Goal: Task Accomplishment & Management: Complete application form

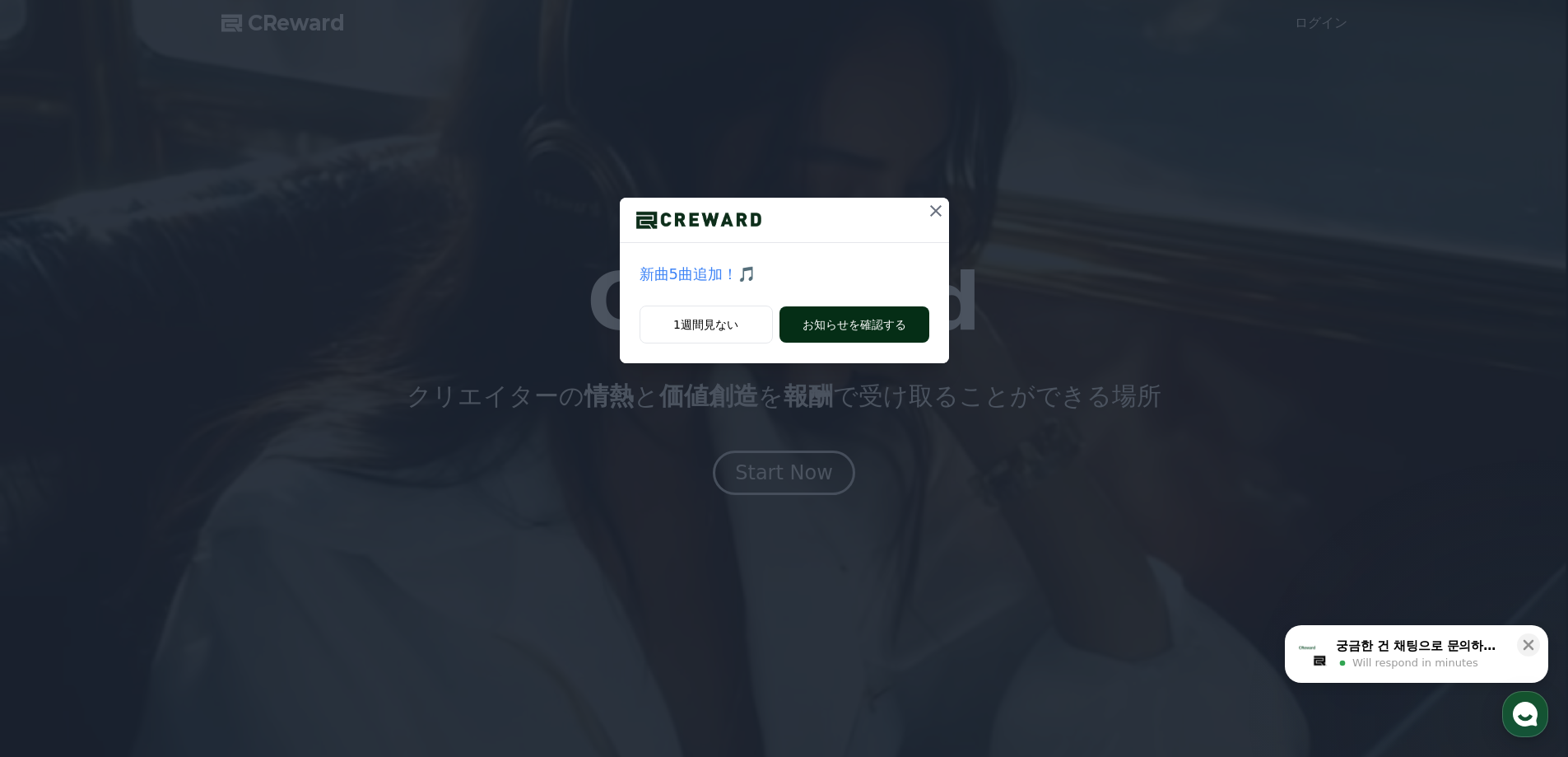
click at [897, 317] on button "お知らせを確認する" at bounding box center [855, 324] width 150 height 36
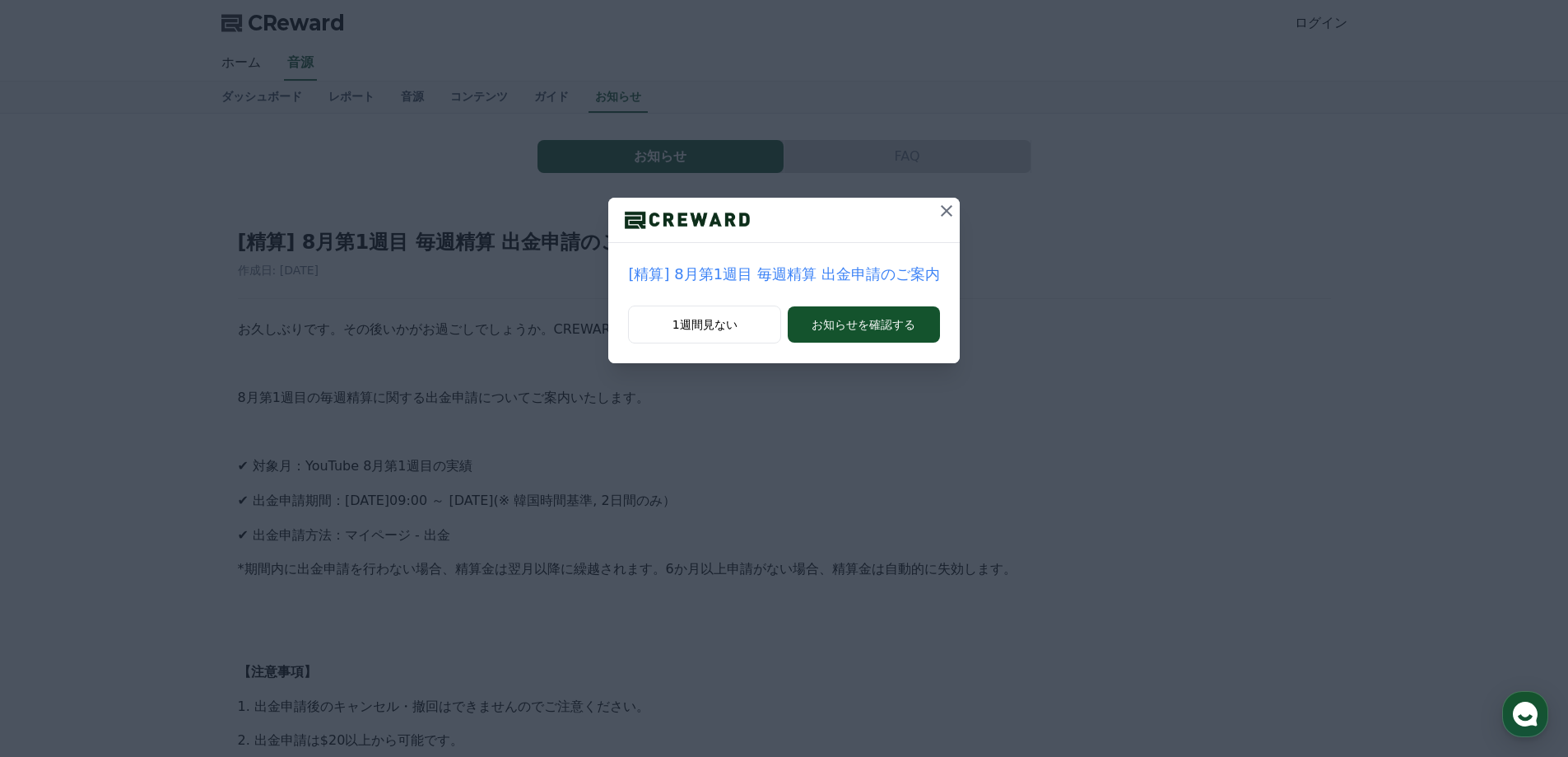
click at [941, 207] on icon at bounding box center [946, 210] width 11 height 11
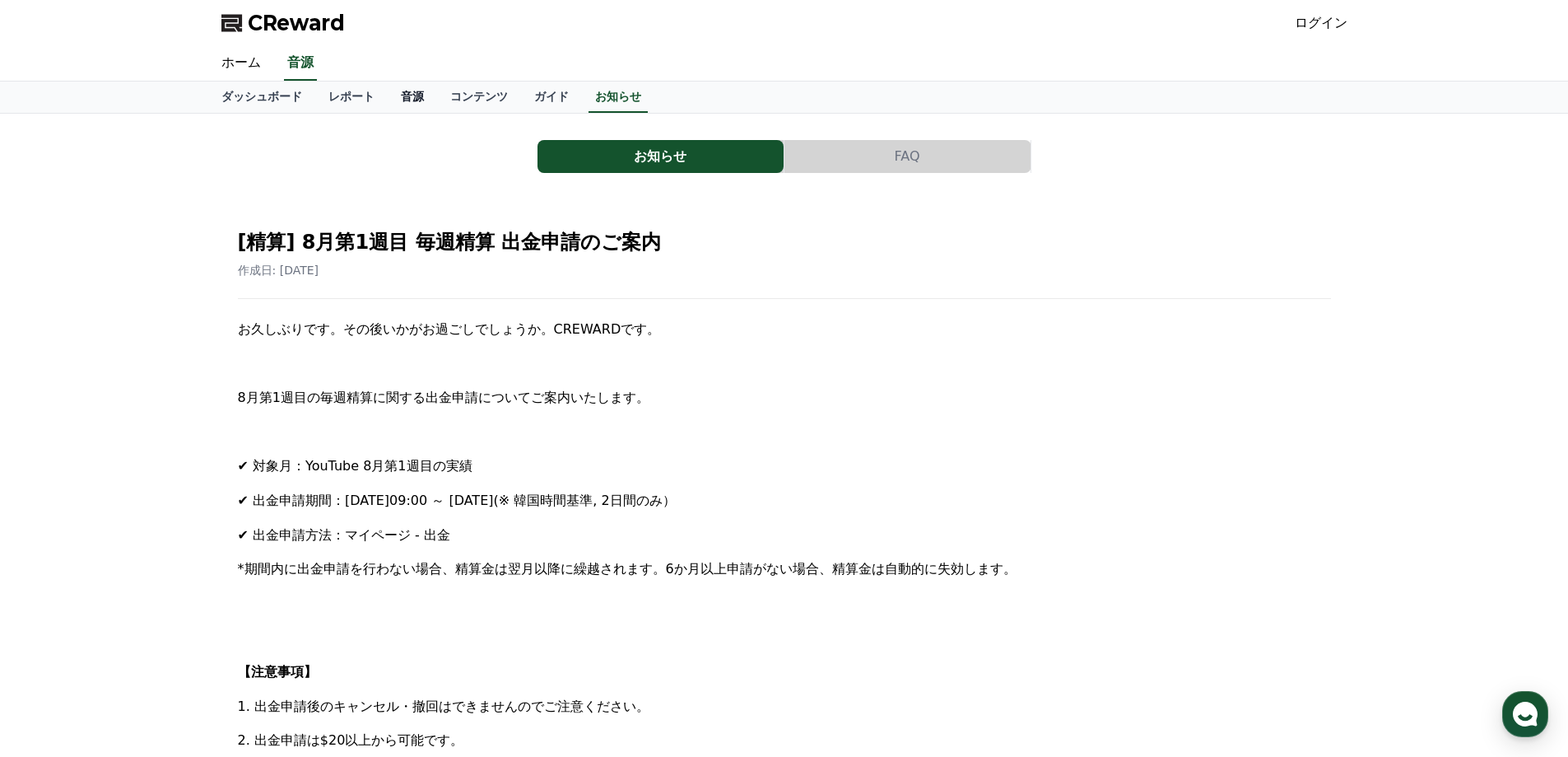
click at [392, 103] on link "音源" at bounding box center [413, 96] width 49 height 31
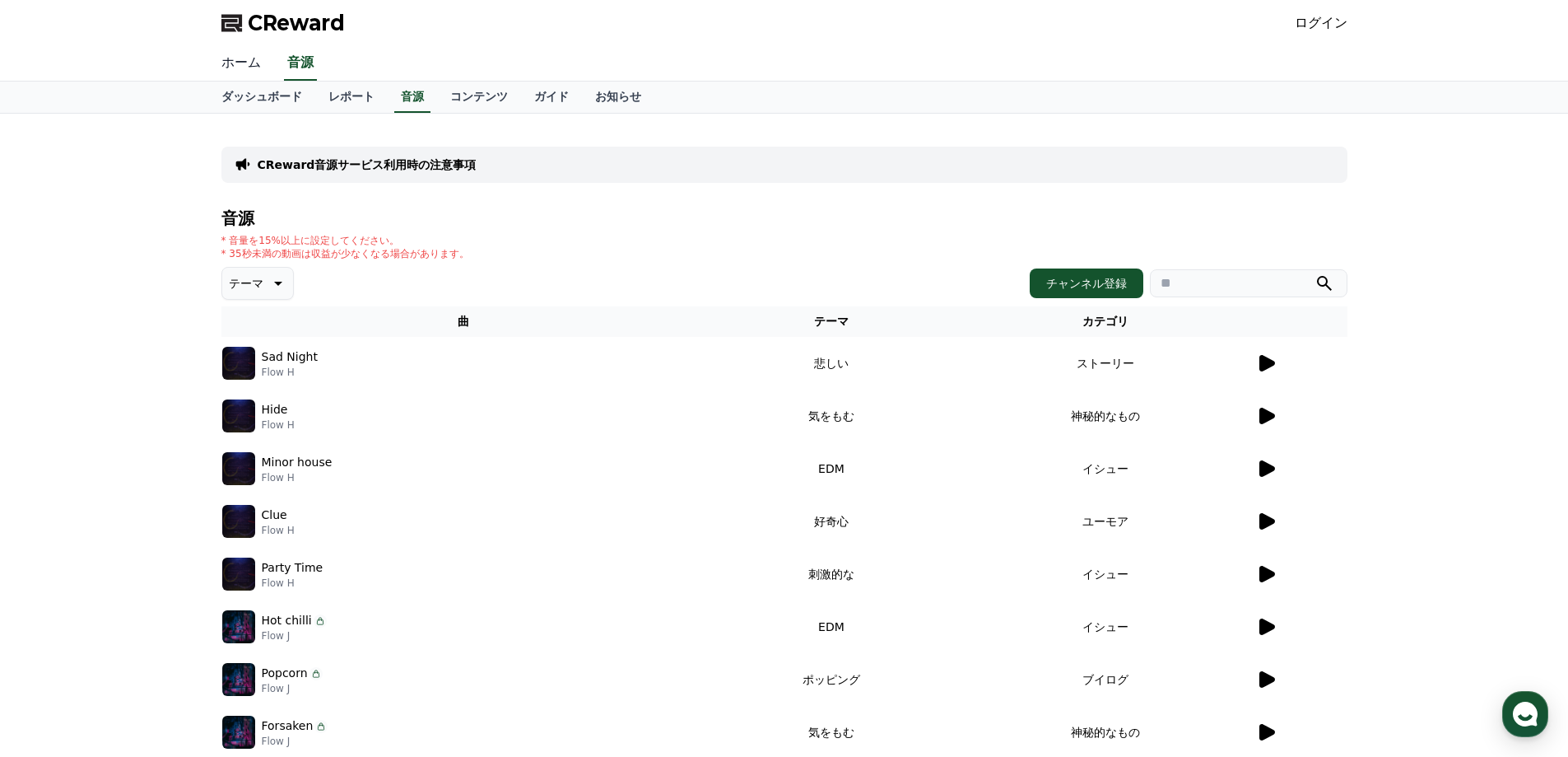
click at [248, 58] on link "ホーム" at bounding box center [241, 63] width 66 height 34
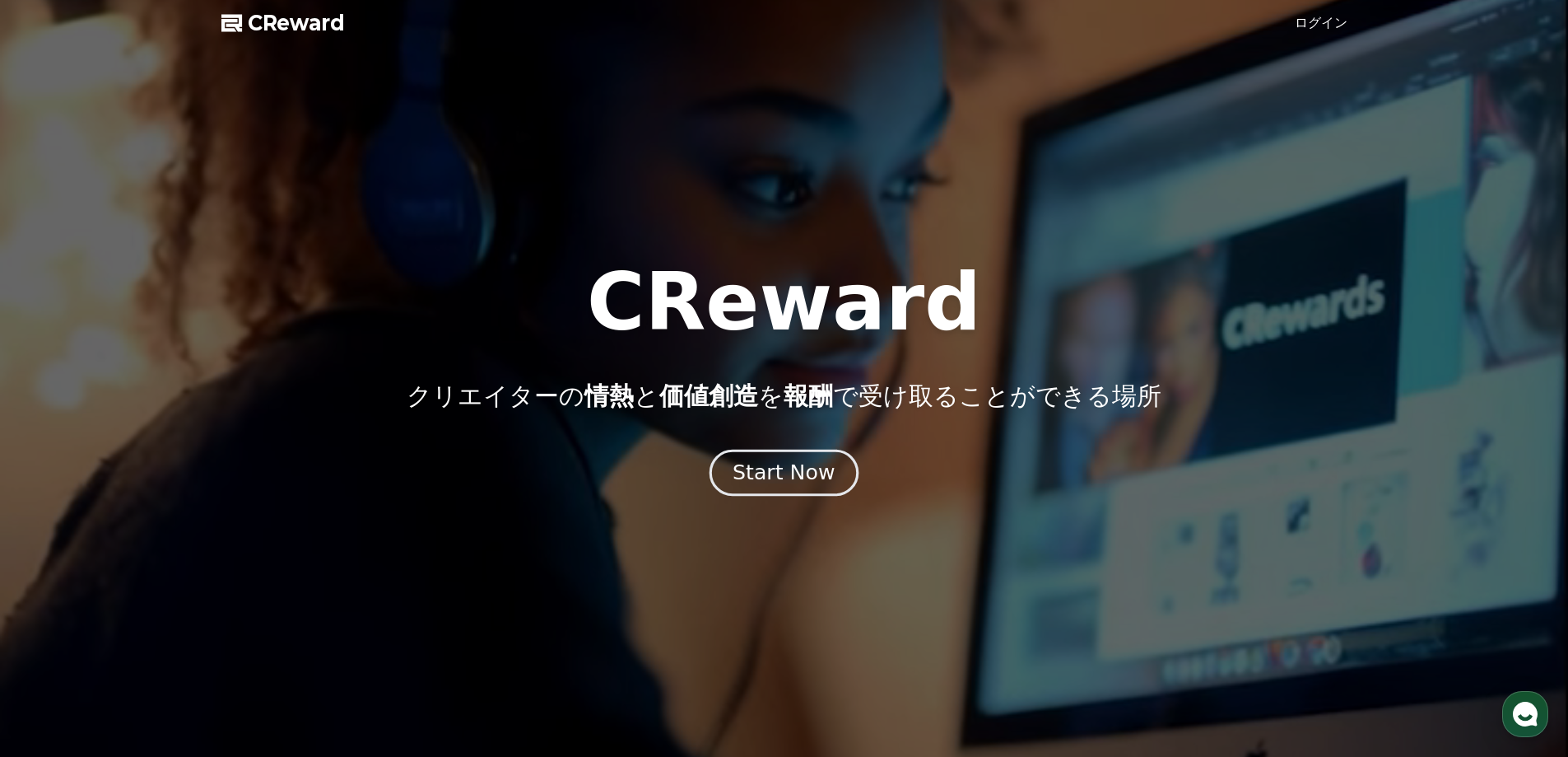
click at [794, 466] on div "Start Now" at bounding box center [784, 473] width 102 height 28
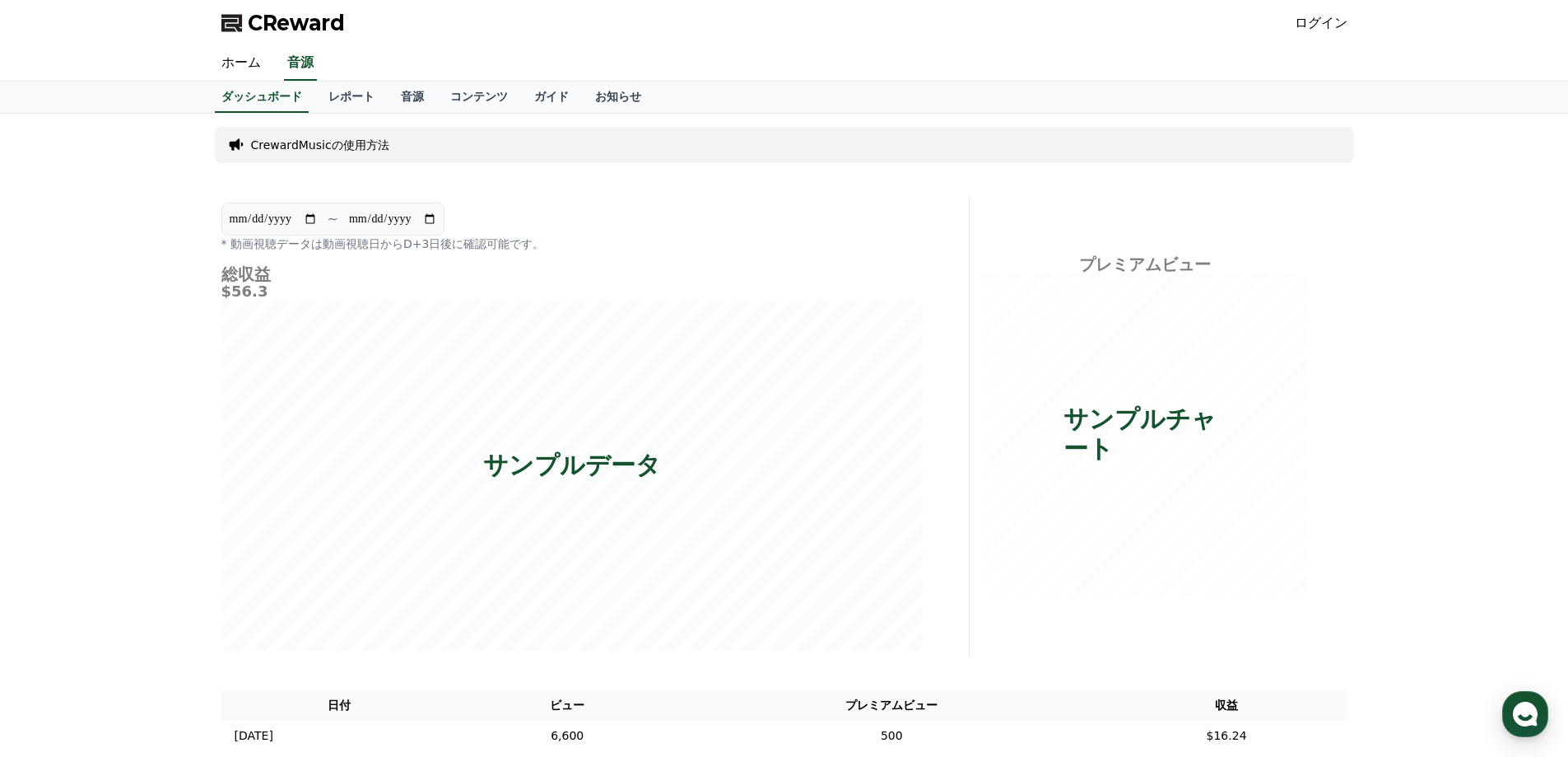
click at [1329, 23] on link "ログイン" at bounding box center [1321, 23] width 53 height 19
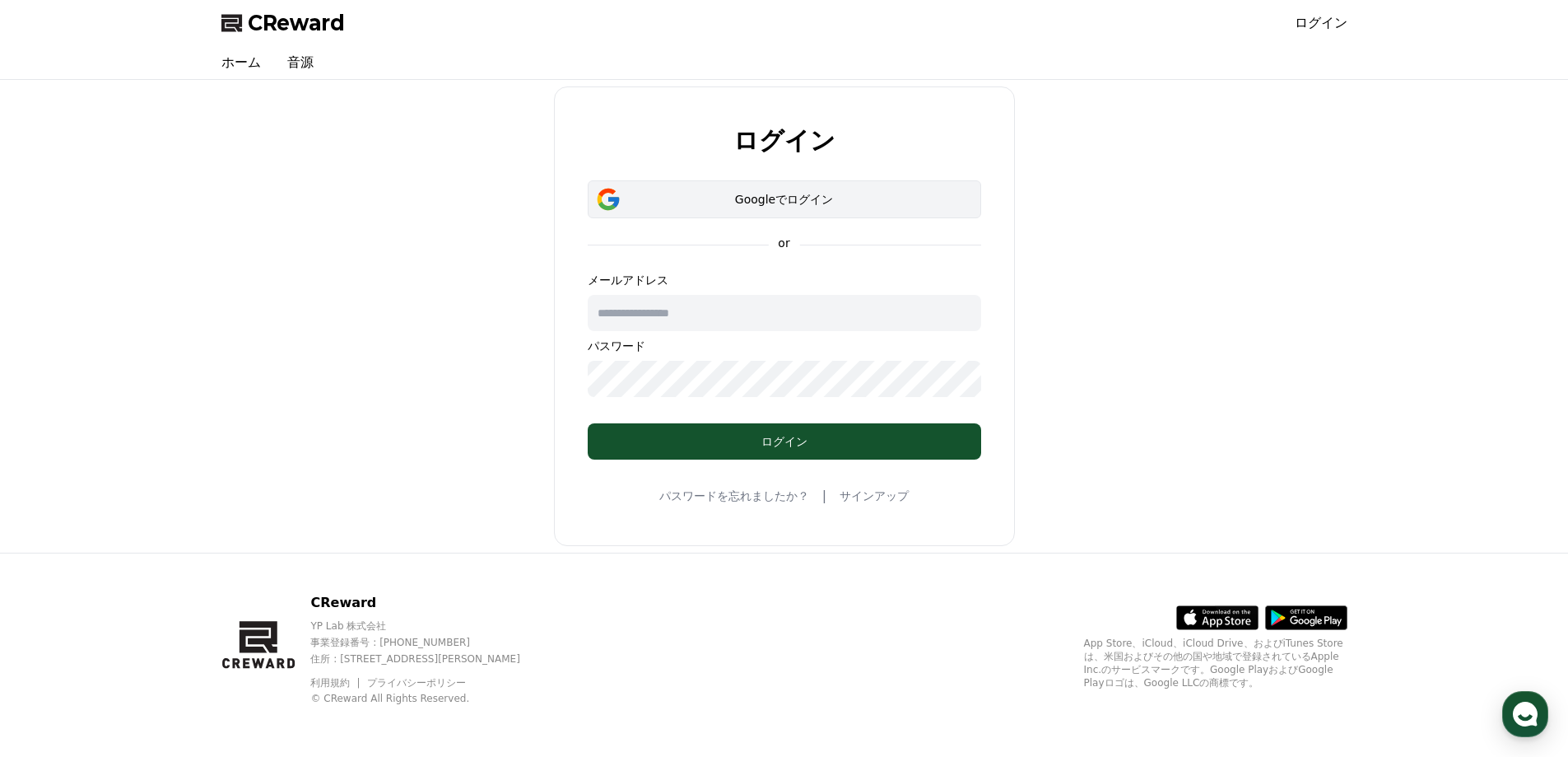
click at [765, 205] on div "Googleでログイン" at bounding box center [784, 199] width 346 height 17
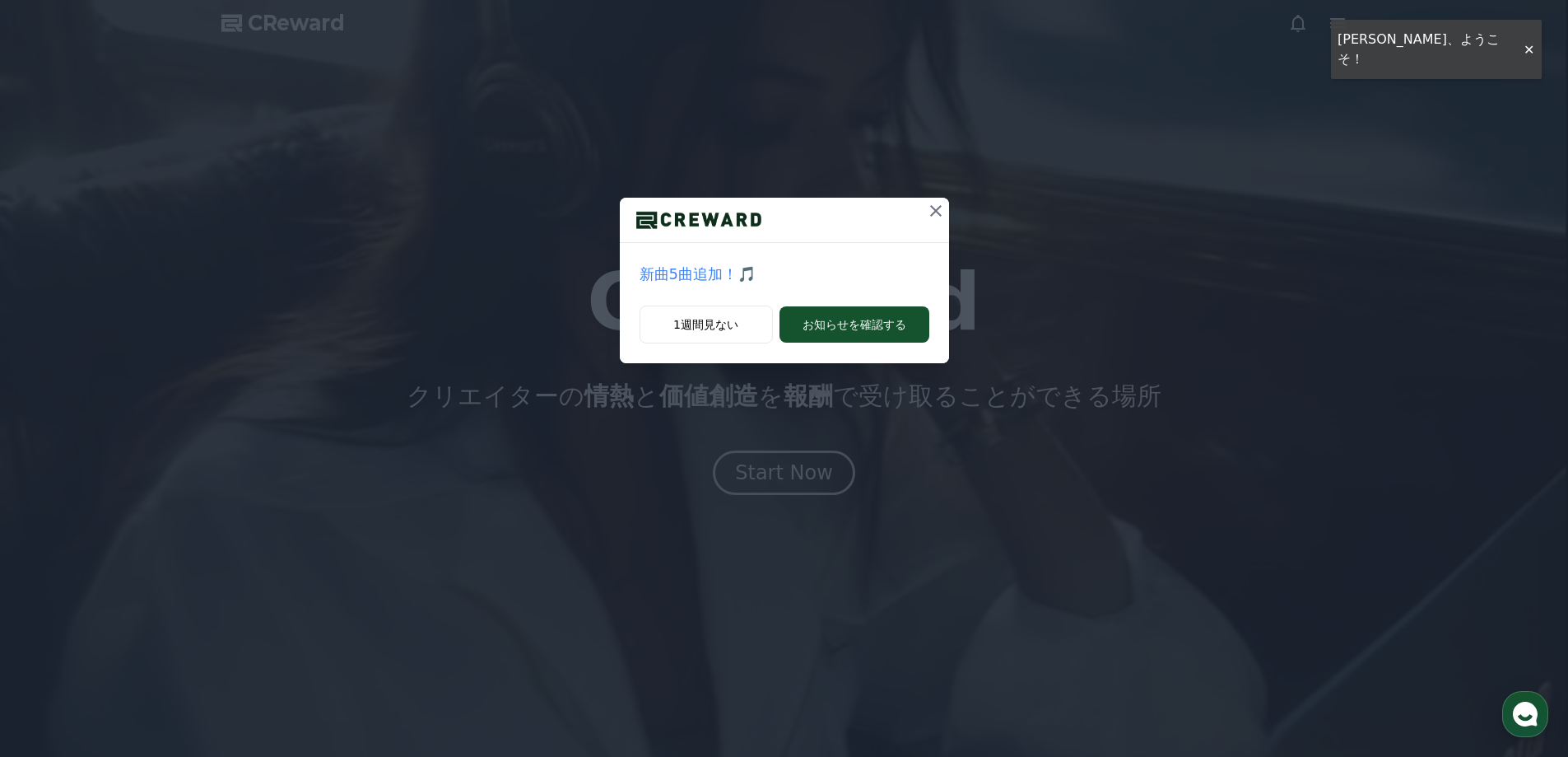
click at [931, 207] on icon at bounding box center [936, 210] width 11 height 11
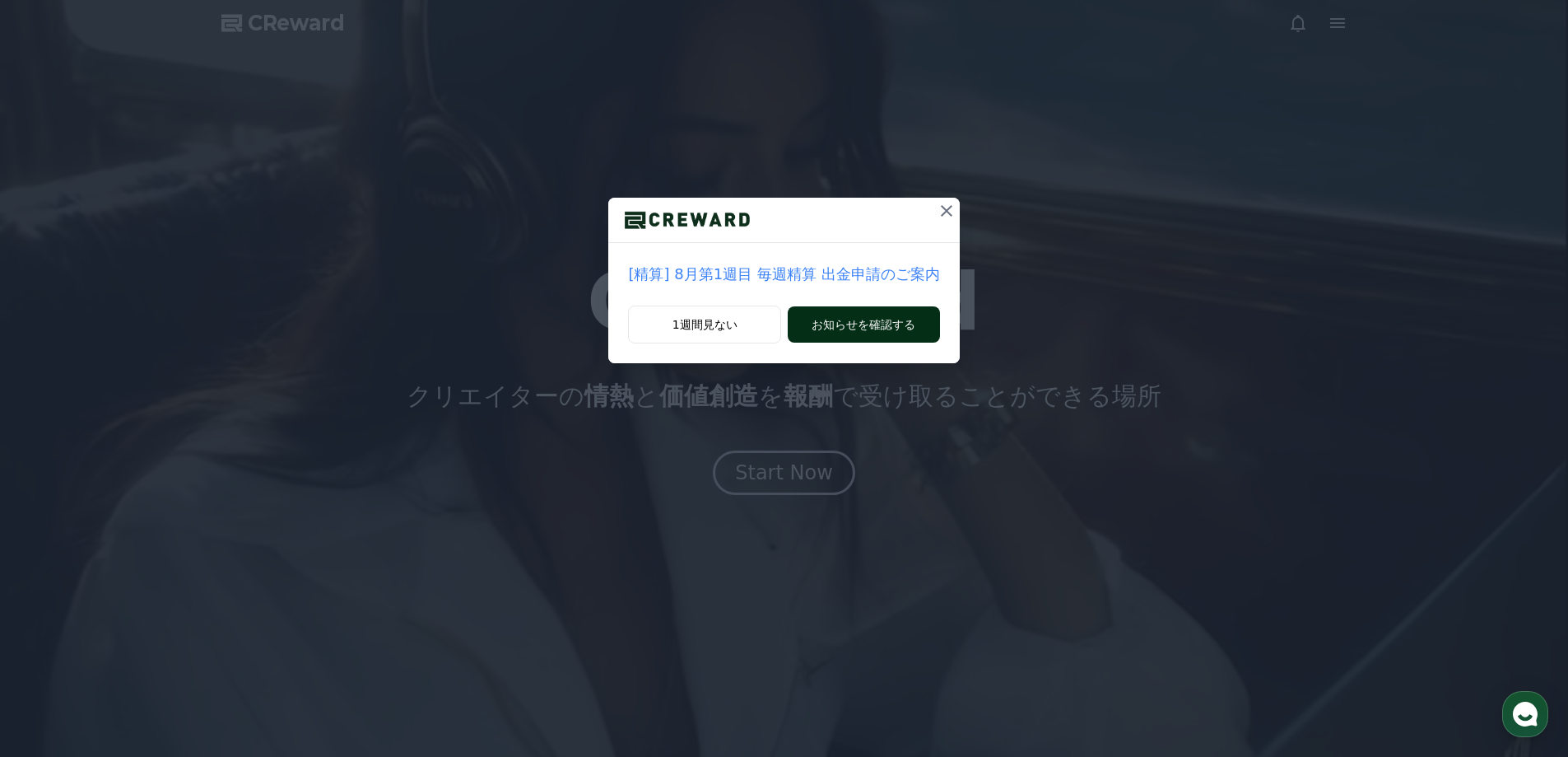
click at [885, 326] on button "お知らせを確認する" at bounding box center [863, 324] width 152 height 36
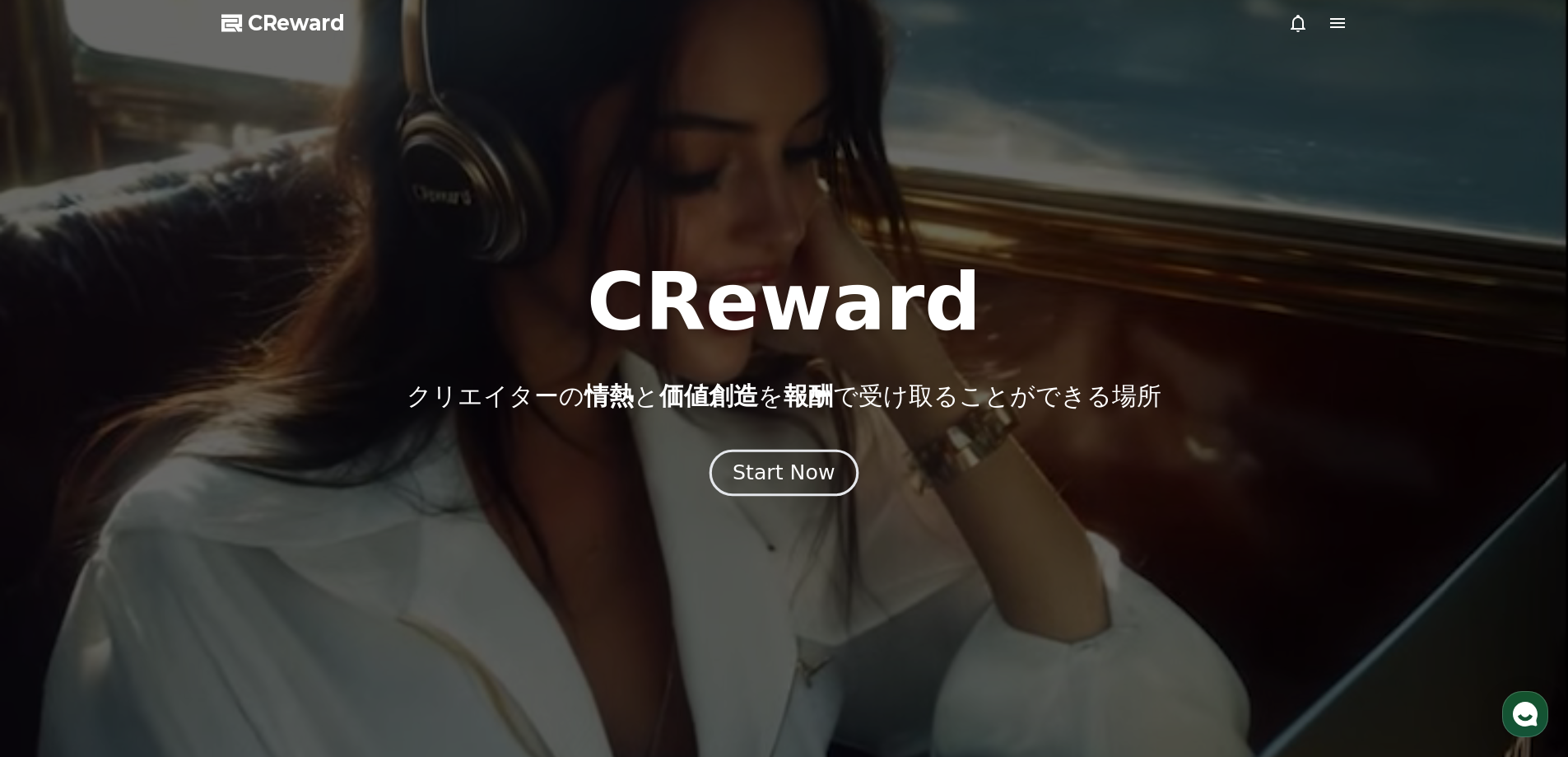
click at [818, 488] on button "Start Now" at bounding box center [783, 472] width 149 height 47
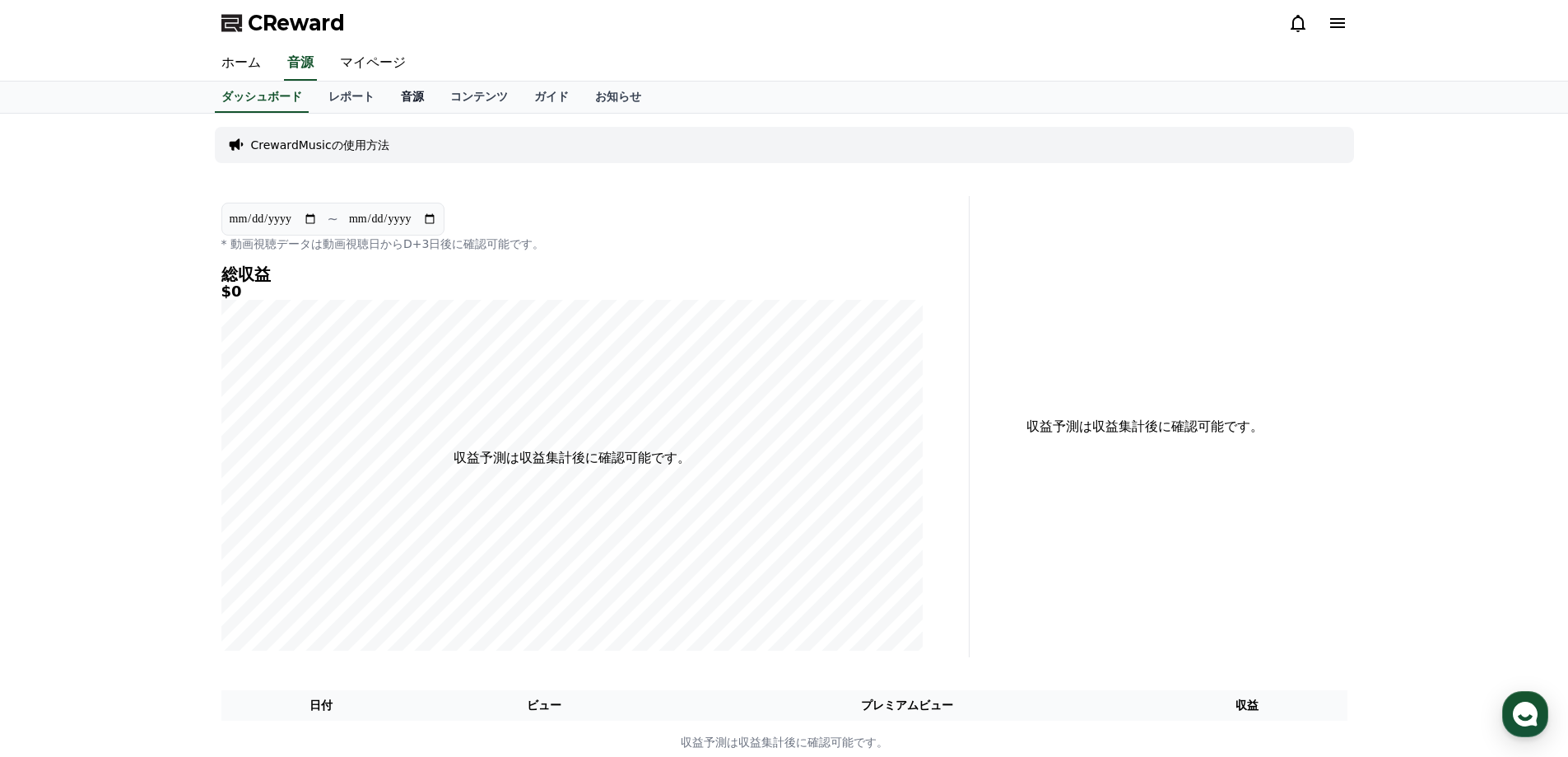
click at [388, 98] on link "音源" at bounding box center [413, 96] width 49 height 31
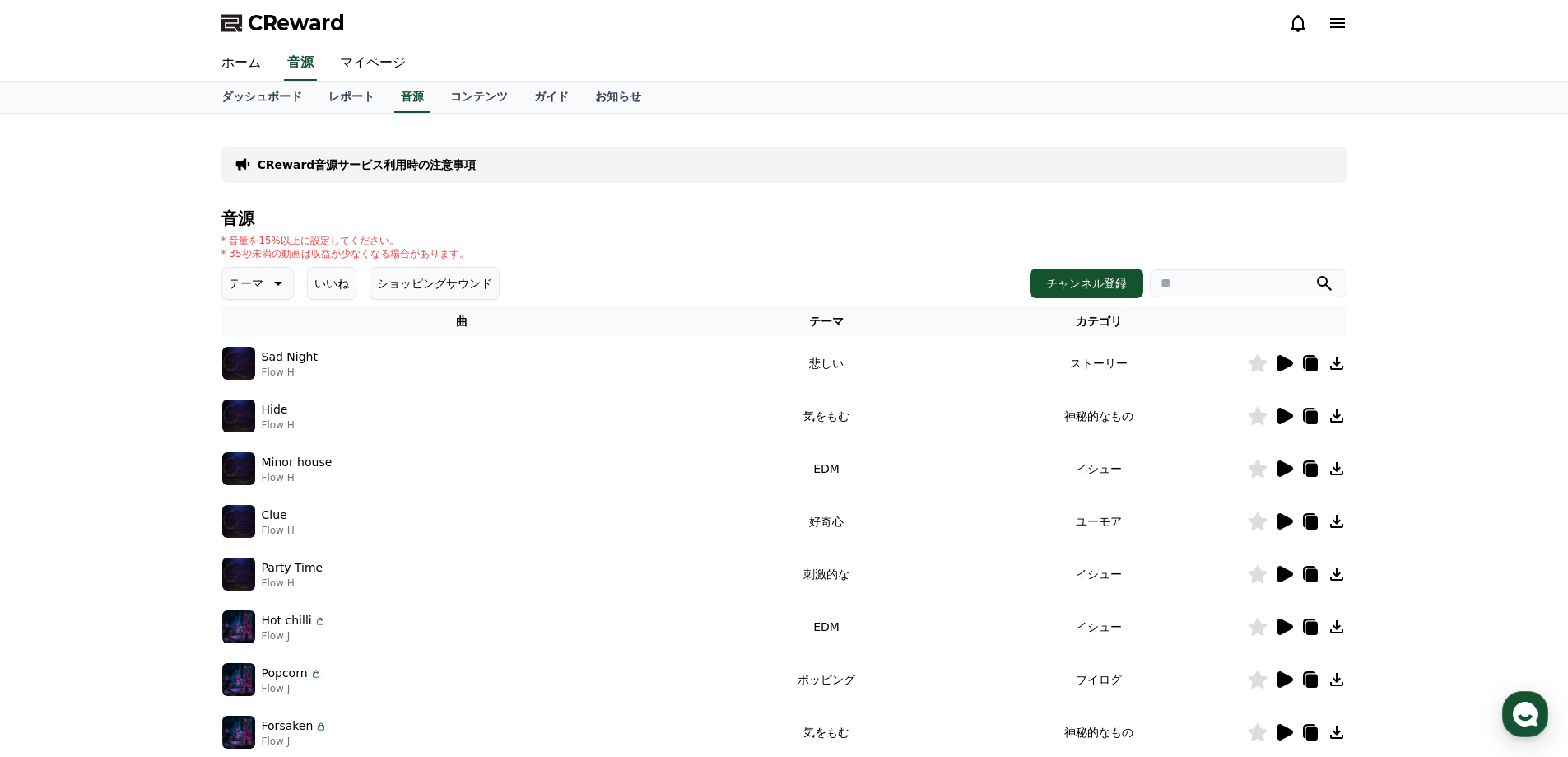
click at [273, 290] on icon at bounding box center [276, 283] width 19 height 19
click at [259, 401] on button "明るい" at bounding box center [248, 396] width 48 height 36
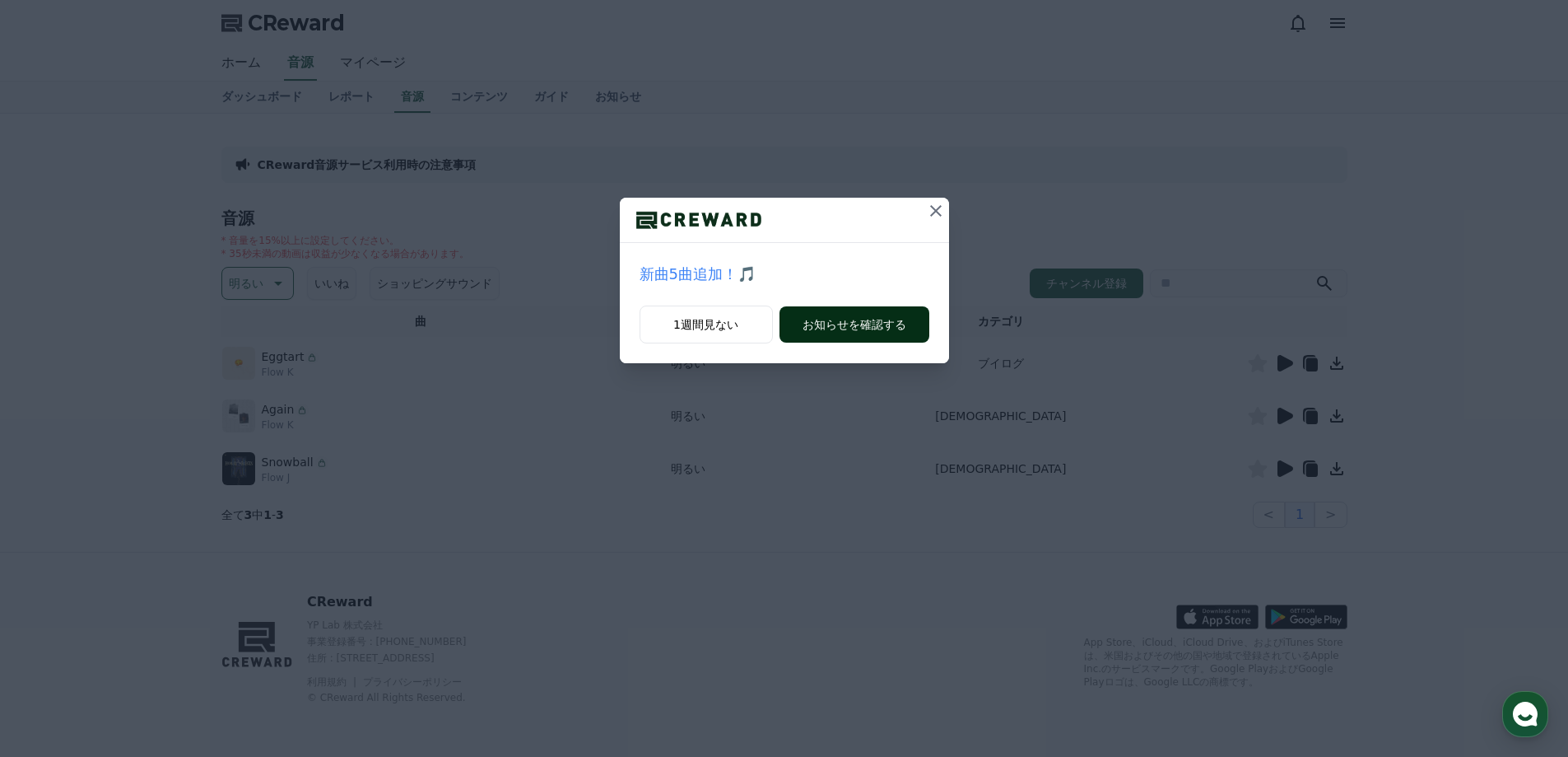
click at [893, 316] on button "お知らせを確認する" at bounding box center [855, 324] width 150 height 36
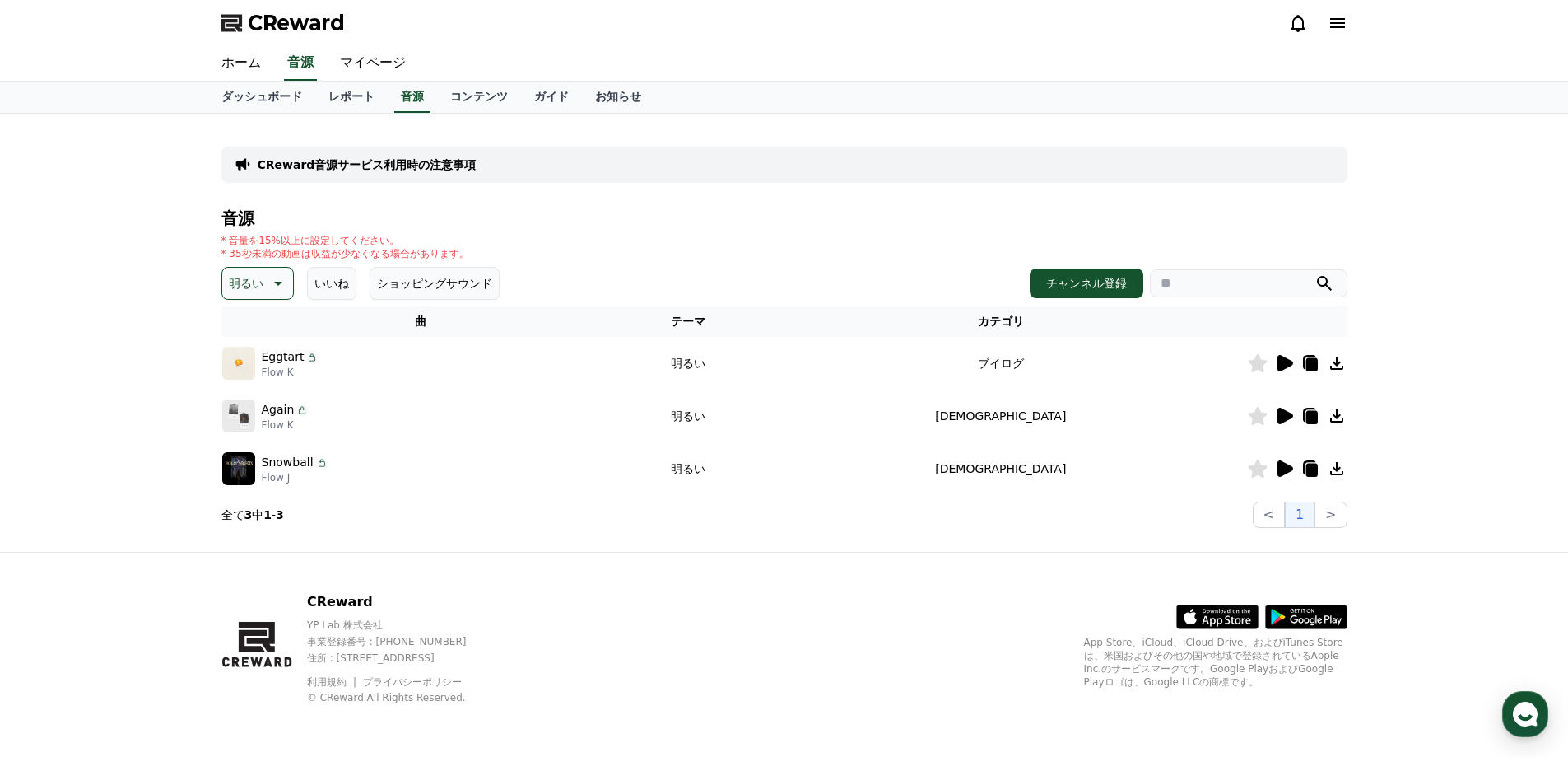
click at [1282, 358] on icon at bounding box center [1285, 363] width 16 height 17
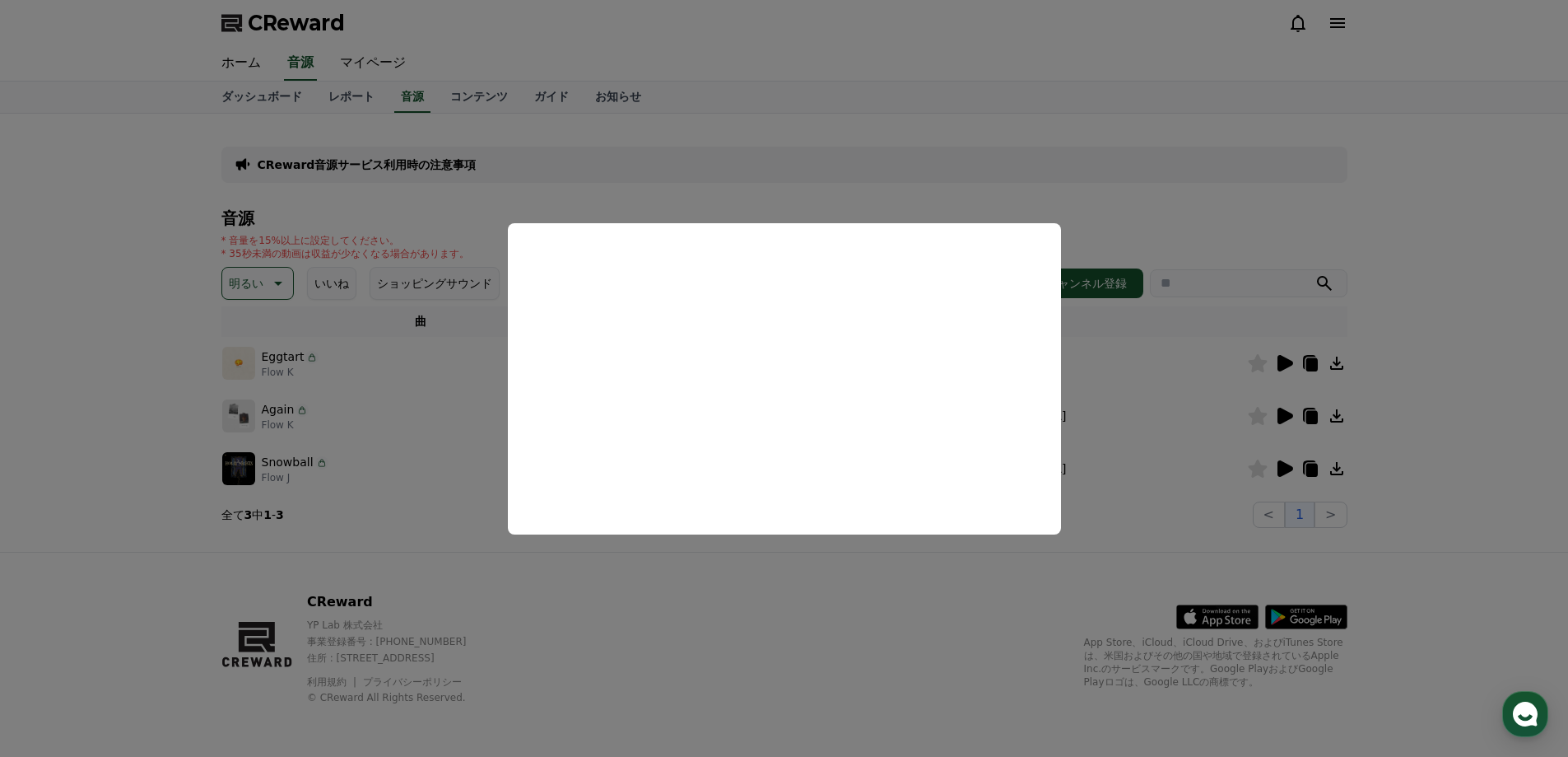
click at [1285, 413] on button "close modal" at bounding box center [784, 378] width 1568 height 757
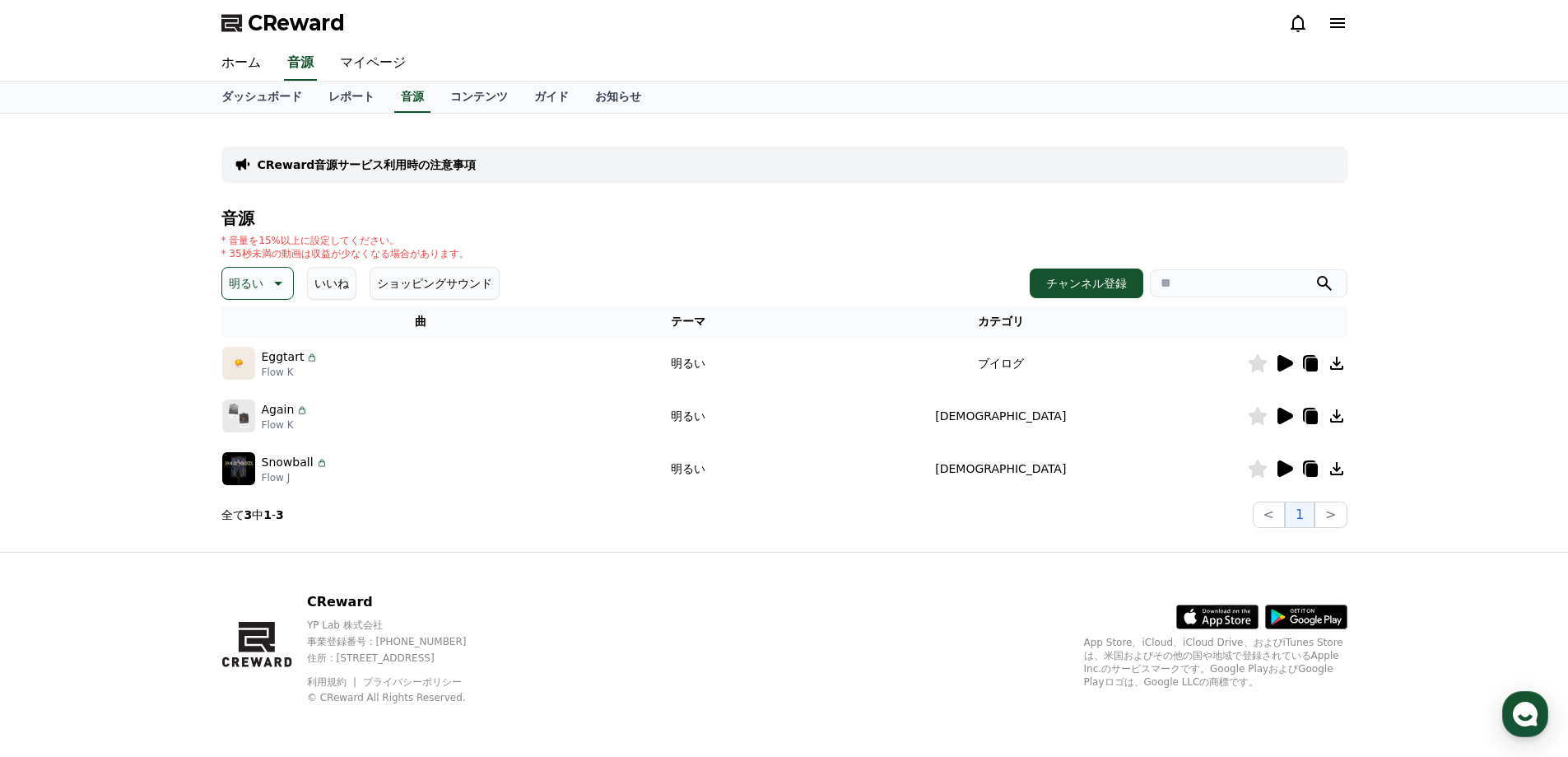
click at [1276, 419] on icon at bounding box center [1284, 416] width 19 height 19
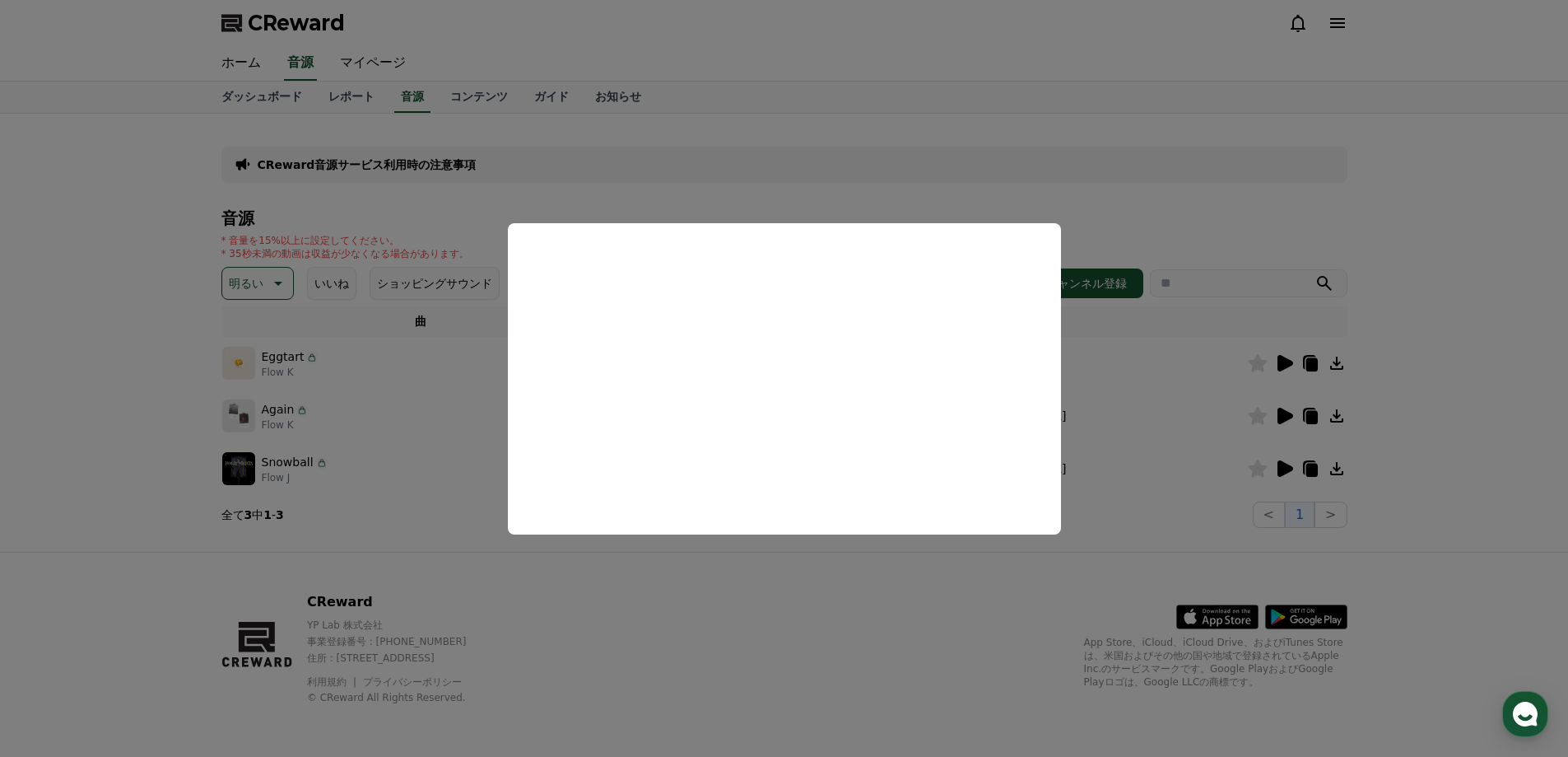
click at [1279, 468] on button "close modal" at bounding box center [784, 378] width 1568 height 757
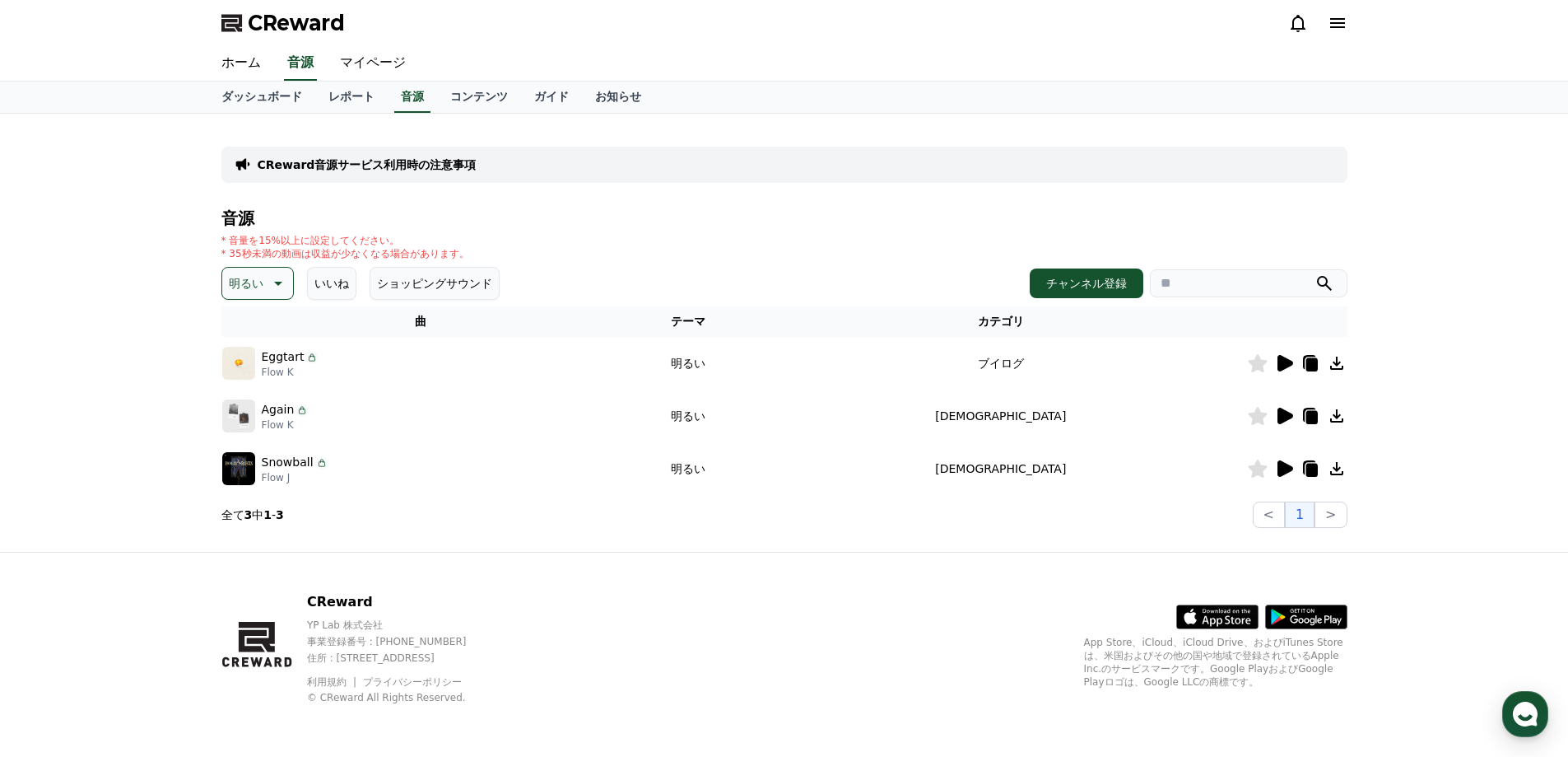
click at [1285, 465] on icon at bounding box center [1285, 468] width 16 height 17
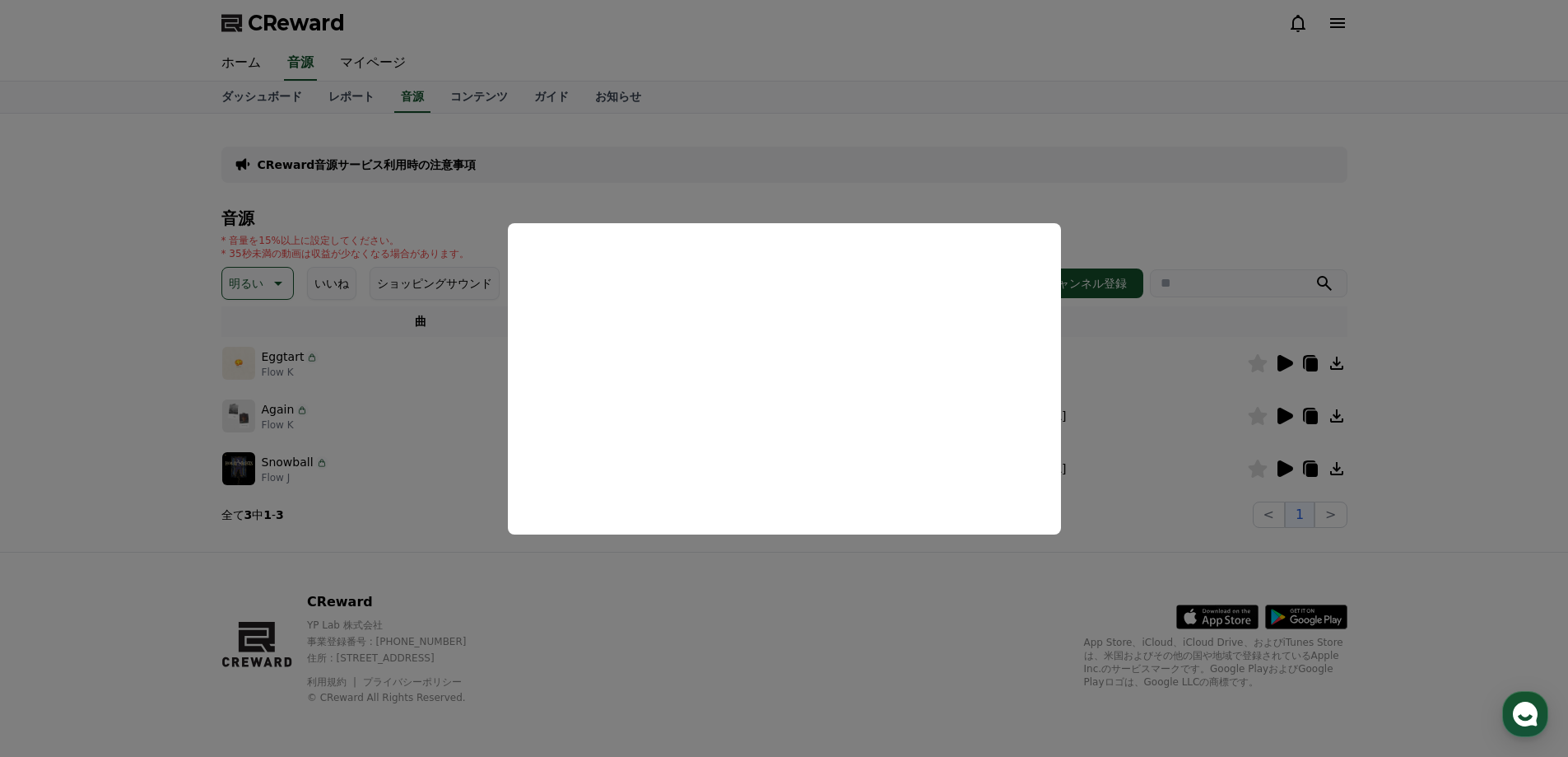
click at [280, 274] on button "close modal" at bounding box center [784, 378] width 1568 height 757
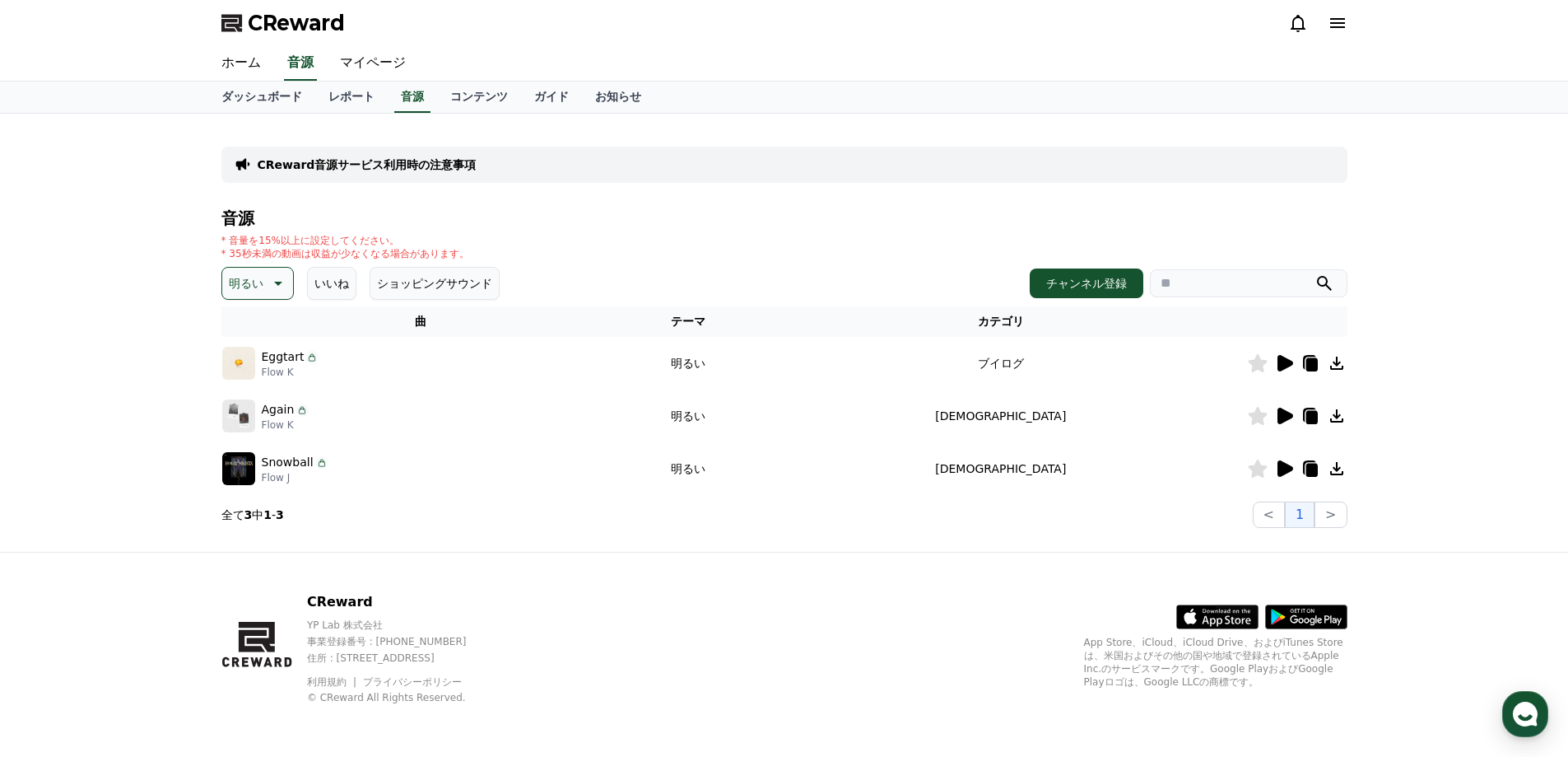
click at [278, 281] on icon at bounding box center [276, 283] width 19 height 19
click at [256, 336] on button "可愛い" at bounding box center [248, 333] width 48 height 36
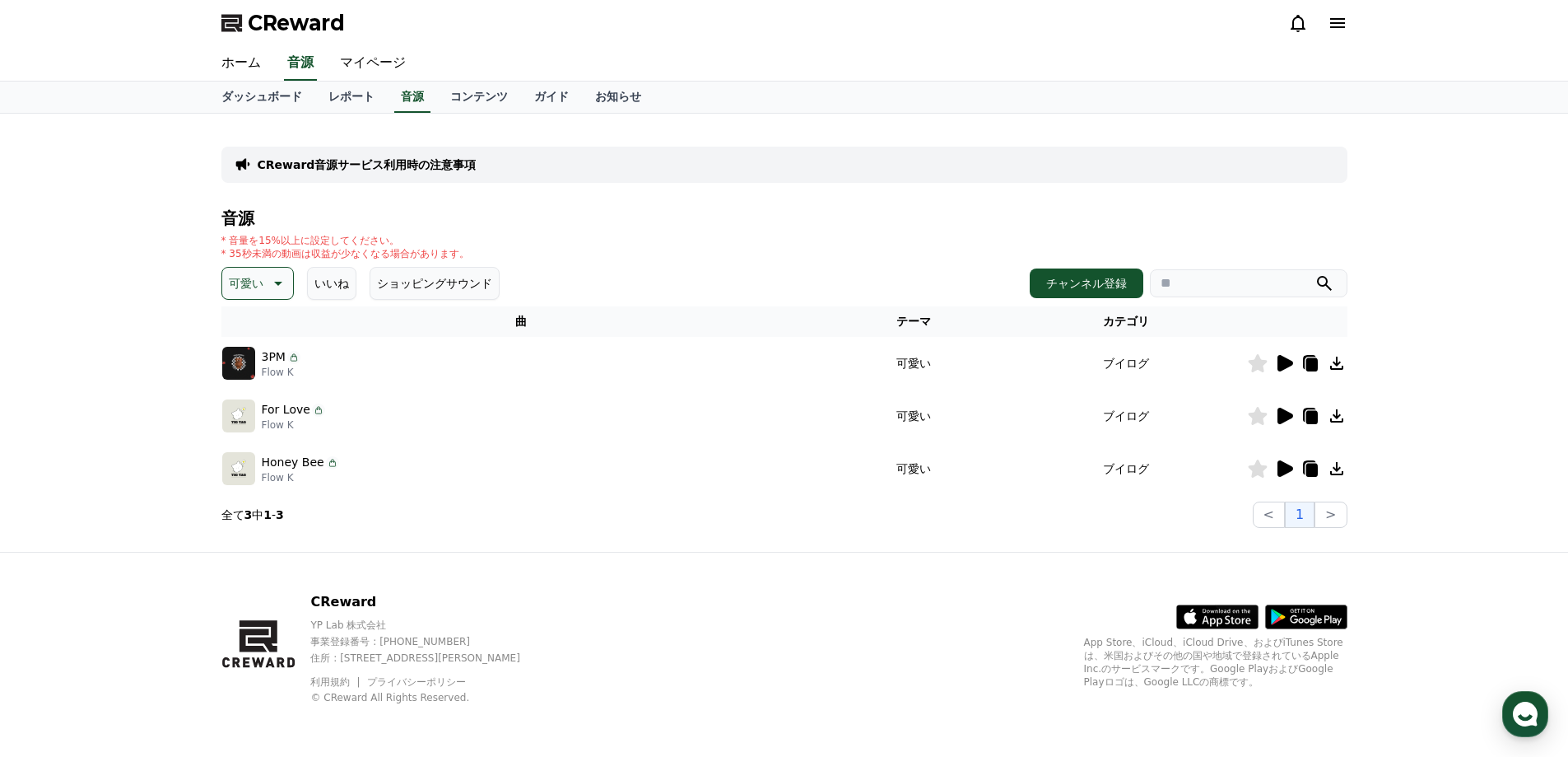
click at [1280, 364] on icon at bounding box center [1285, 363] width 16 height 17
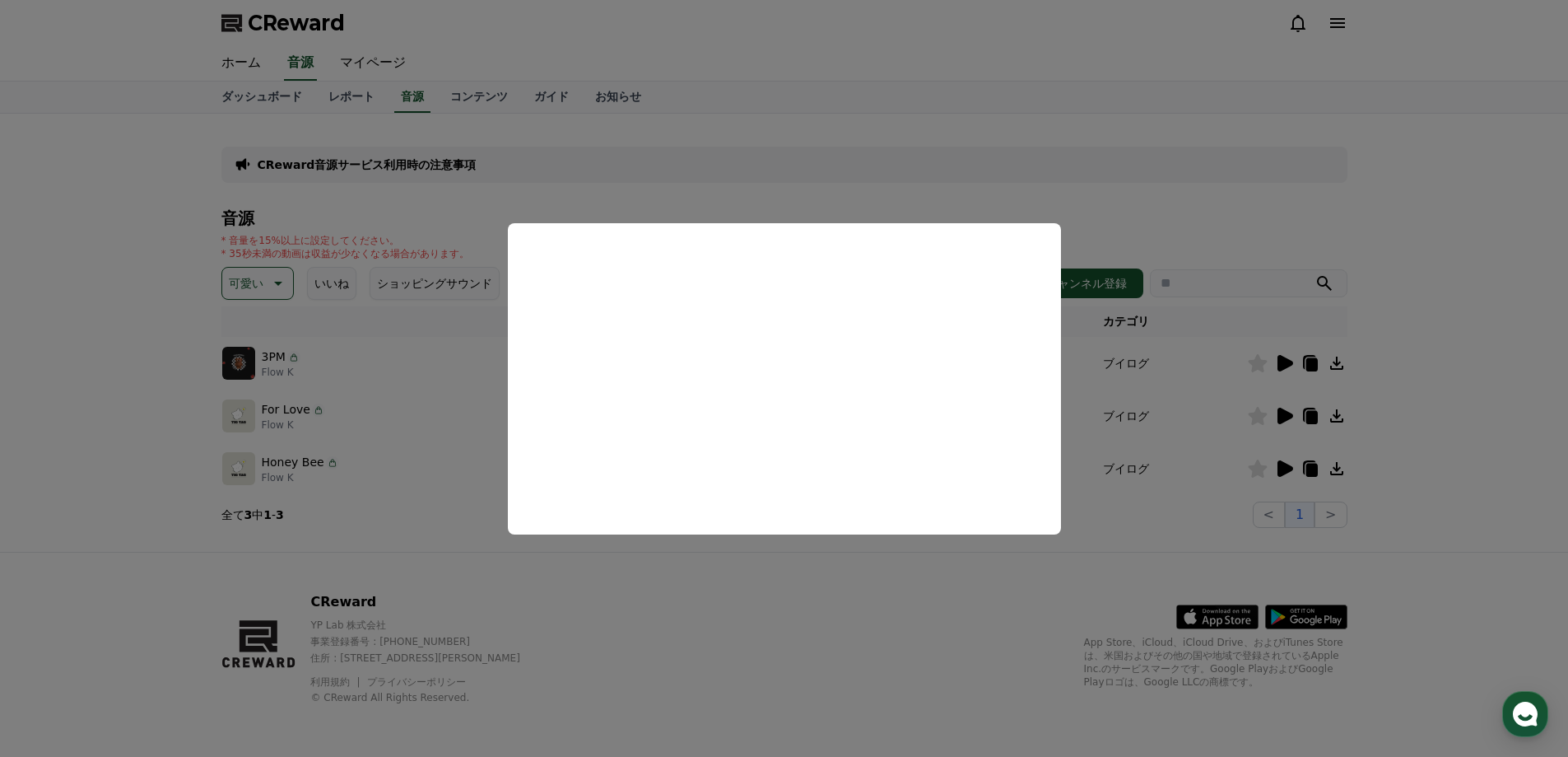
click at [1281, 414] on button "close modal" at bounding box center [784, 378] width 1568 height 757
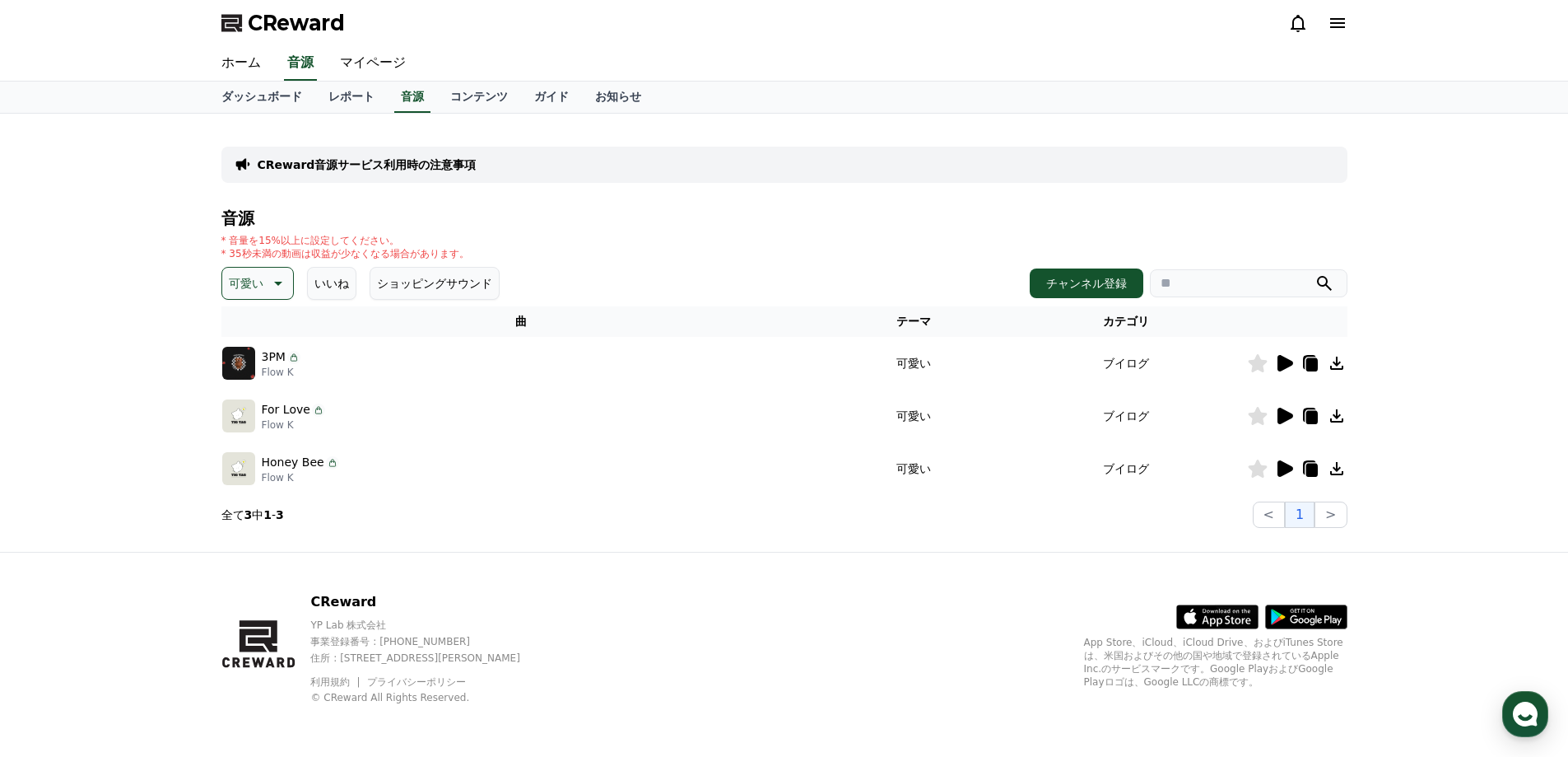
click at [1281, 414] on icon at bounding box center [1285, 416] width 16 height 17
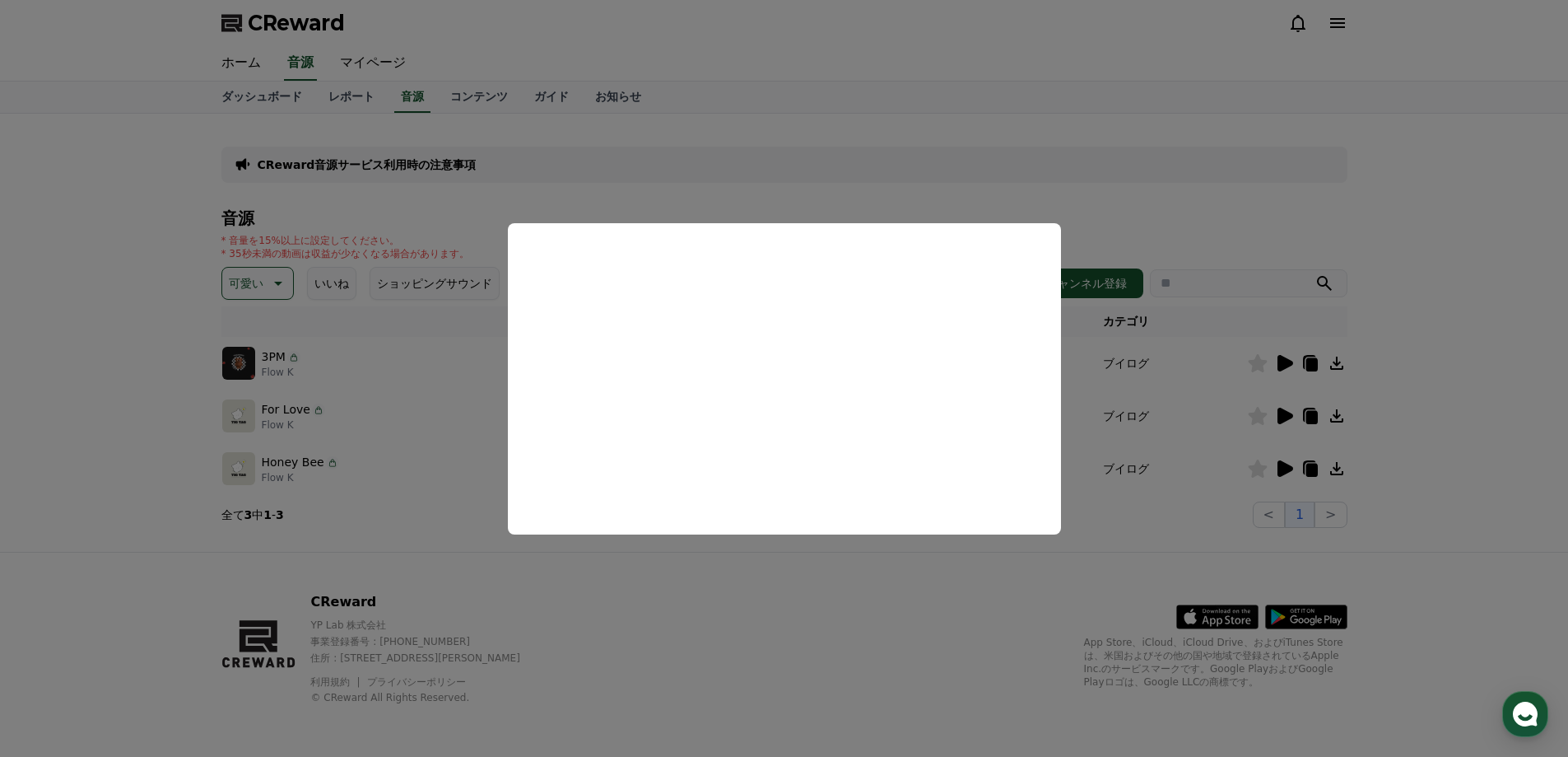
click at [1281, 462] on button "close modal" at bounding box center [784, 378] width 1568 height 757
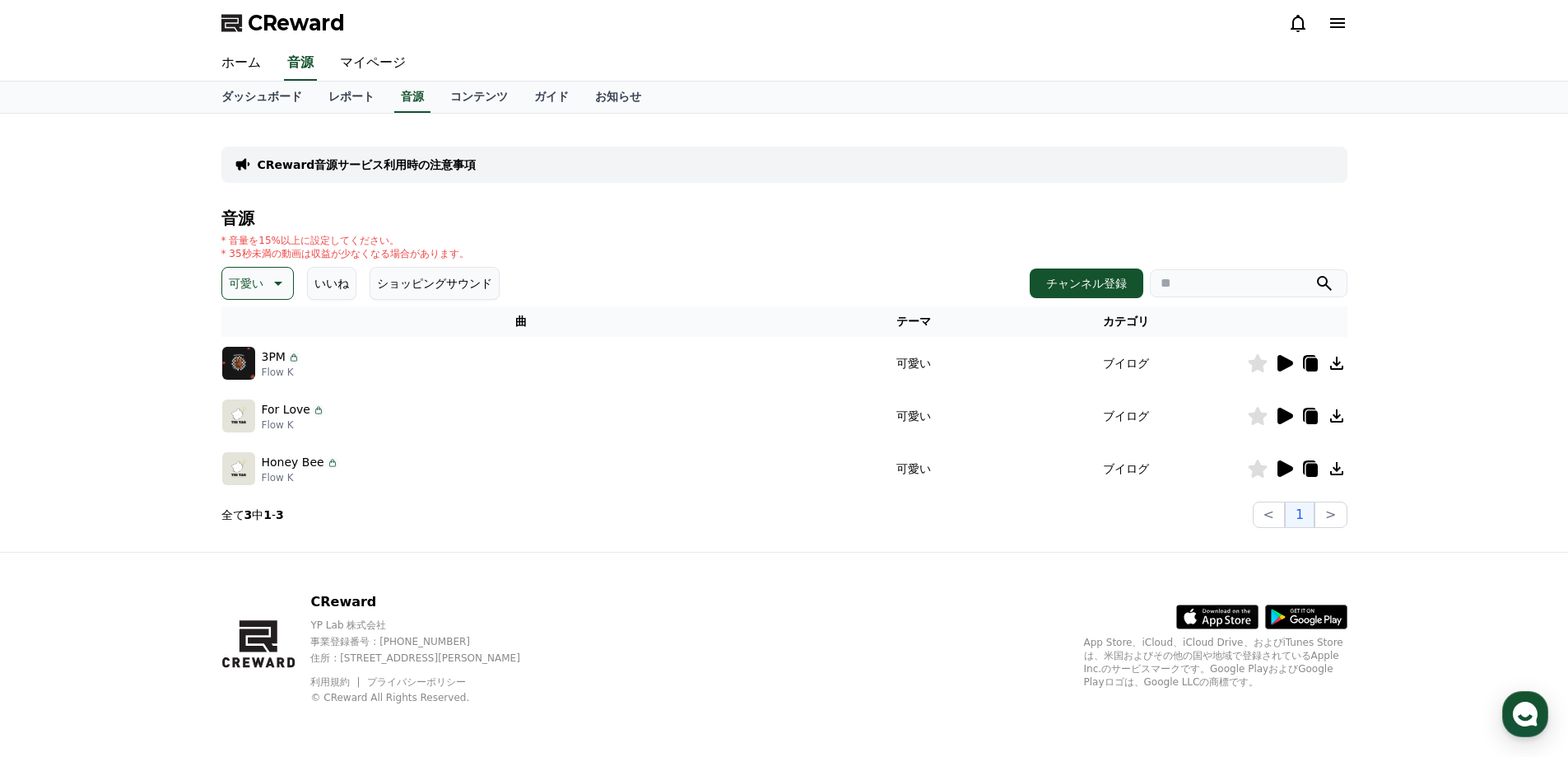
click at [1281, 462] on icon at bounding box center [1285, 468] width 16 height 17
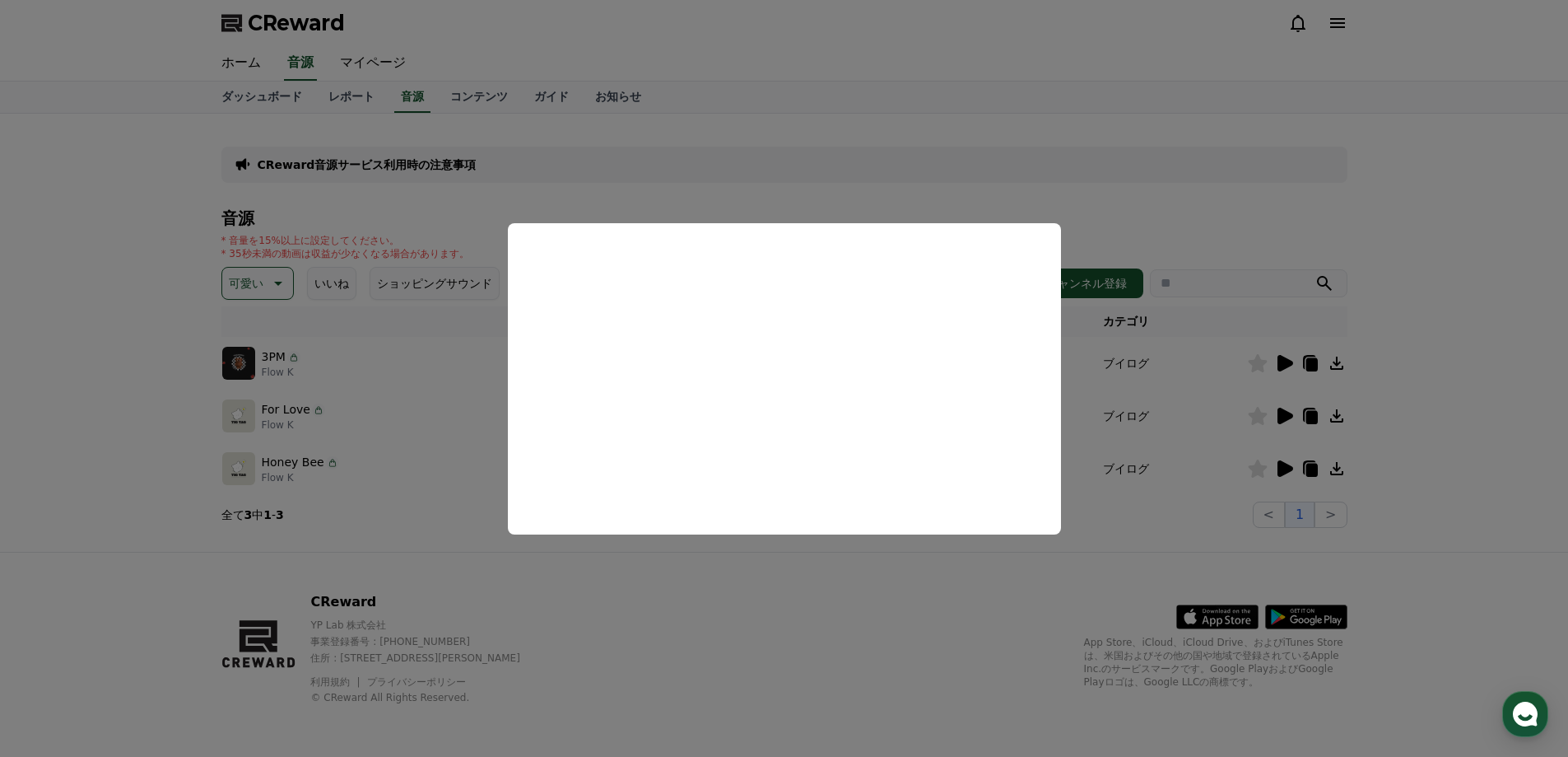
click at [894, 596] on button "close modal" at bounding box center [784, 378] width 1568 height 757
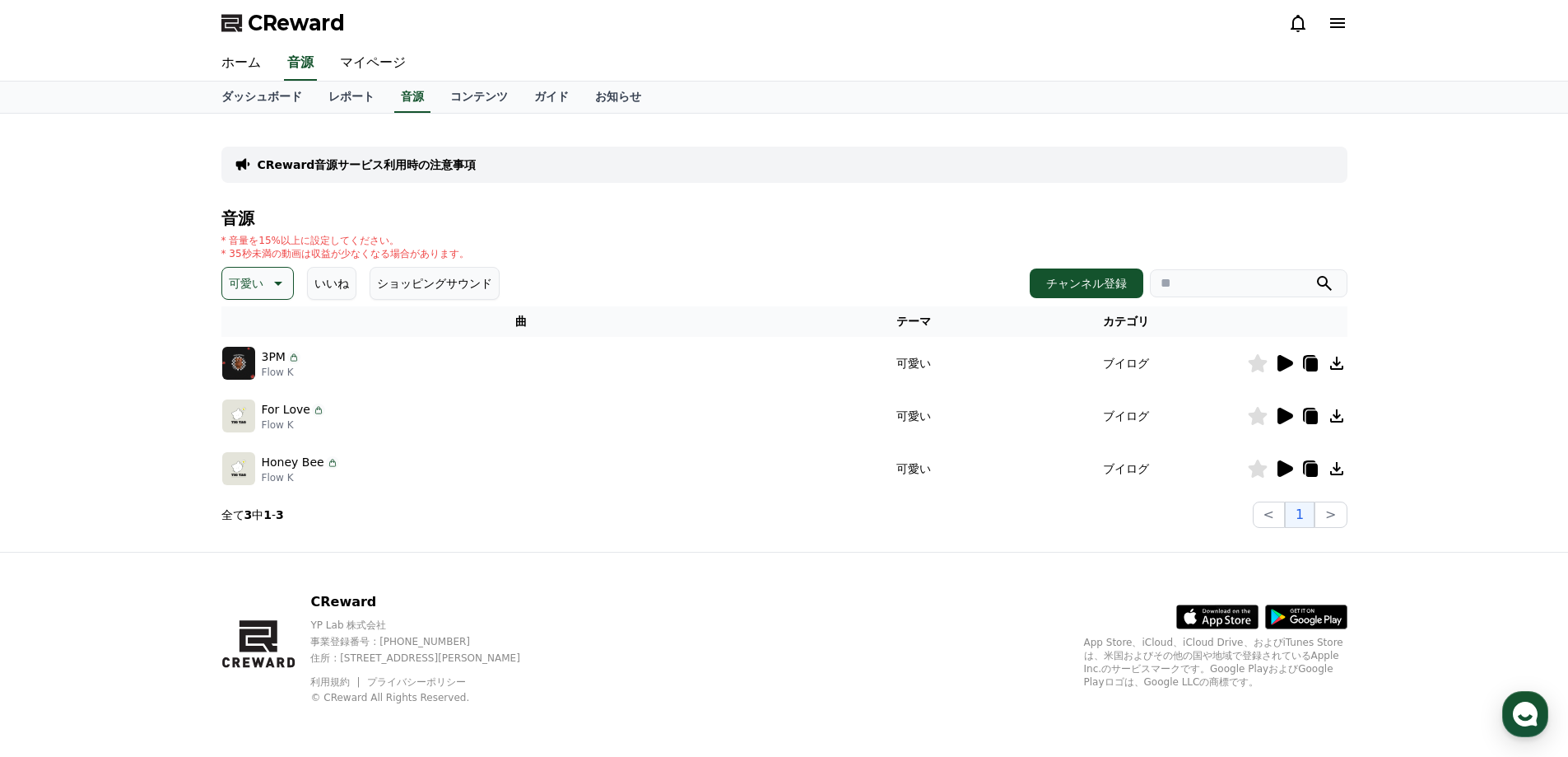
click at [1334, 415] on icon at bounding box center [1336, 416] width 13 height 13
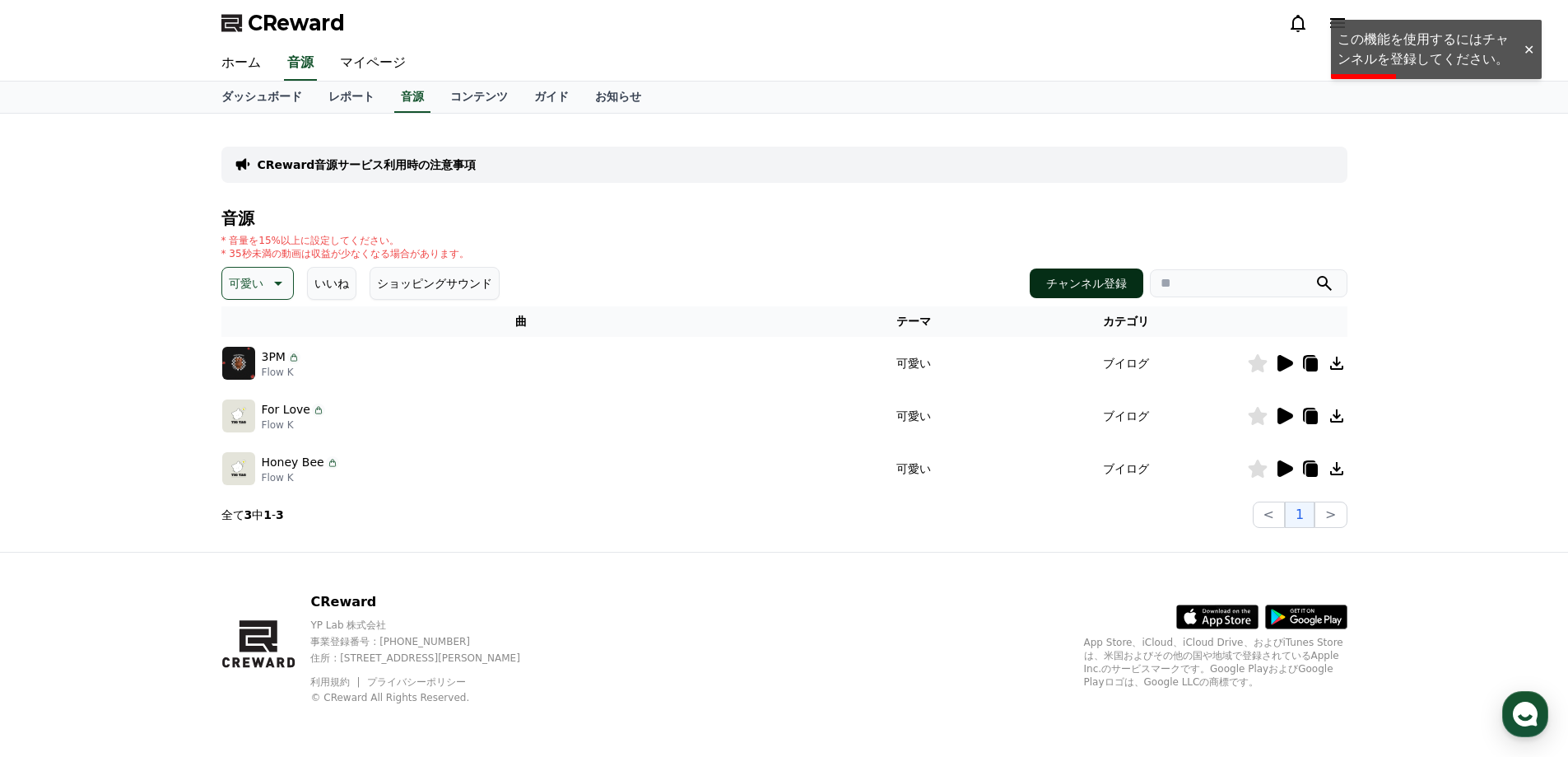
click at [1101, 279] on button "チャンネル登録" at bounding box center [1086, 283] width 114 height 30
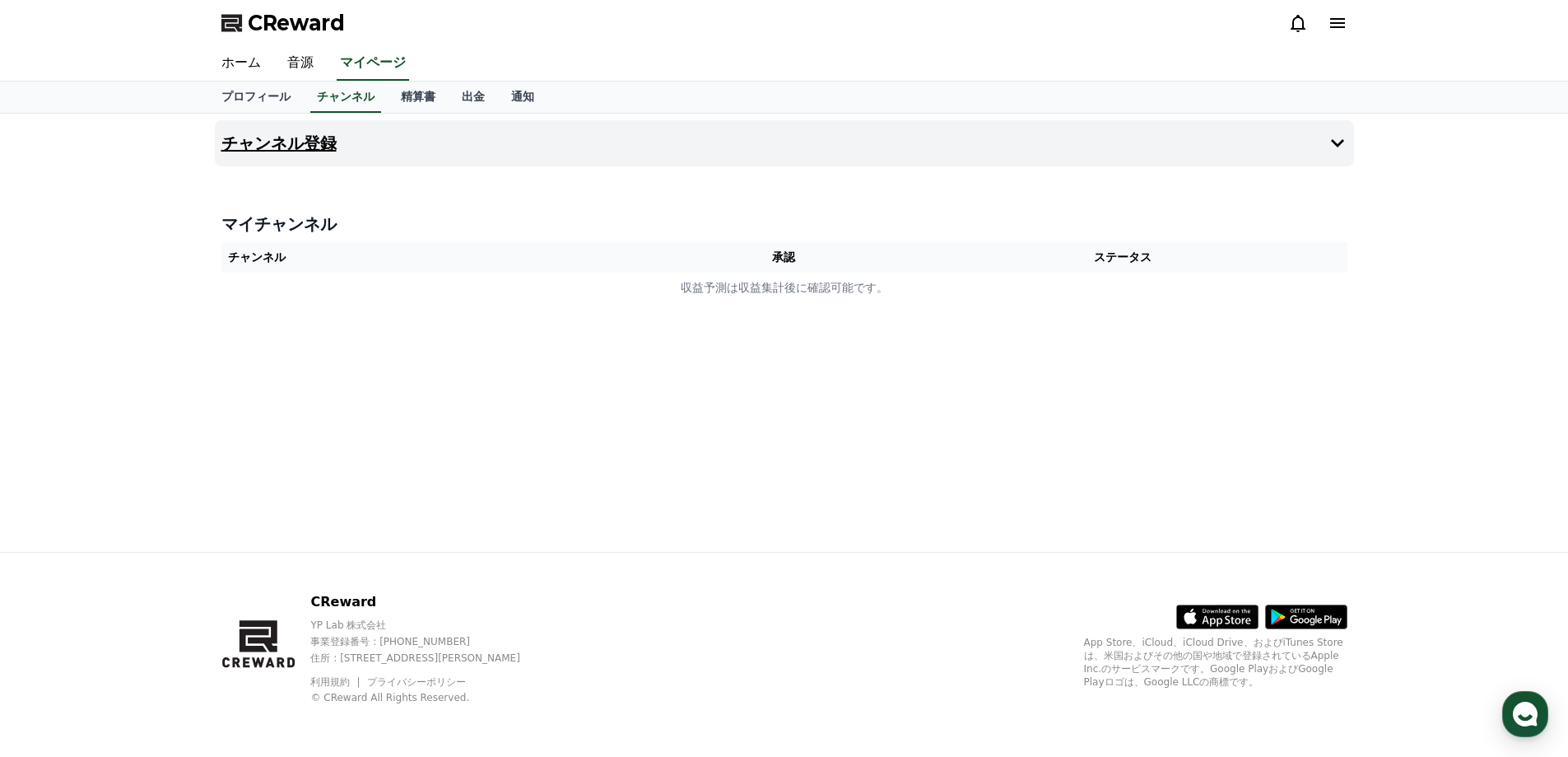
click at [1202, 148] on button "チャンネル登録" at bounding box center [785, 143] width 1139 height 46
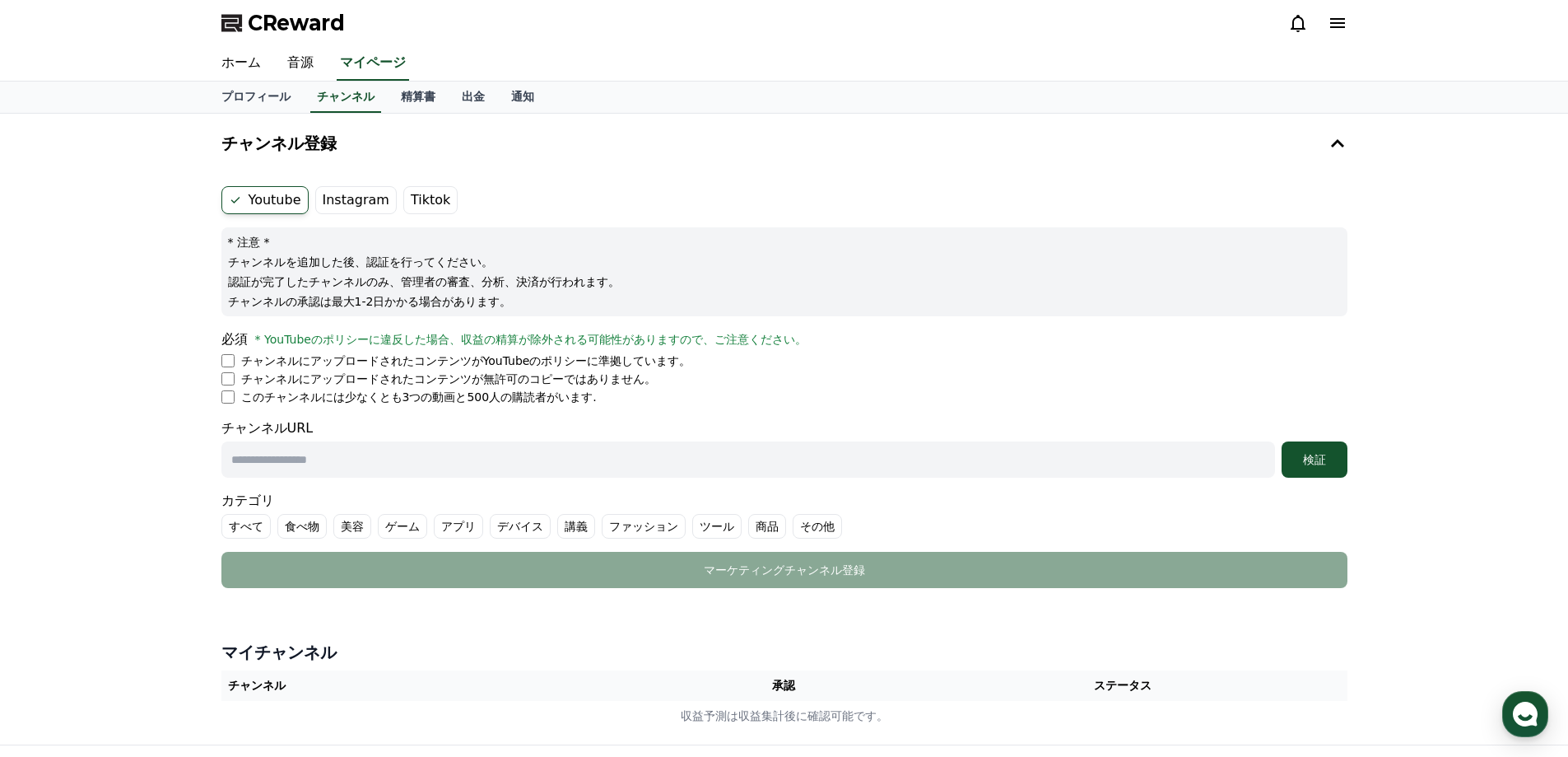
click at [1093, 463] on input "text" at bounding box center [748, 459] width 1054 height 36
drag, startPoint x: 539, startPoint y: 402, endPoint x: 235, endPoint y: 394, distance: 304.1
click at [235, 394] on li "このチャンネルには少なくとも3つの動画と500人の購読者がいます." at bounding box center [784, 396] width 1126 height 17
copy li "このチャンネルには少なくとも3つの動画と500人の購読者がいます."
click at [436, 420] on div "チャンネルURL 検証" at bounding box center [784, 447] width 1126 height 59
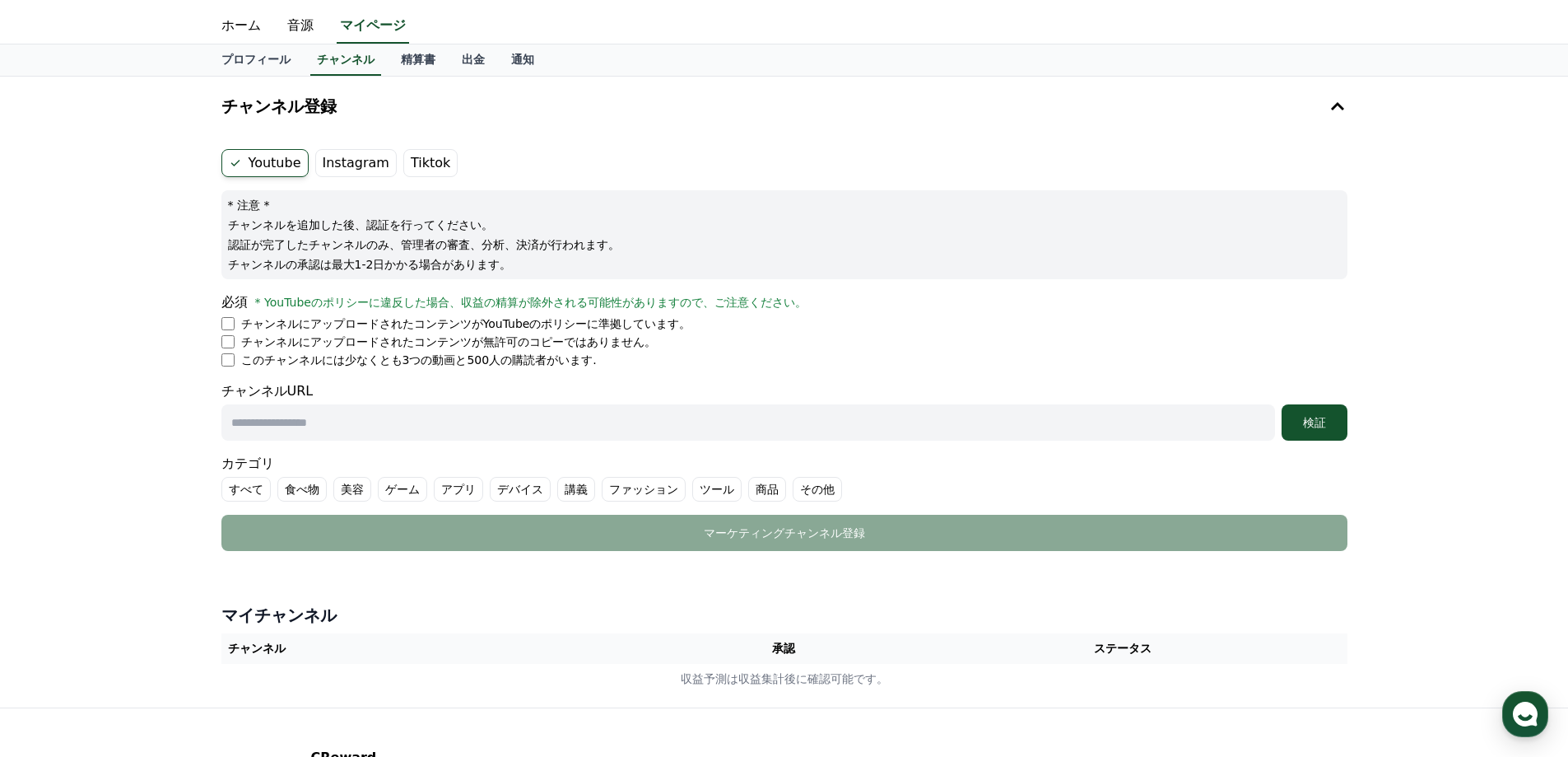
scroll to position [1, 0]
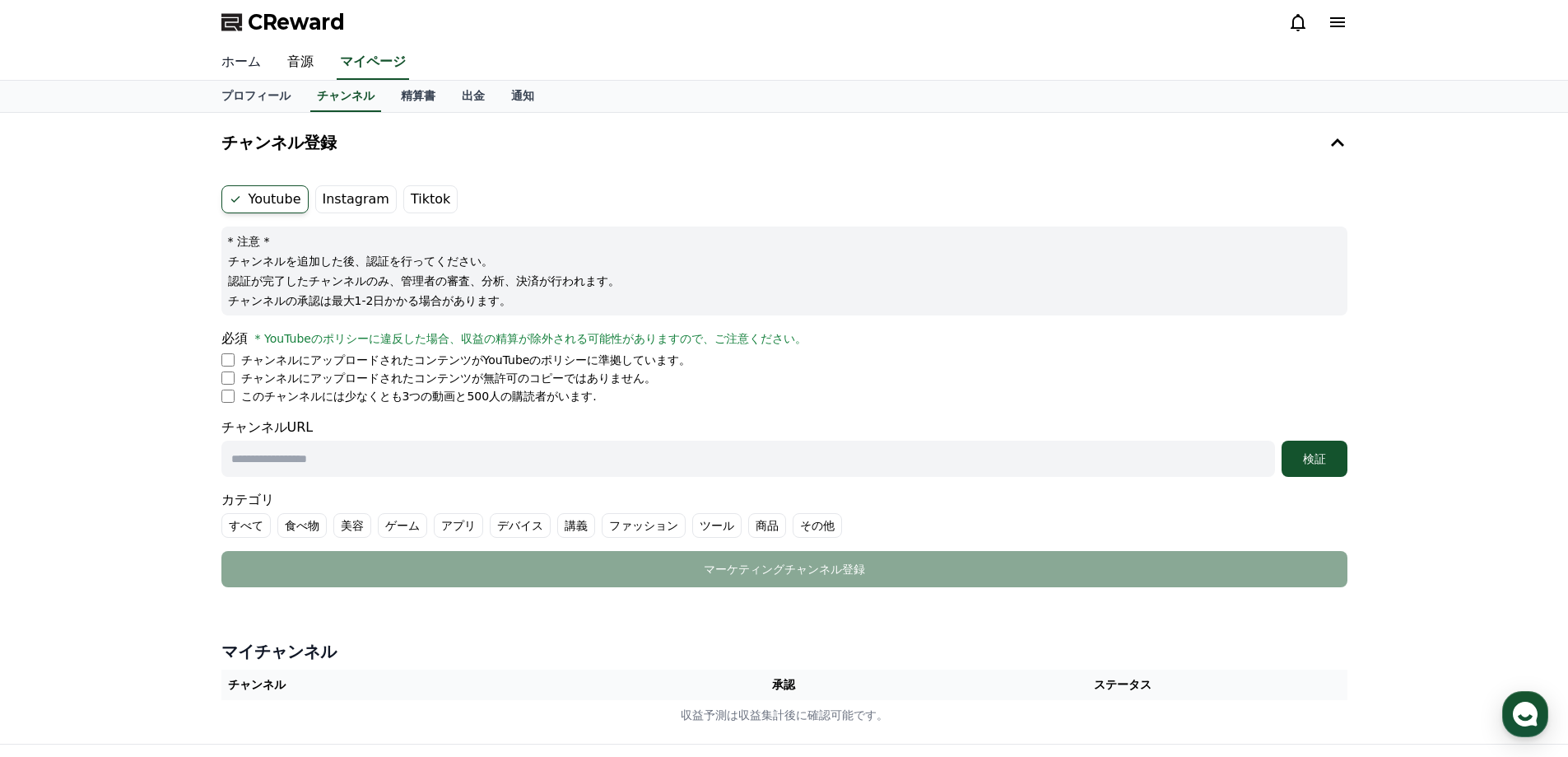
click at [243, 58] on link "ホーム" at bounding box center [241, 62] width 66 height 34
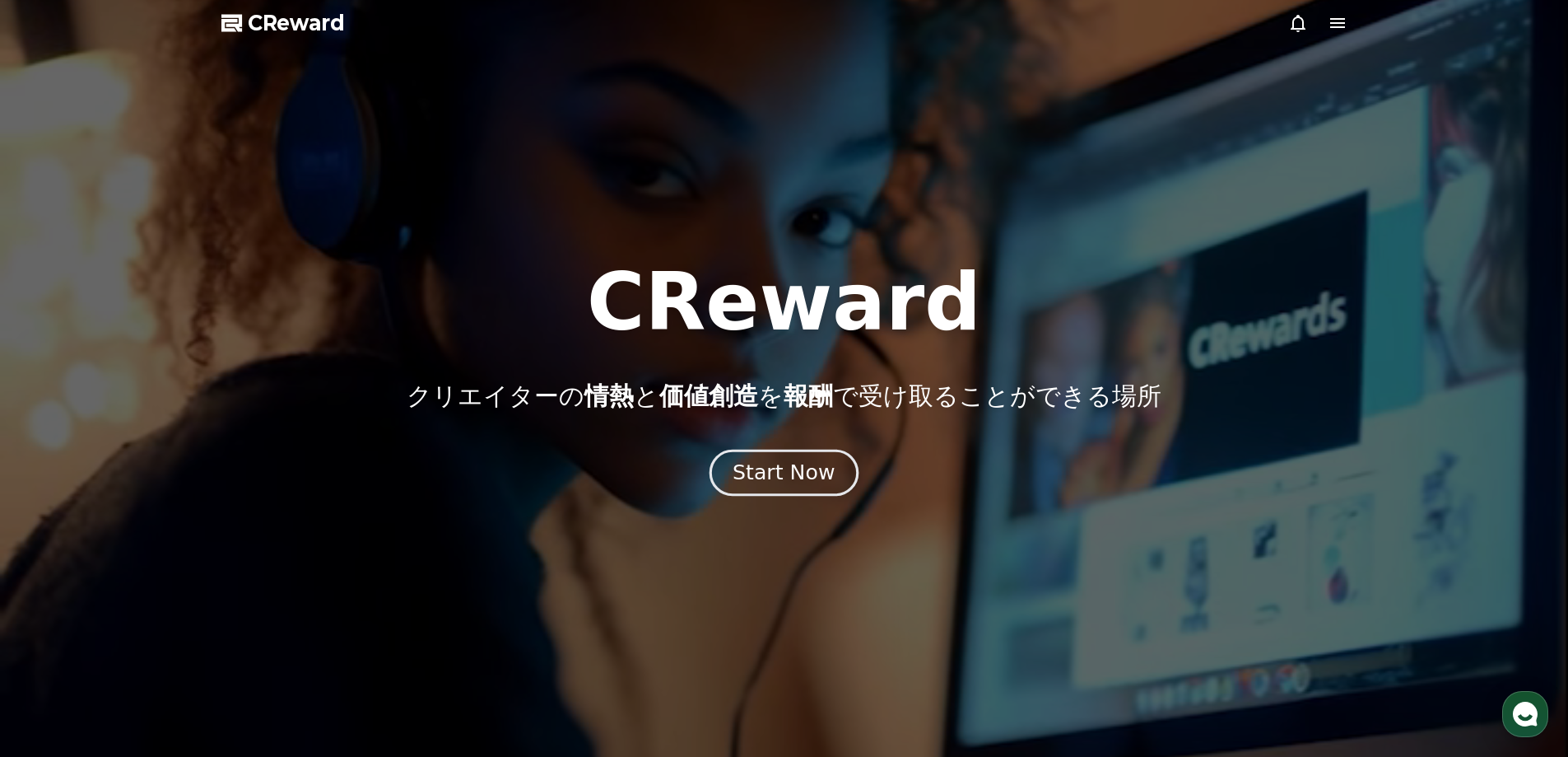
click at [791, 481] on div "Start Now" at bounding box center [784, 473] width 102 height 28
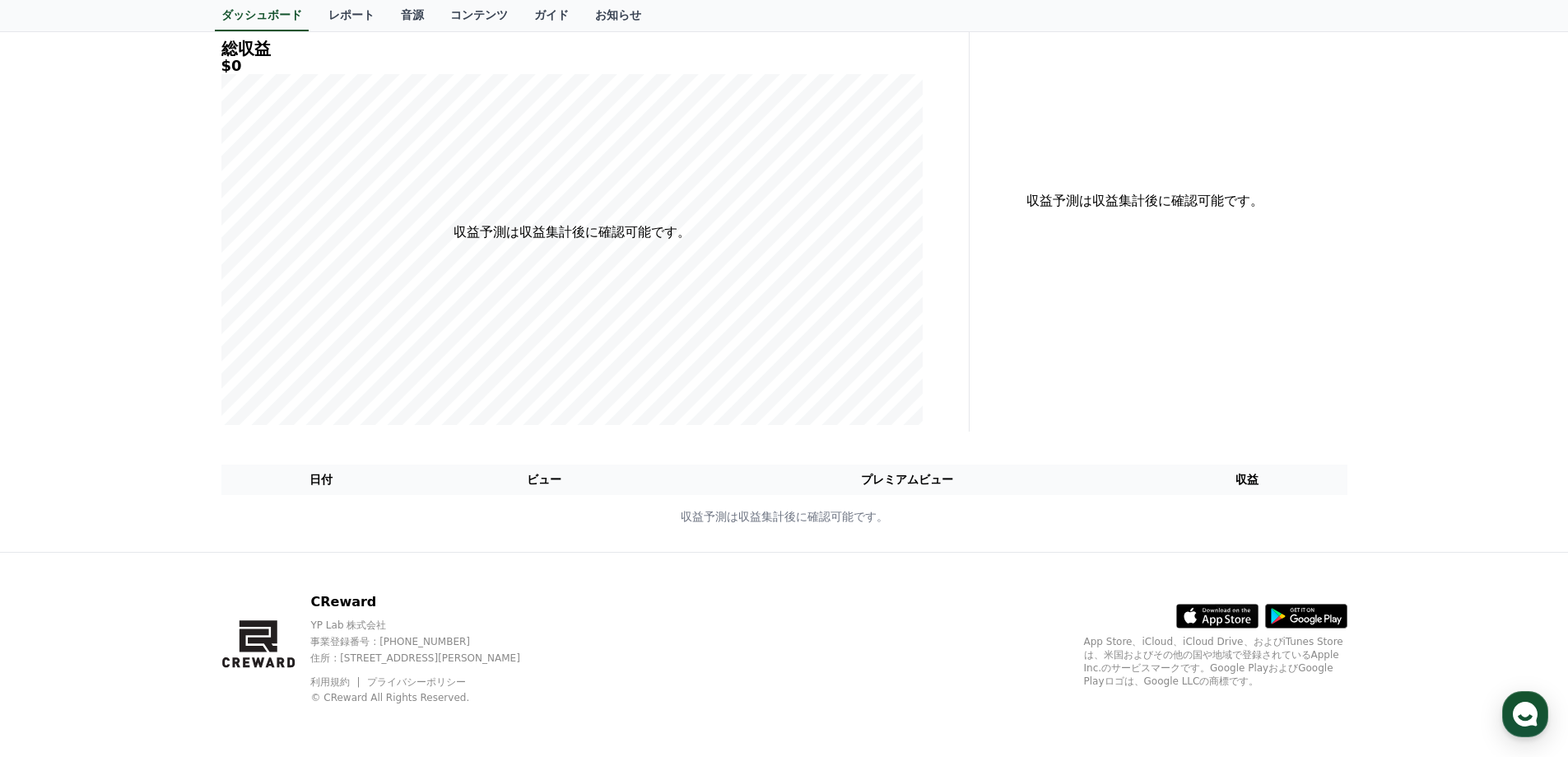
scroll to position [34, 0]
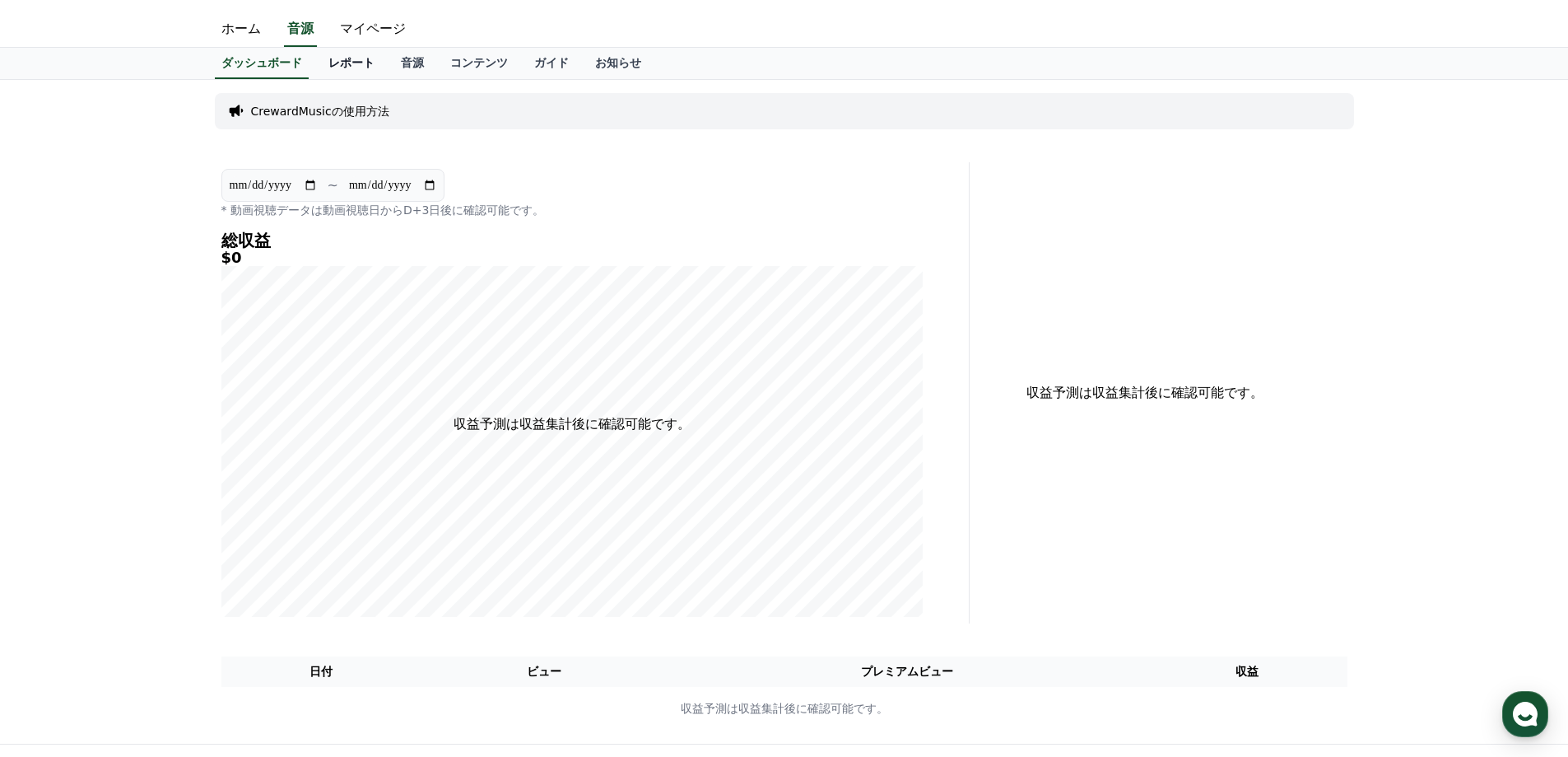
click at [327, 61] on link "レポート" at bounding box center [351, 63] width 72 height 31
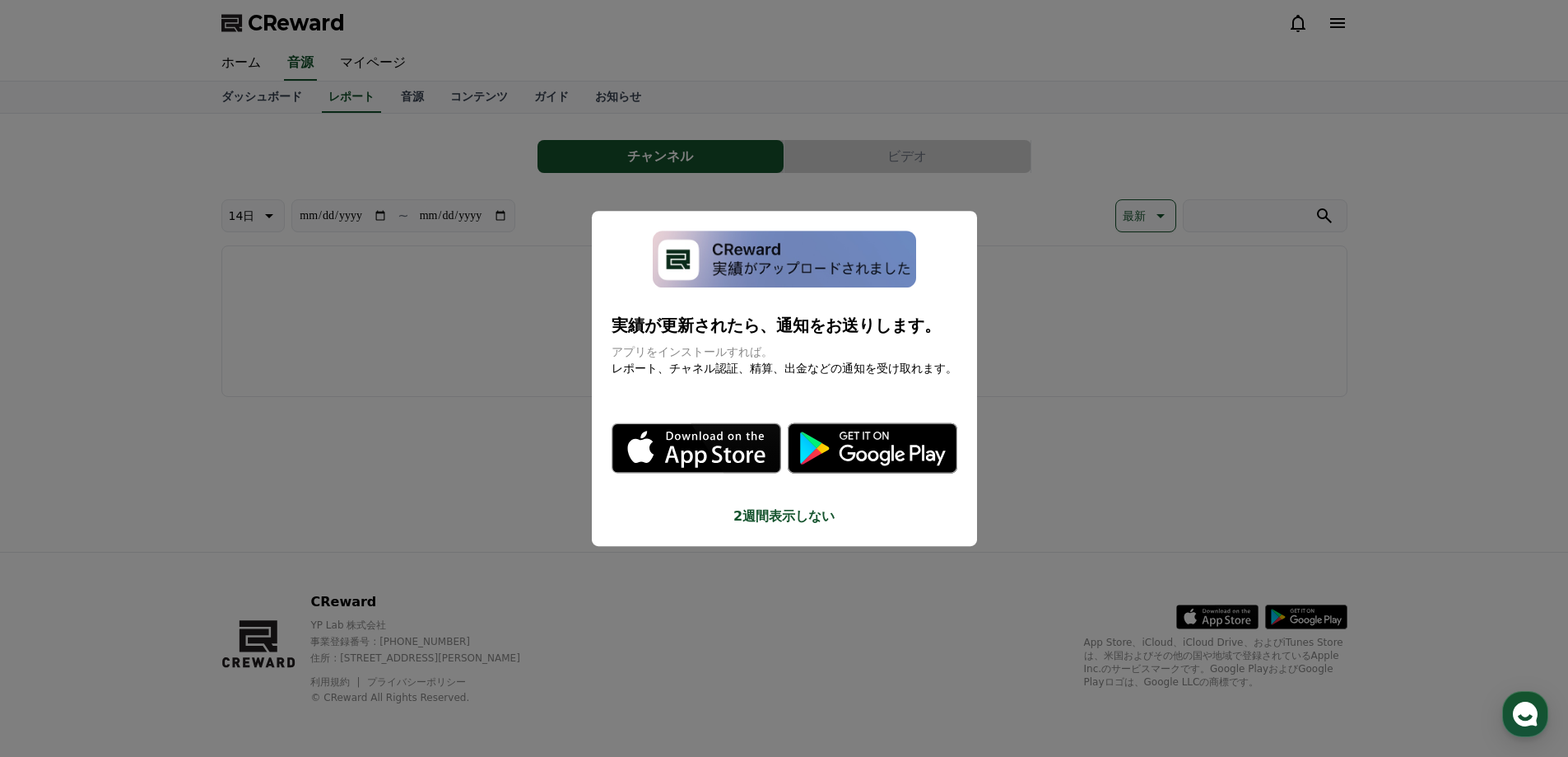
click at [235, 68] on button "close modal" at bounding box center [784, 378] width 1568 height 757
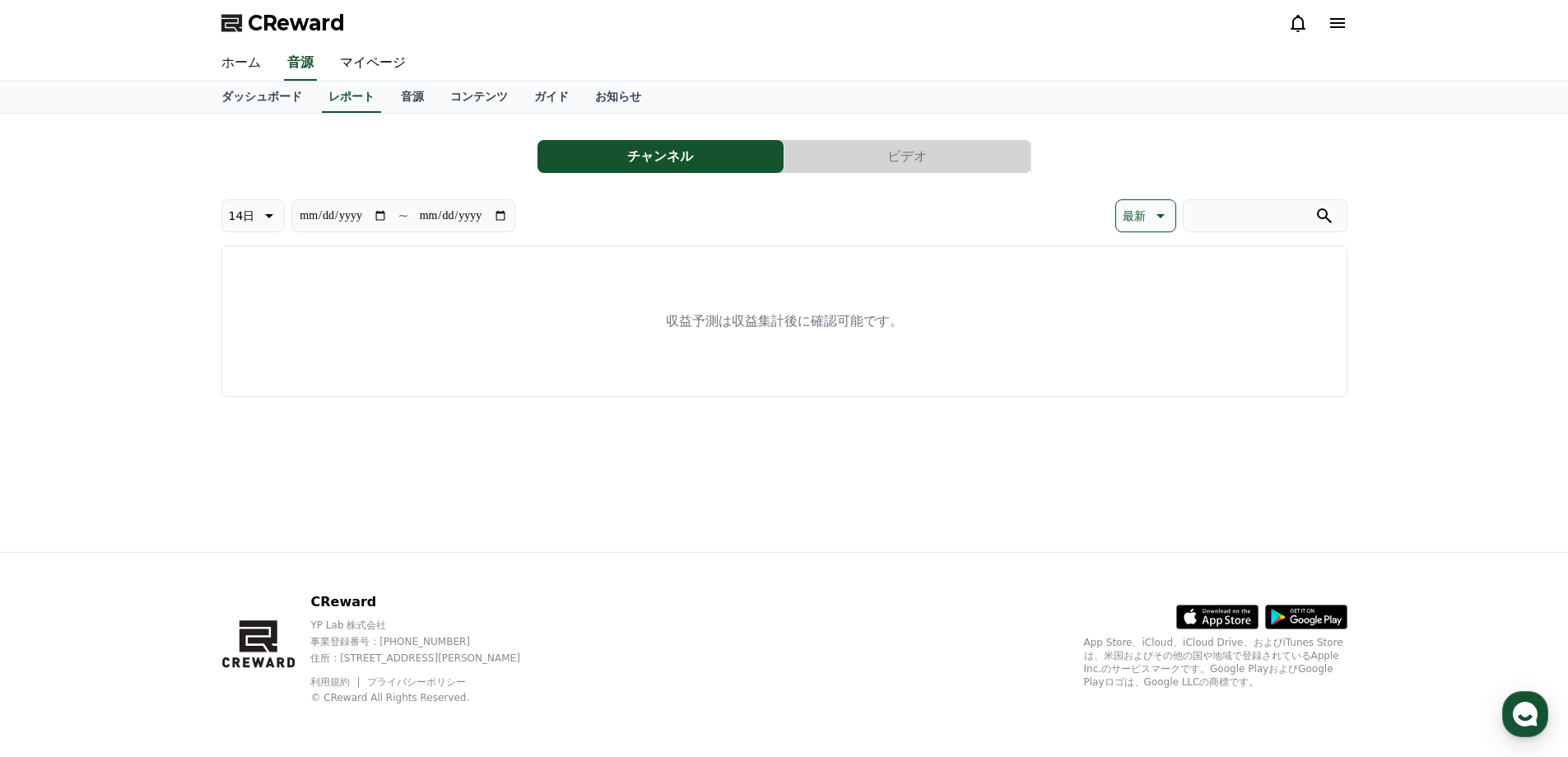
click at [246, 69] on link "ホーム" at bounding box center [241, 63] width 66 height 34
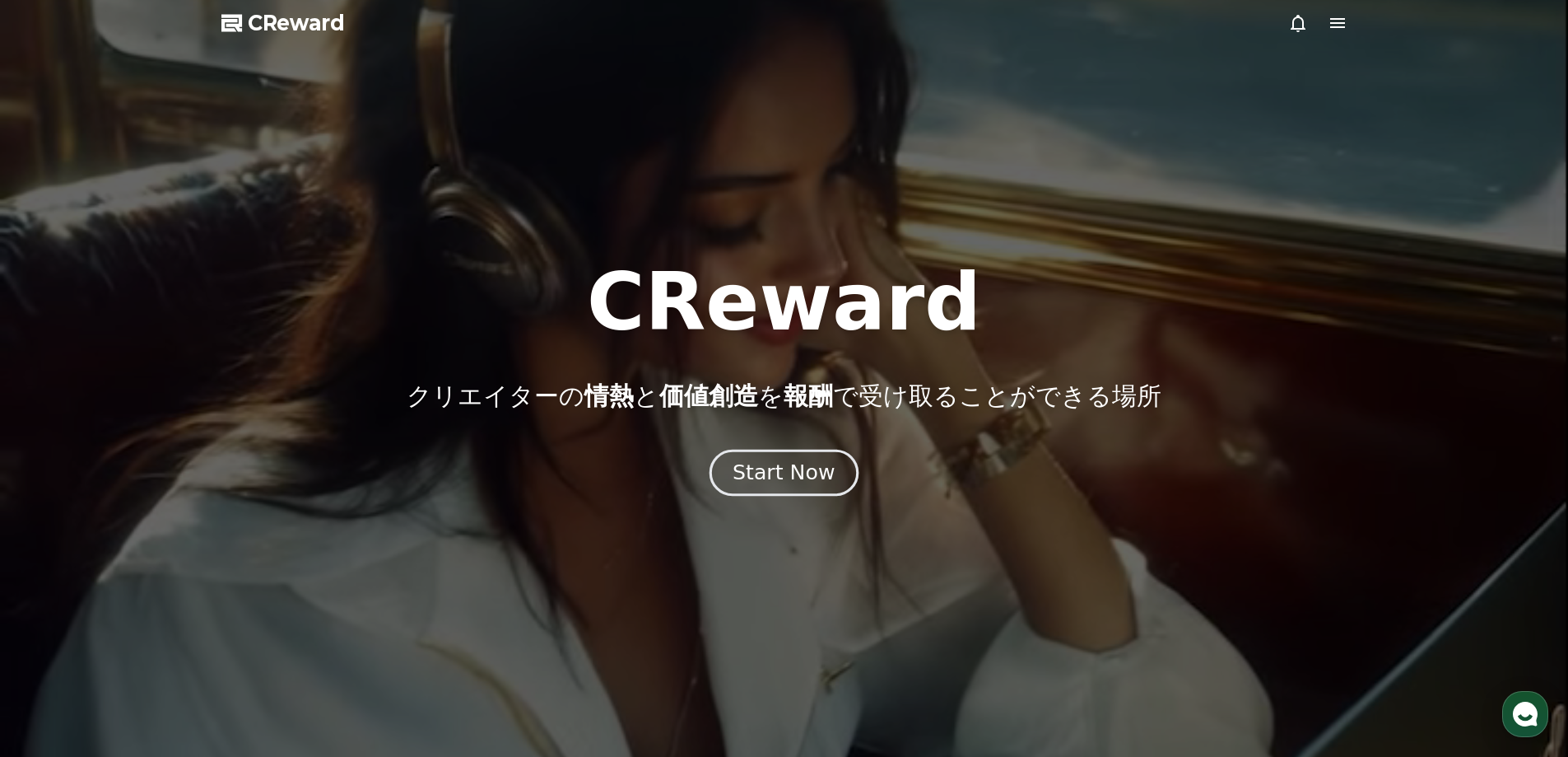
click at [782, 457] on button "Start Now" at bounding box center [783, 472] width 149 height 47
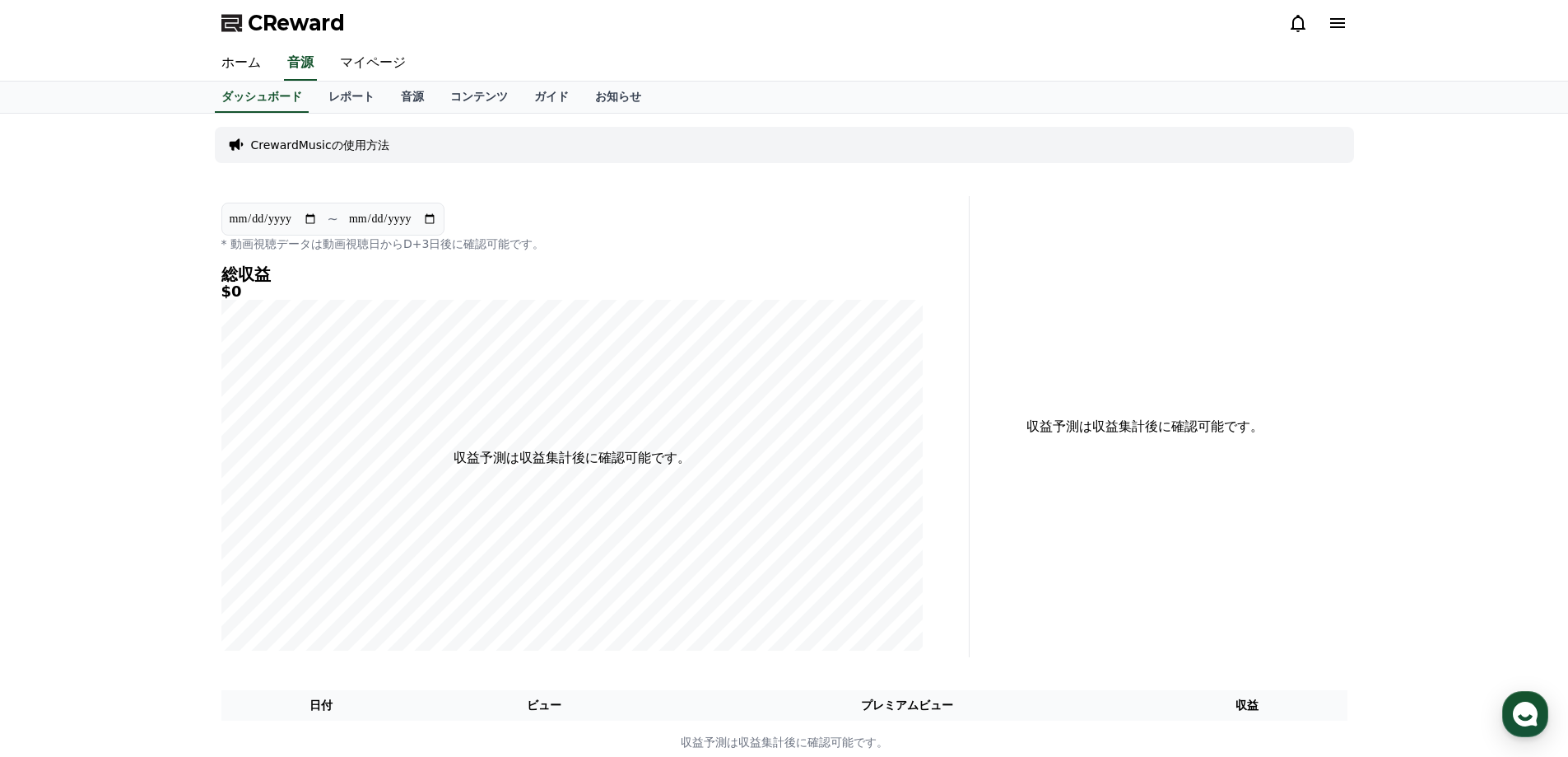
click at [363, 146] on p "CrewardMusicの使用方法" at bounding box center [320, 145] width 138 height 17
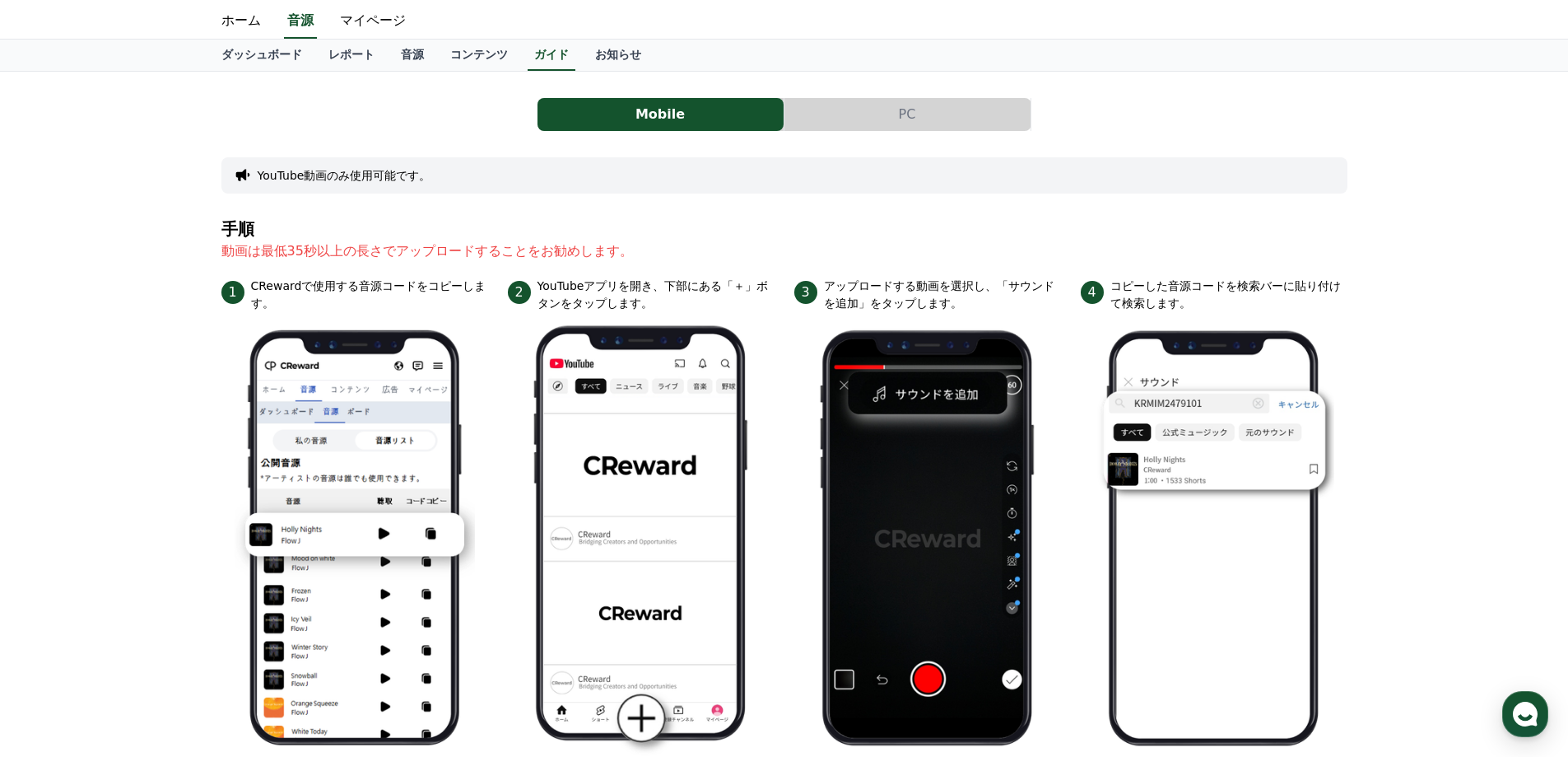
scroll to position [6, 0]
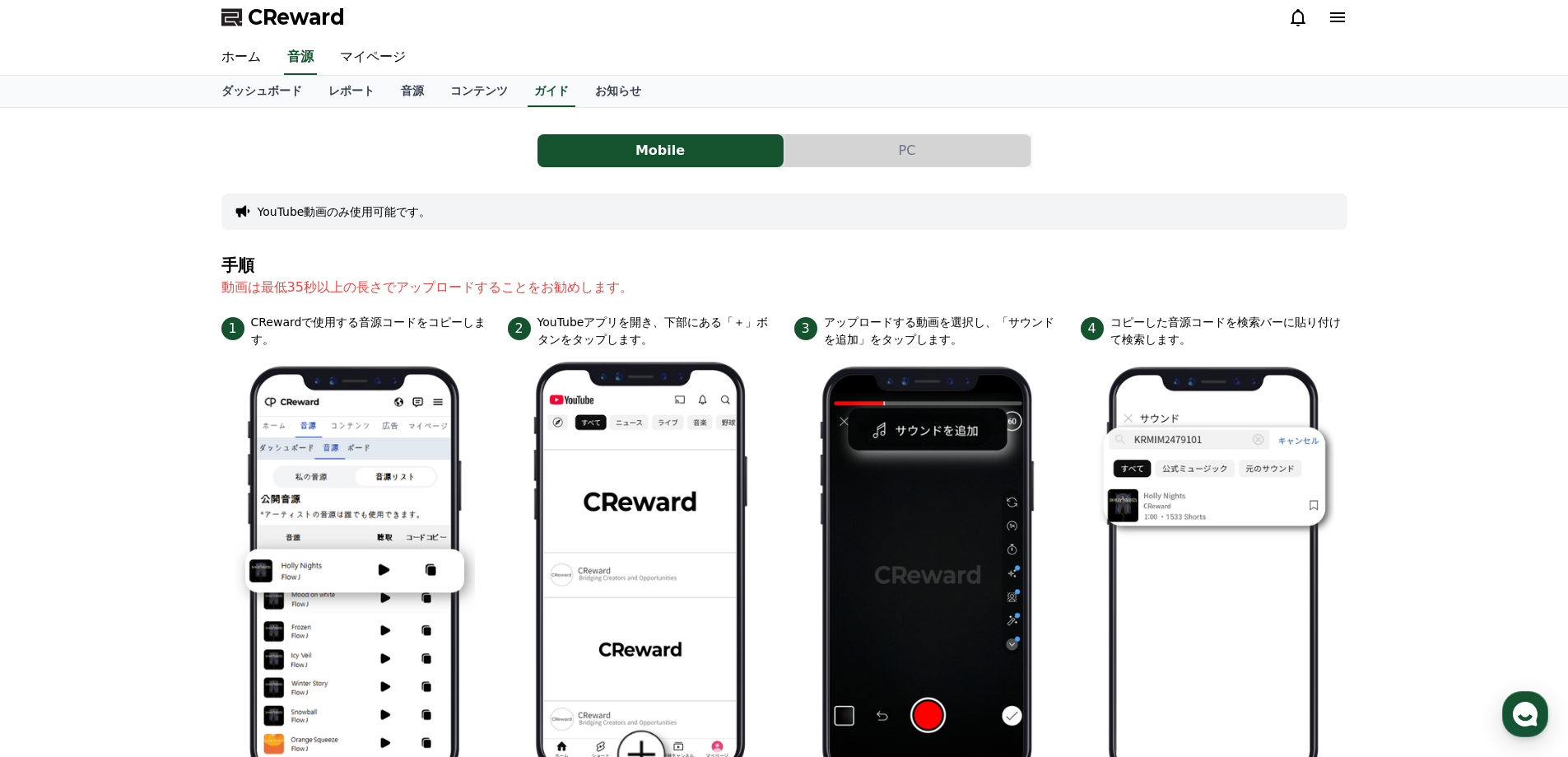
click at [910, 154] on button "PC" at bounding box center [907, 150] width 246 height 33
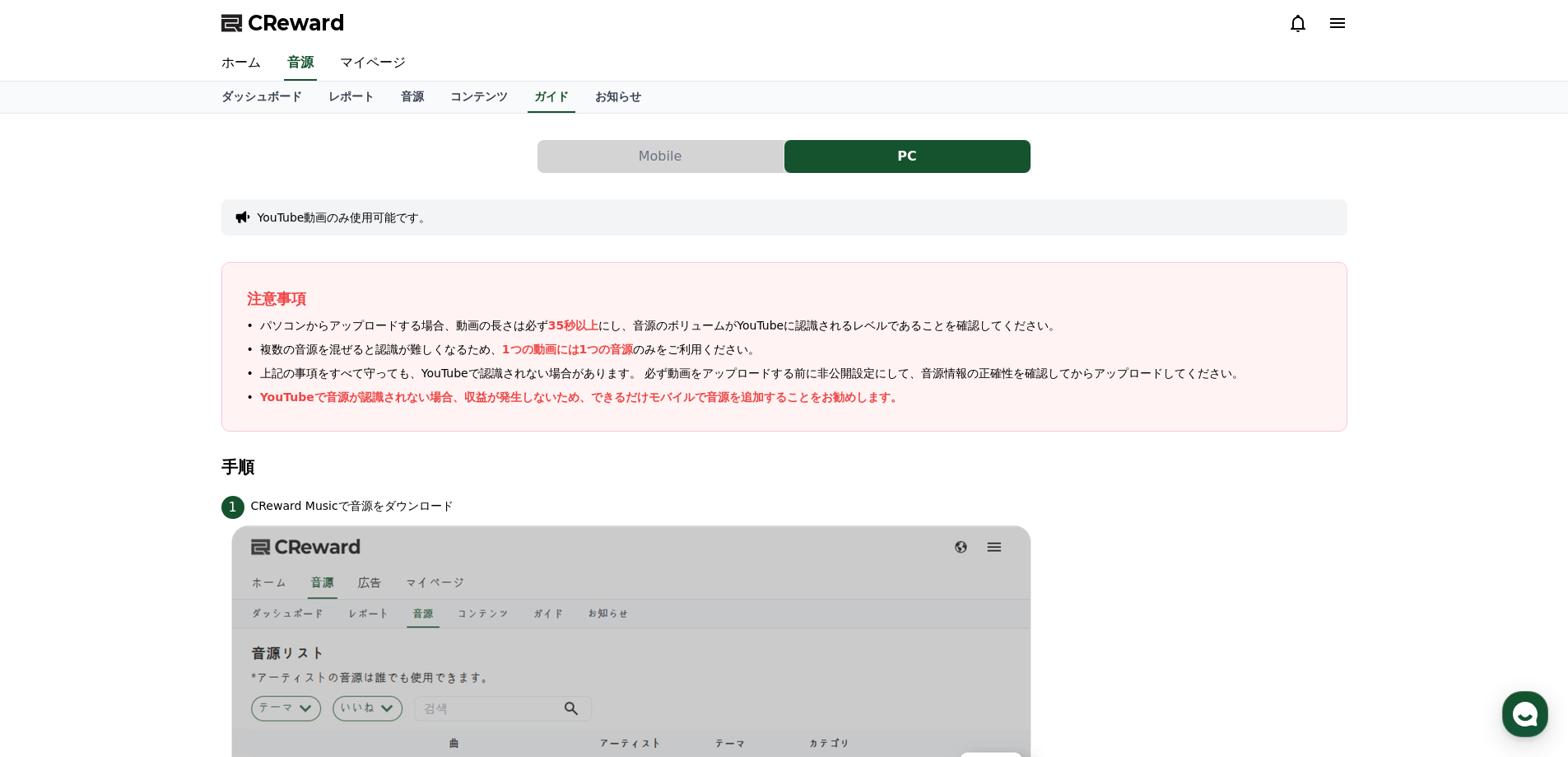
click at [366, 212] on button "YouTube動画のみ使用可能です。" at bounding box center [344, 217] width 174 height 17
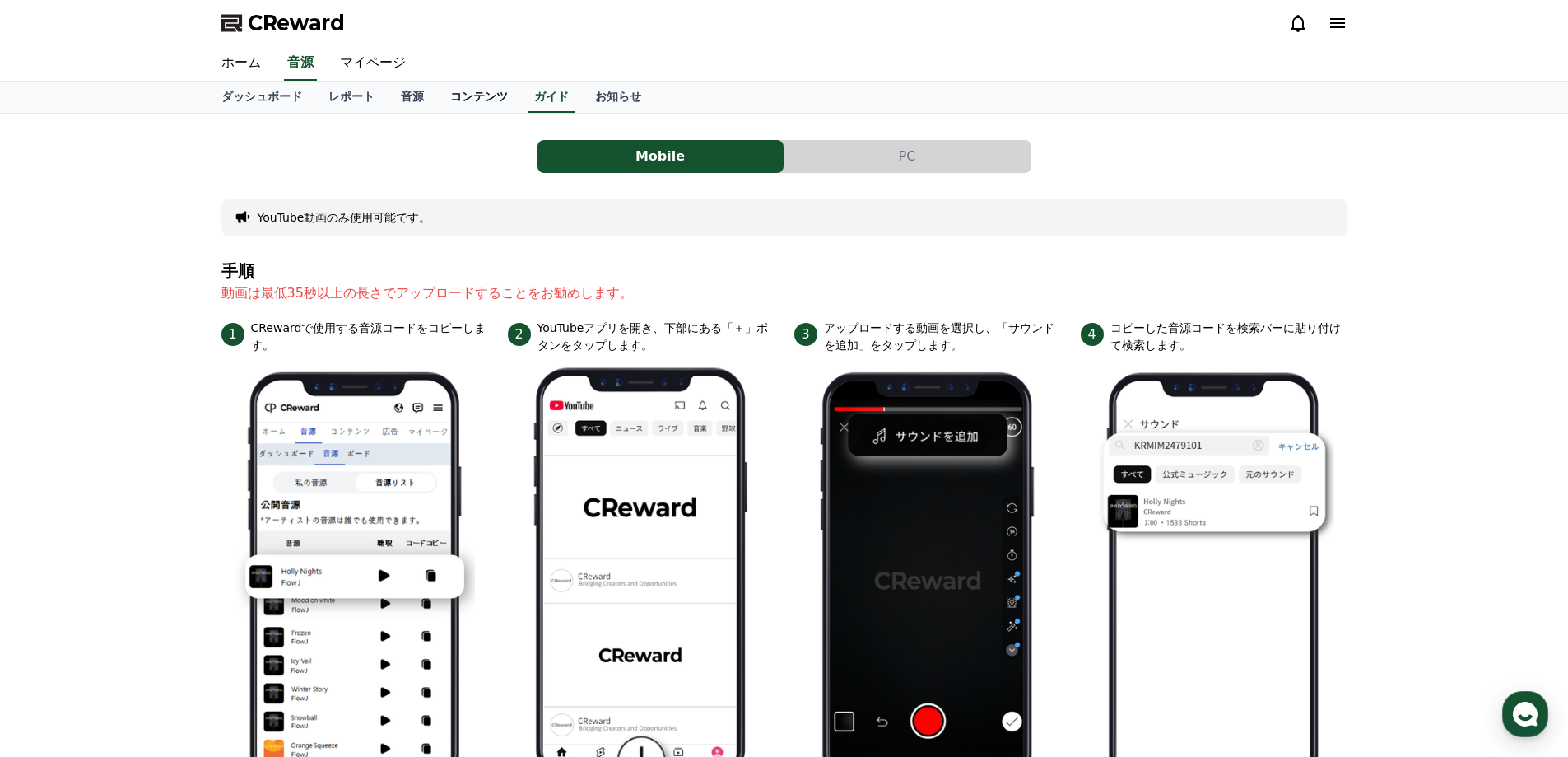
click at [447, 101] on link "コンテンツ" at bounding box center [479, 96] width 84 height 31
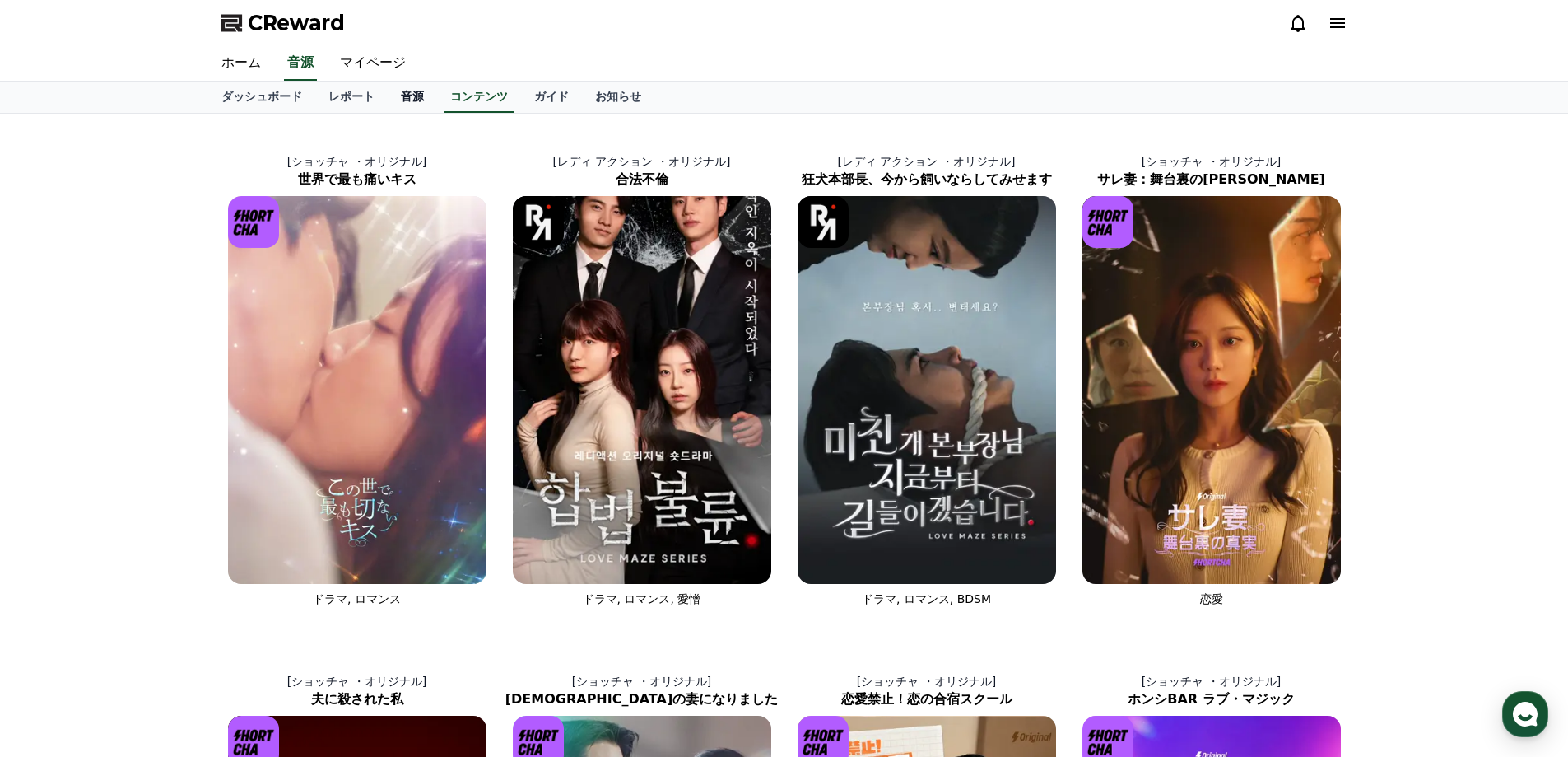
click at [388, 105] on link "音源" at bounding box center [413, 96] width 49 height 31
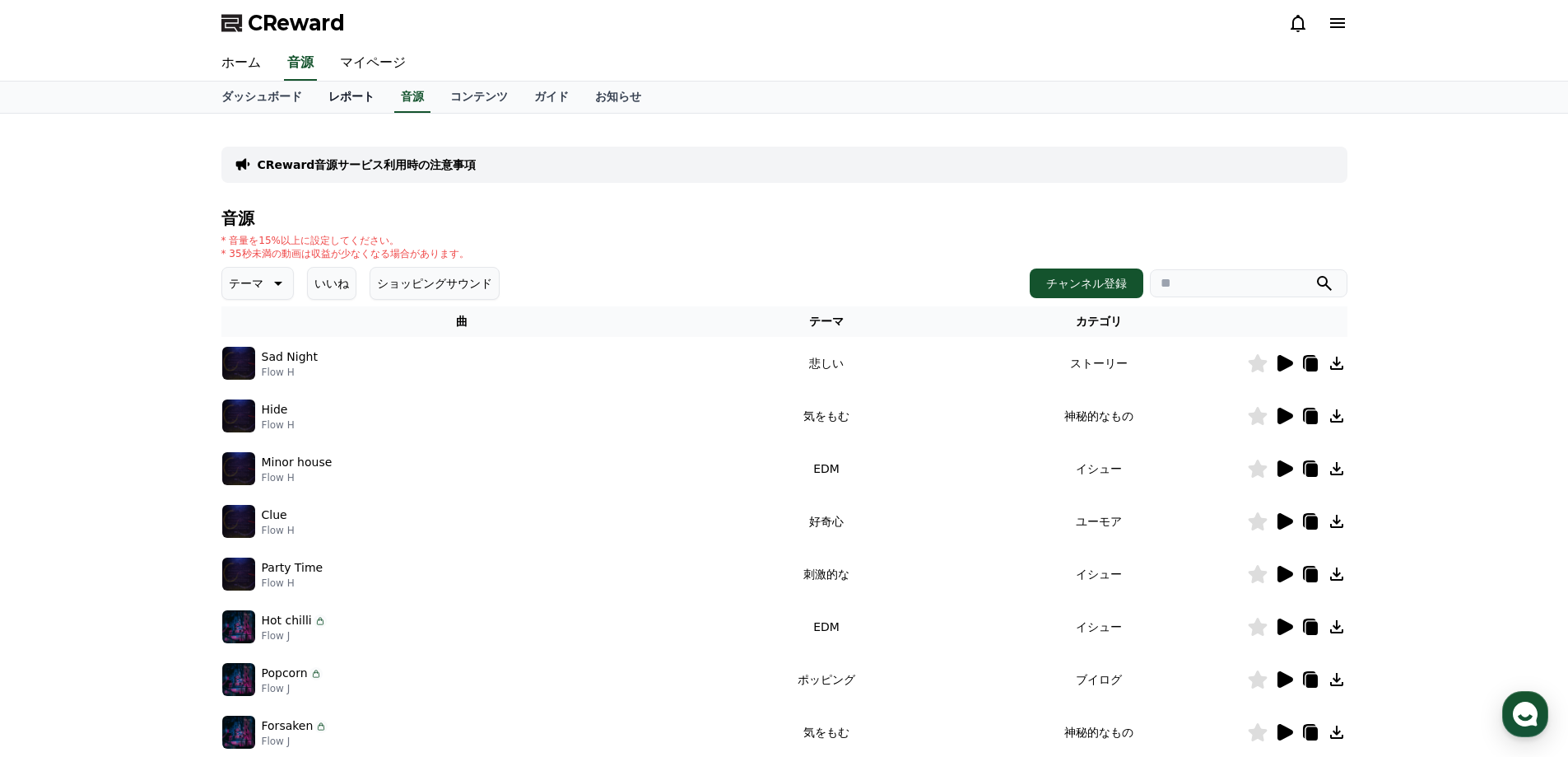
click at [315, 105] on link "レポート" at bounding box center [351, 96] width 72 height 31
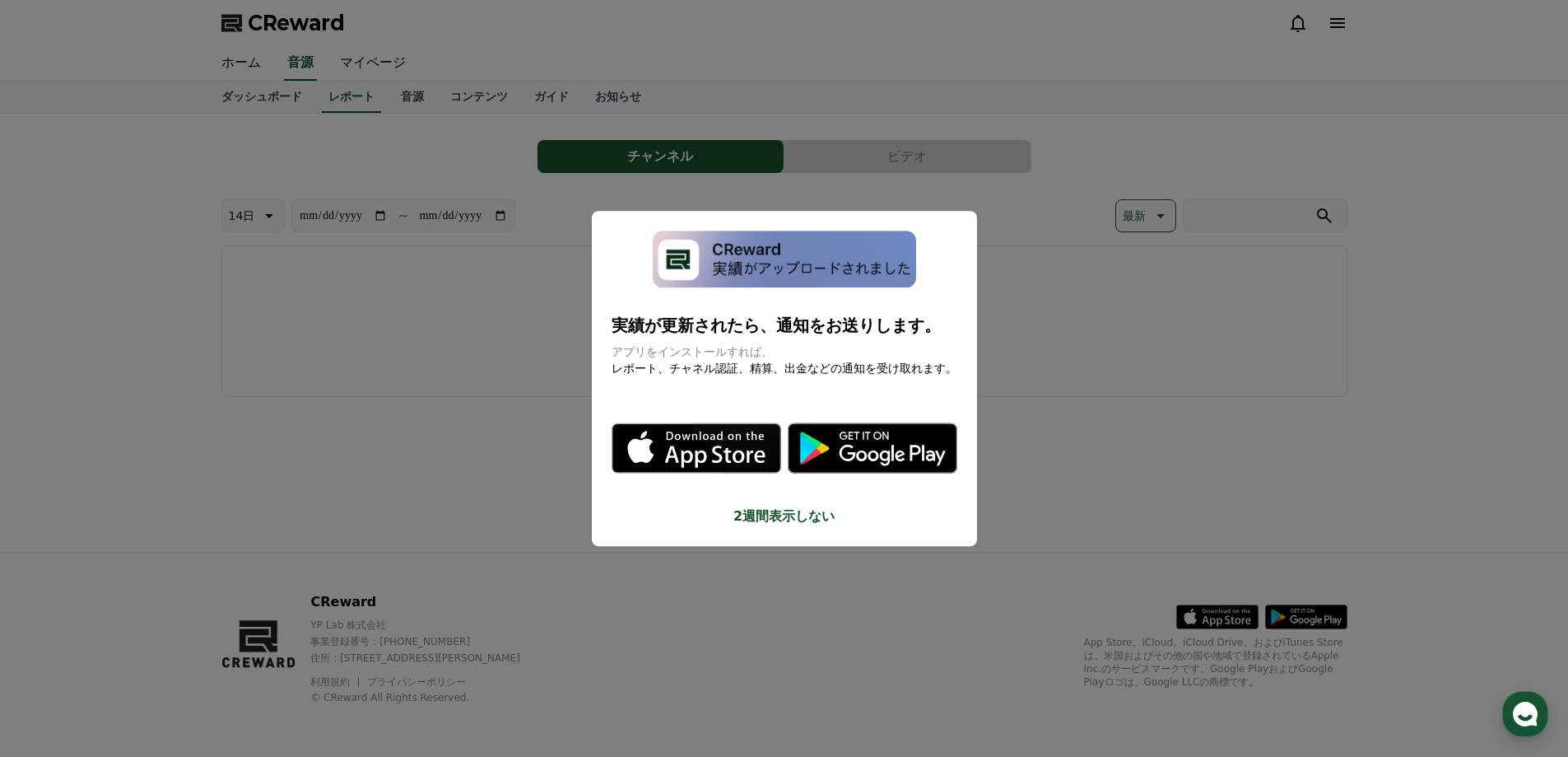
click at [279, 105] on button "close modal" at bounding box center [784, 378] width 1568 height 757
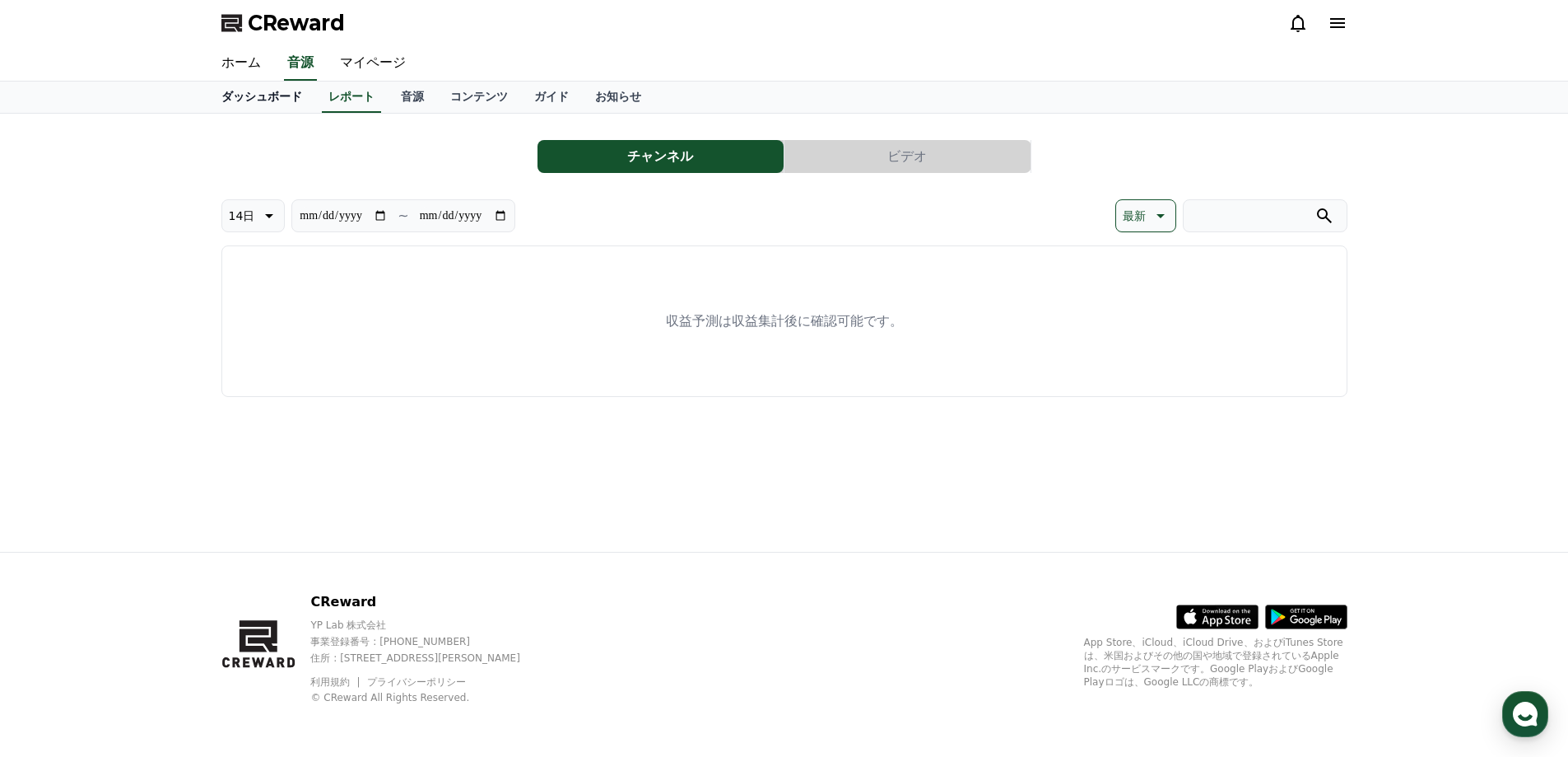
click at [273, 102] on link "ダッシュボード" at bounding box center [261, 96] width 107 height 31
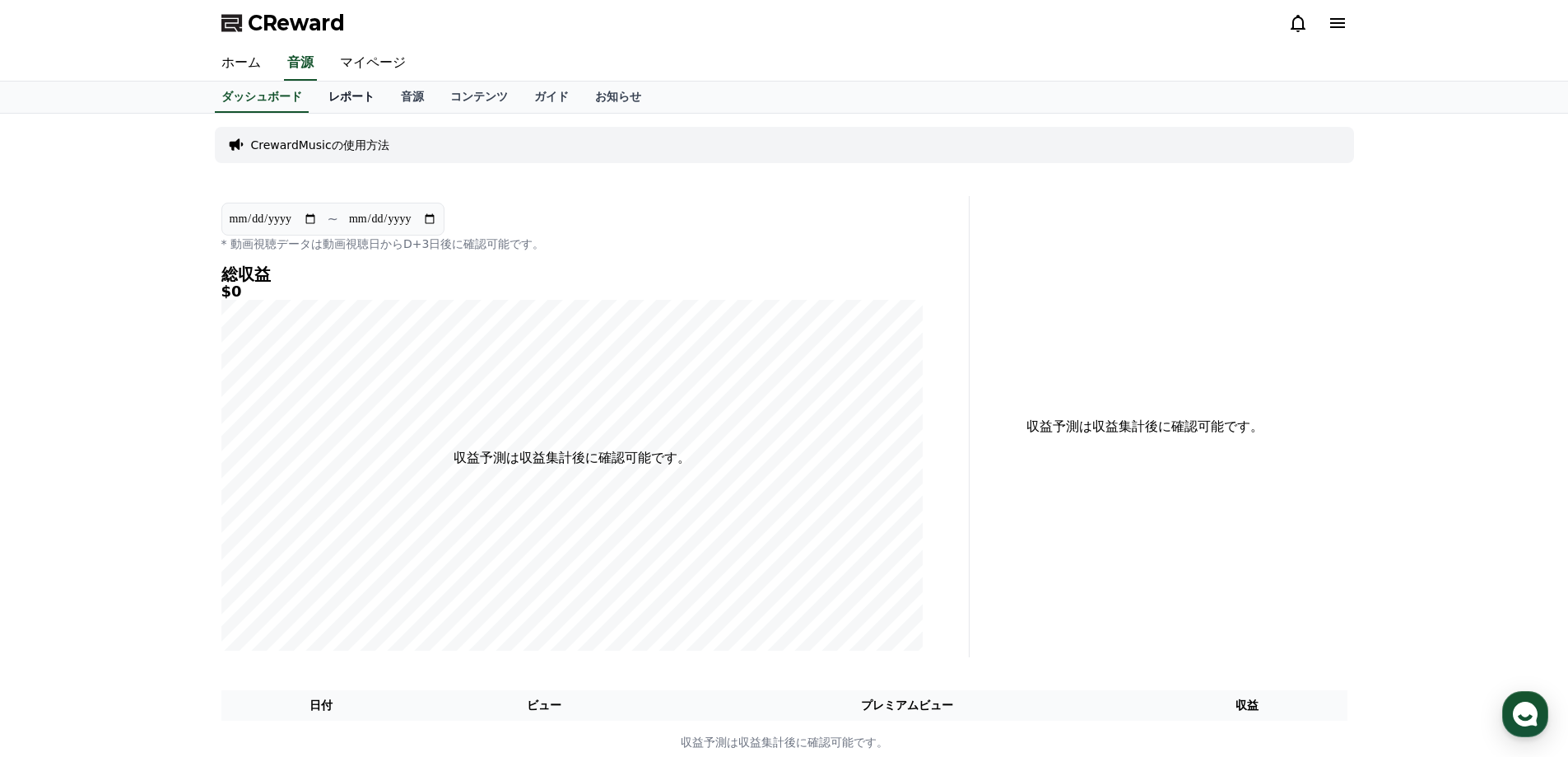
click at [336, 100] on link "レポート" at bounding box center [351, 96] width 72 height 31
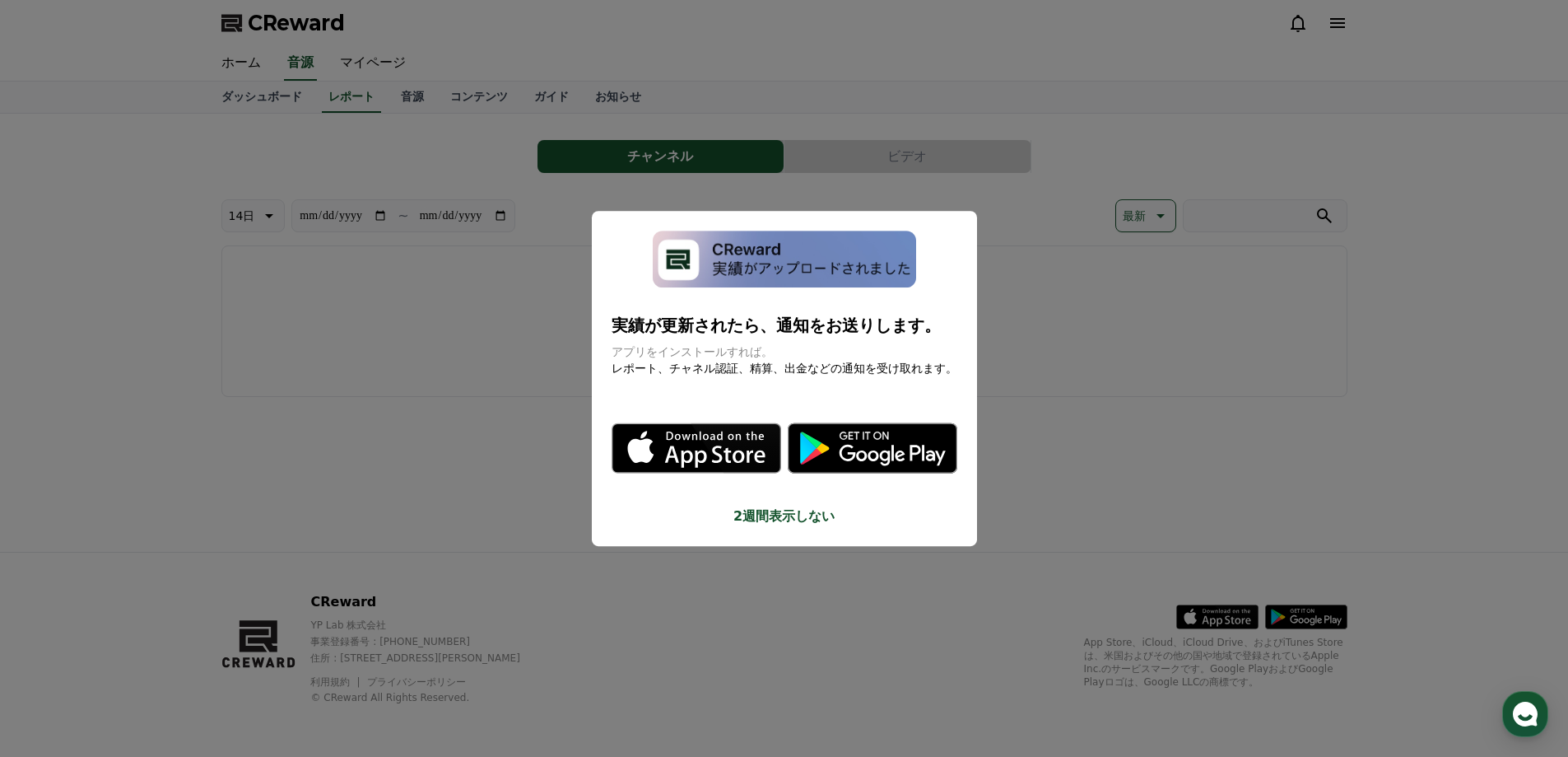
click at [370, 100] on button "close modal" at bounding box center [784, 378] width 1568 height 757
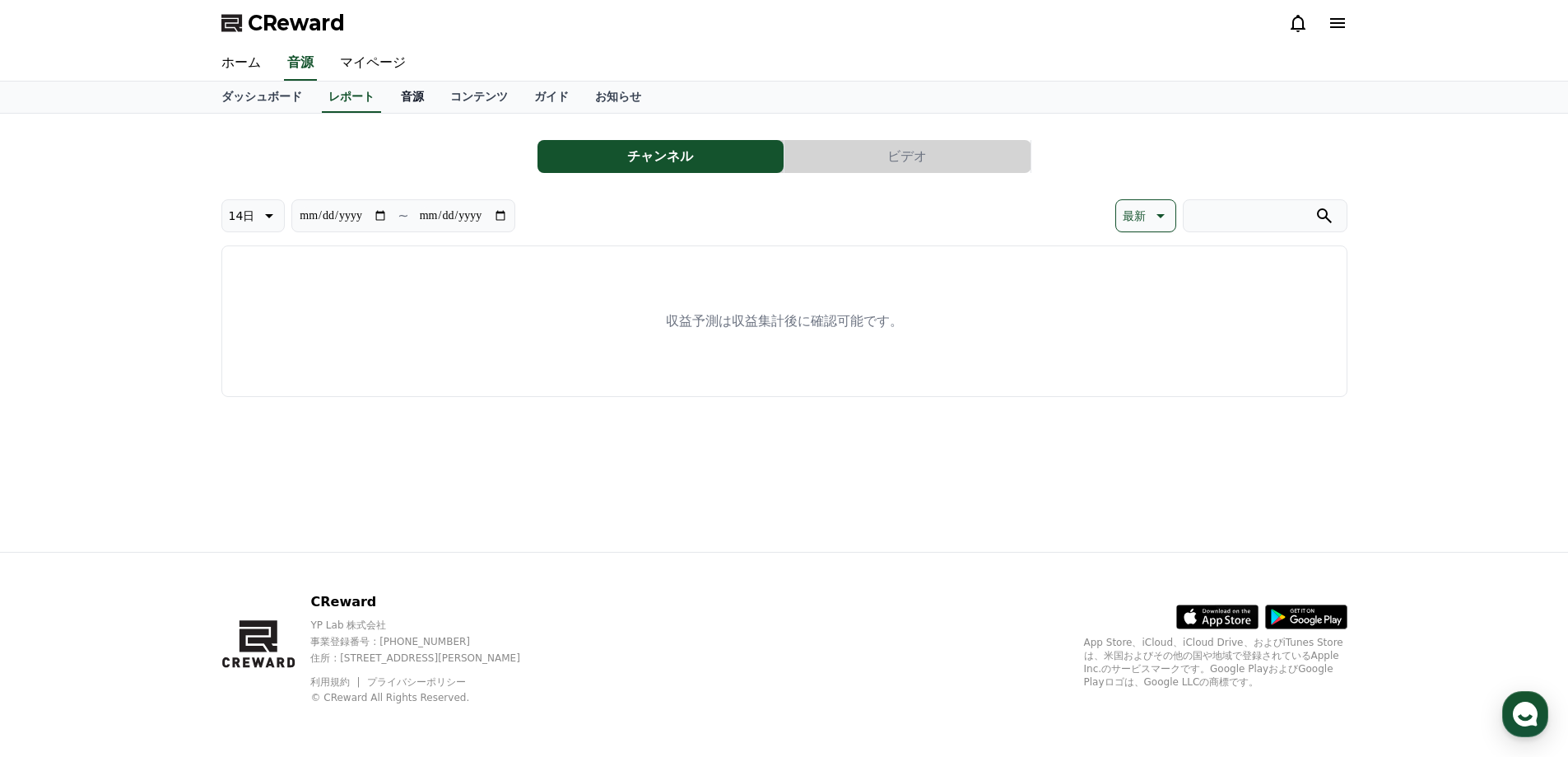
click at [388, 96] on link "音源" at bounding box center [413, 96] width 49 height 31
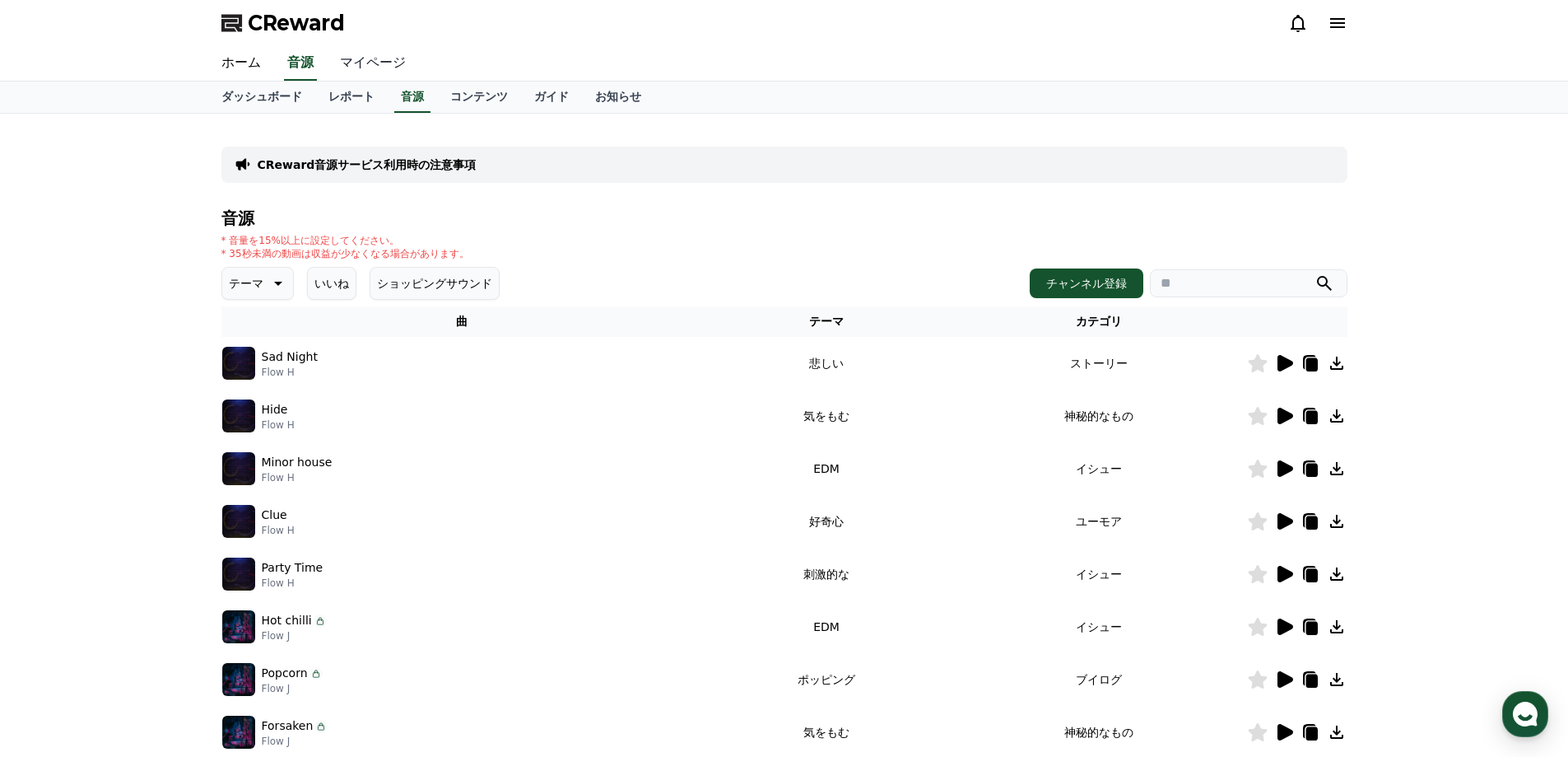
click at [365, 66] on link "マイページ" at bounding box center [373, 63] width 93 height 34
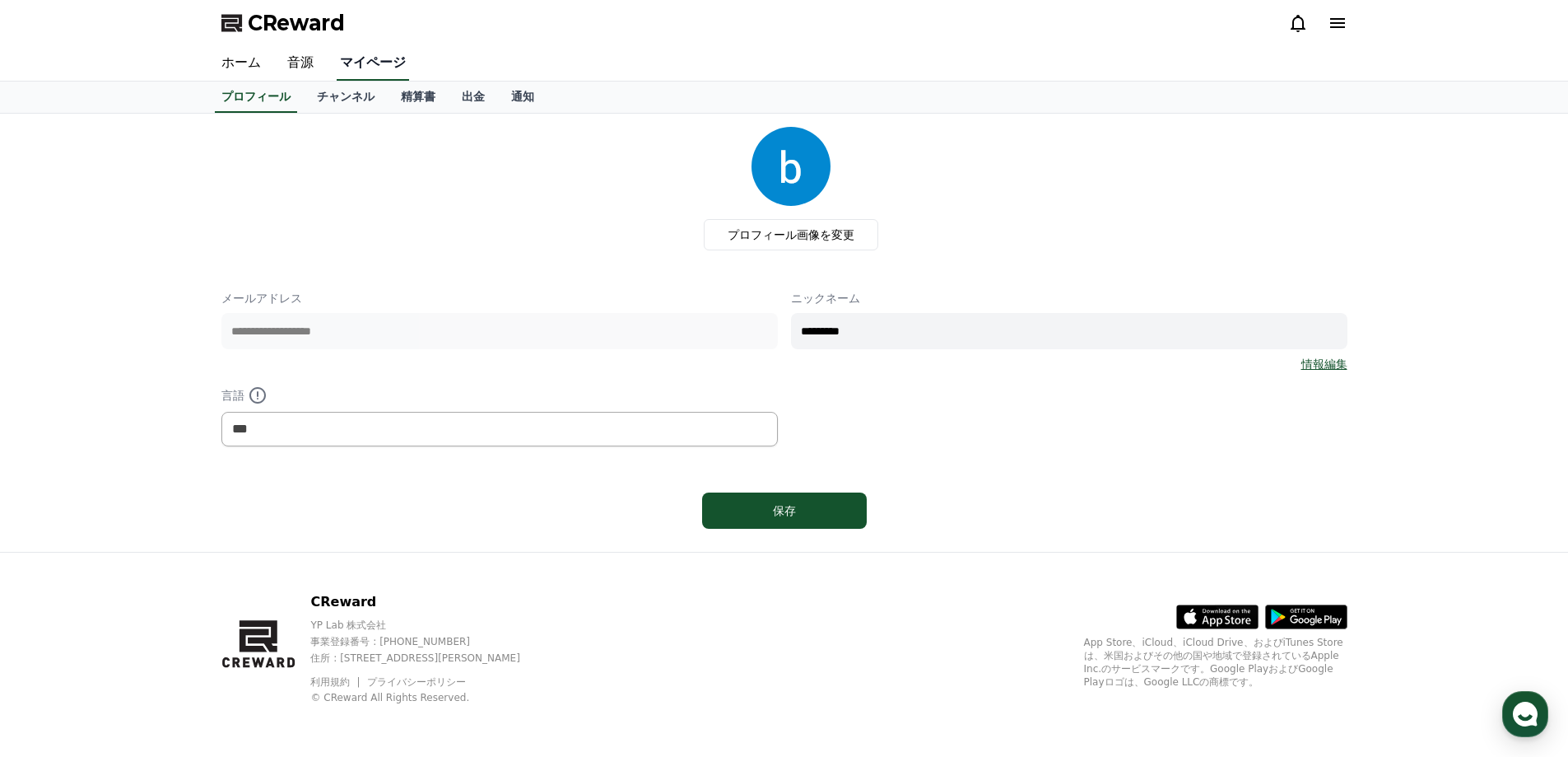
click at [365, 76] on link "マイページ" at bounding box center [373, 63] width 72 height 34
click at [330, 93] on link "チャンネル" at bounding box center [345, 96] width 84 height 31
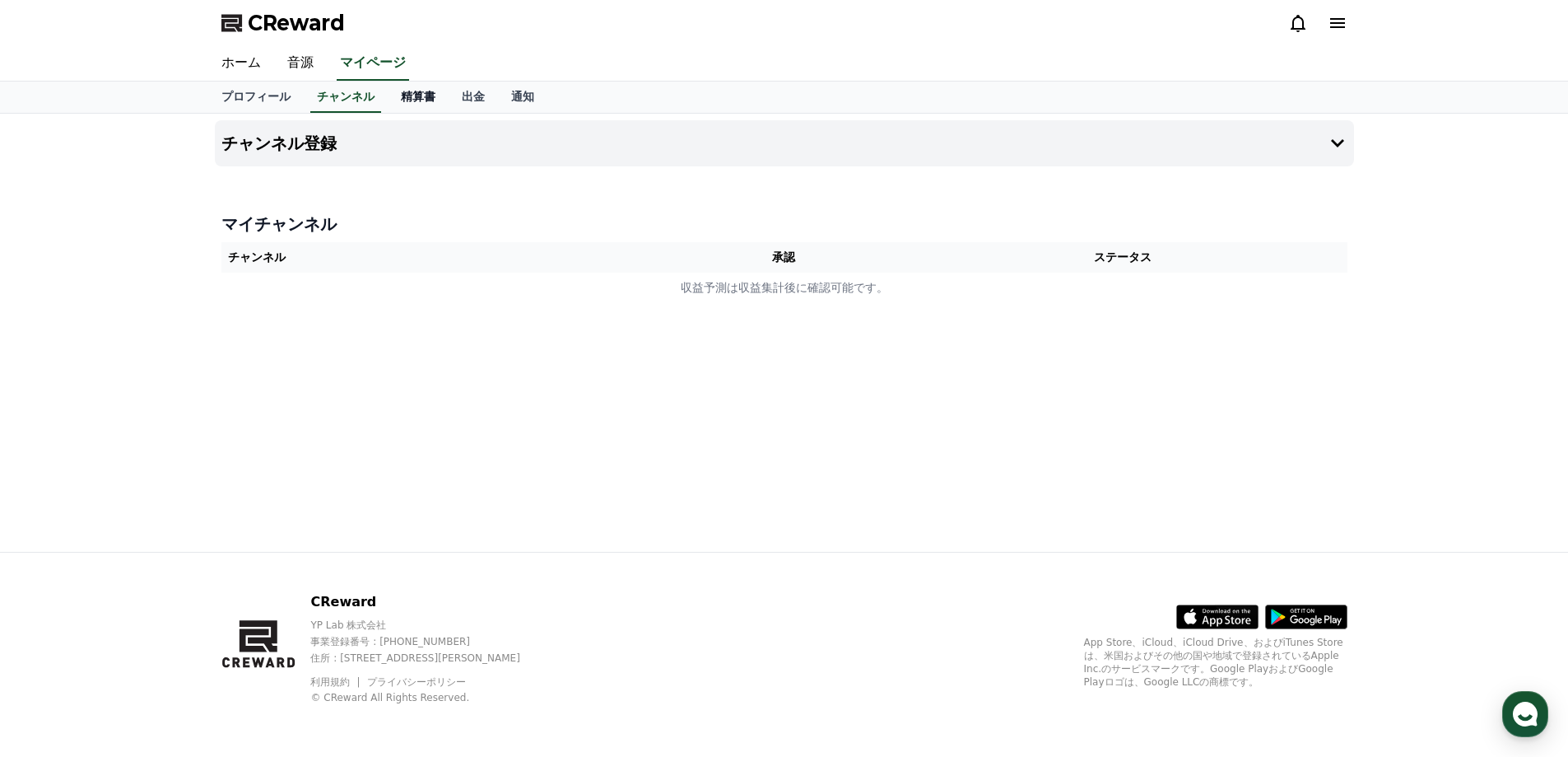
click at [394, 98] on link "精算書" at bounding box center [418, 96] width 61 height 31
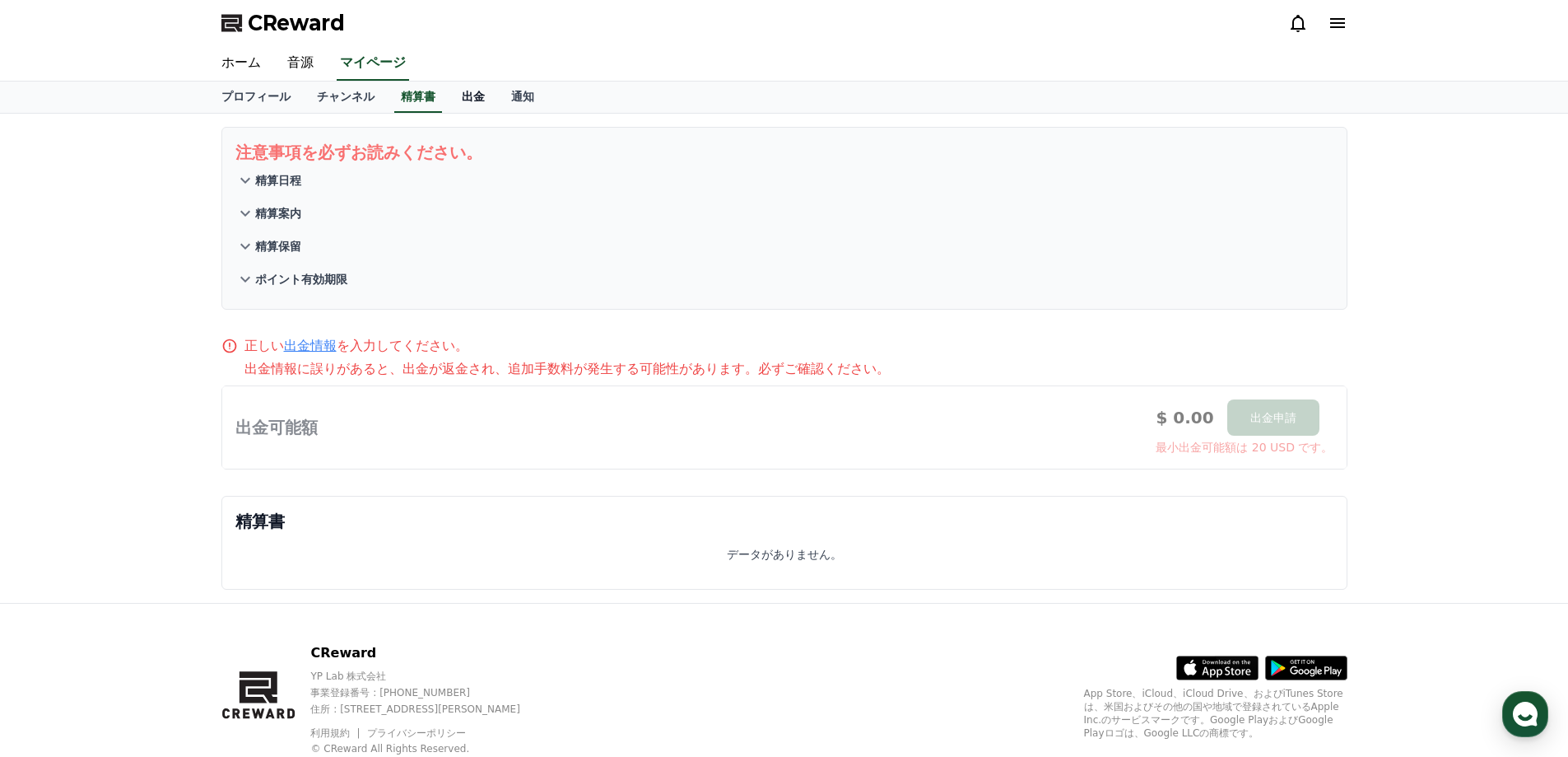
click at [449, 96] on link "出金" at bounding box center [474, 96] width 49 height 31
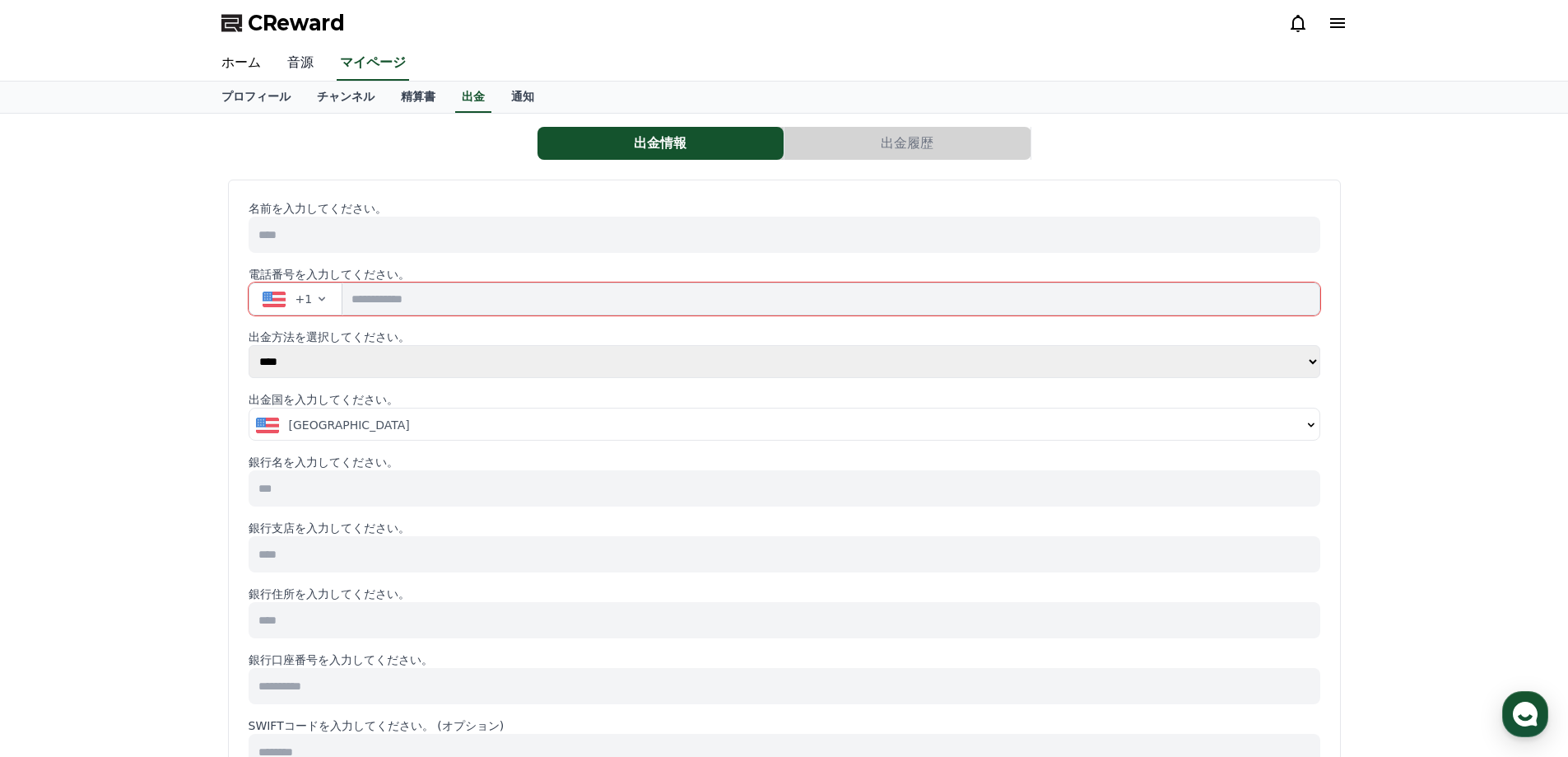
click at [302, 64] on link "音源" at bounding box center [301, 63] width 53 height 34
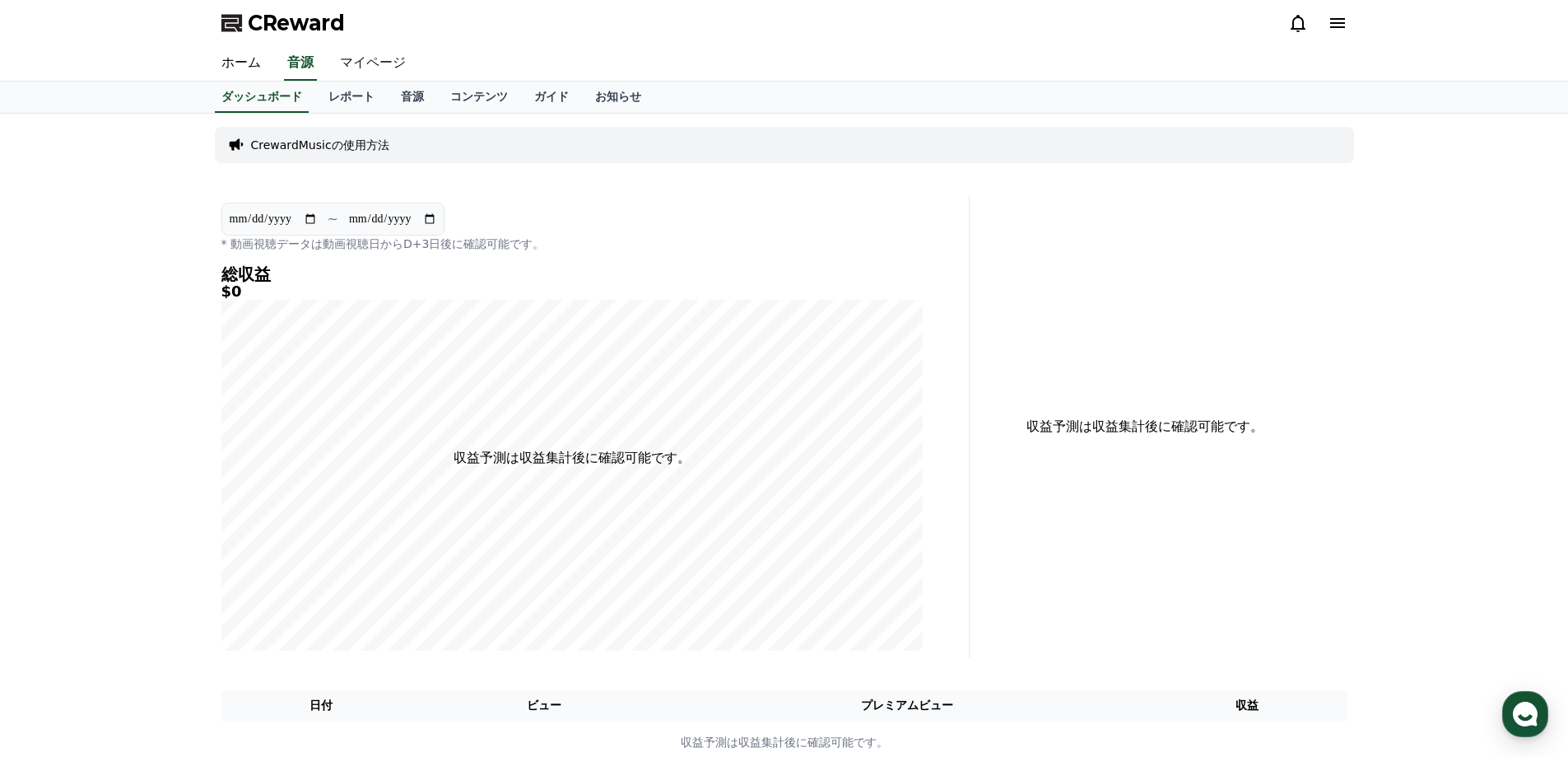
click at [339, 56] on link "マイページ" at bounding box center [373, 63] width 93 height 34
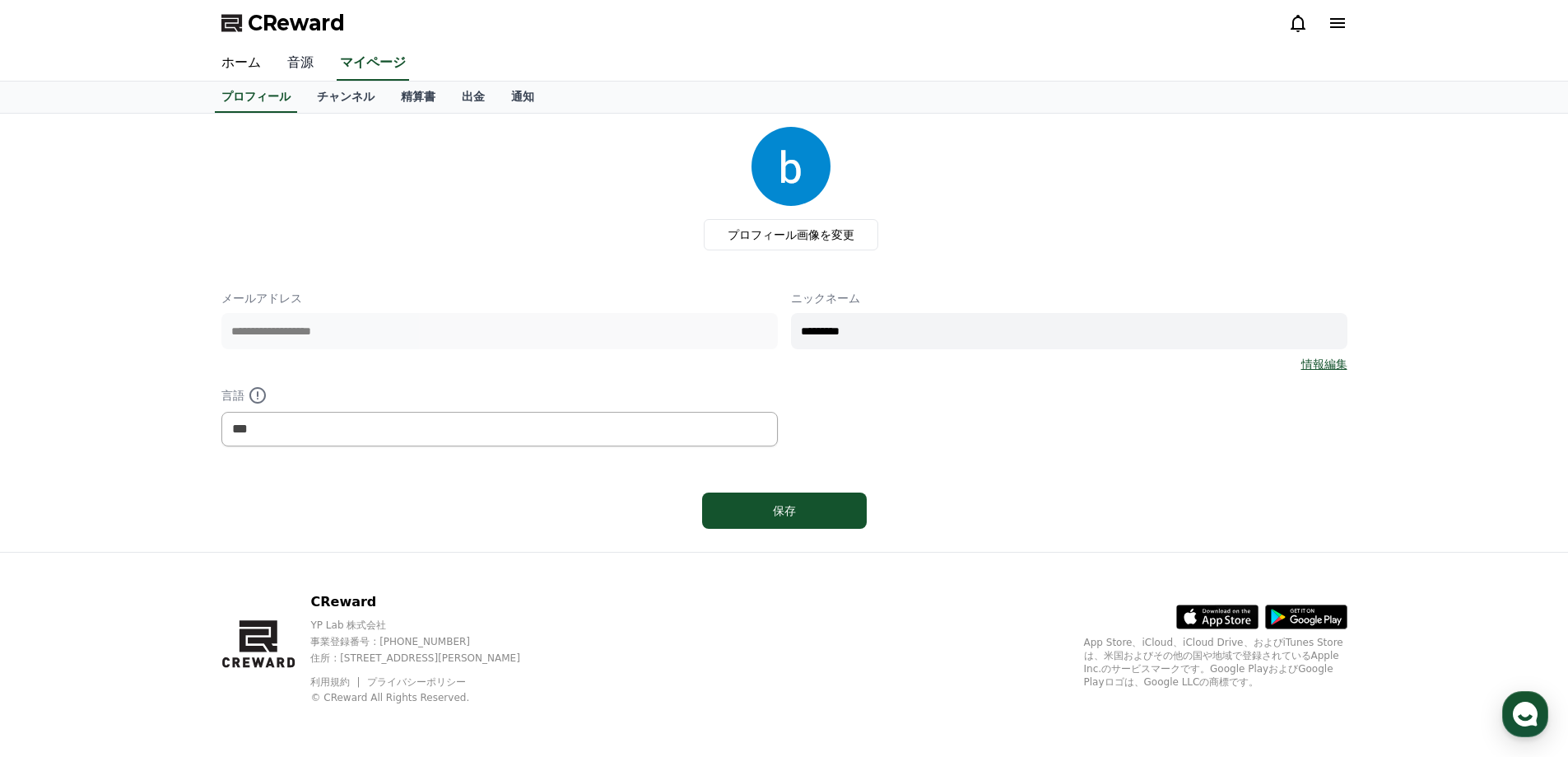
click at [302, 64] on link "音源" at bounding box center [301, 63] width 53 height 34
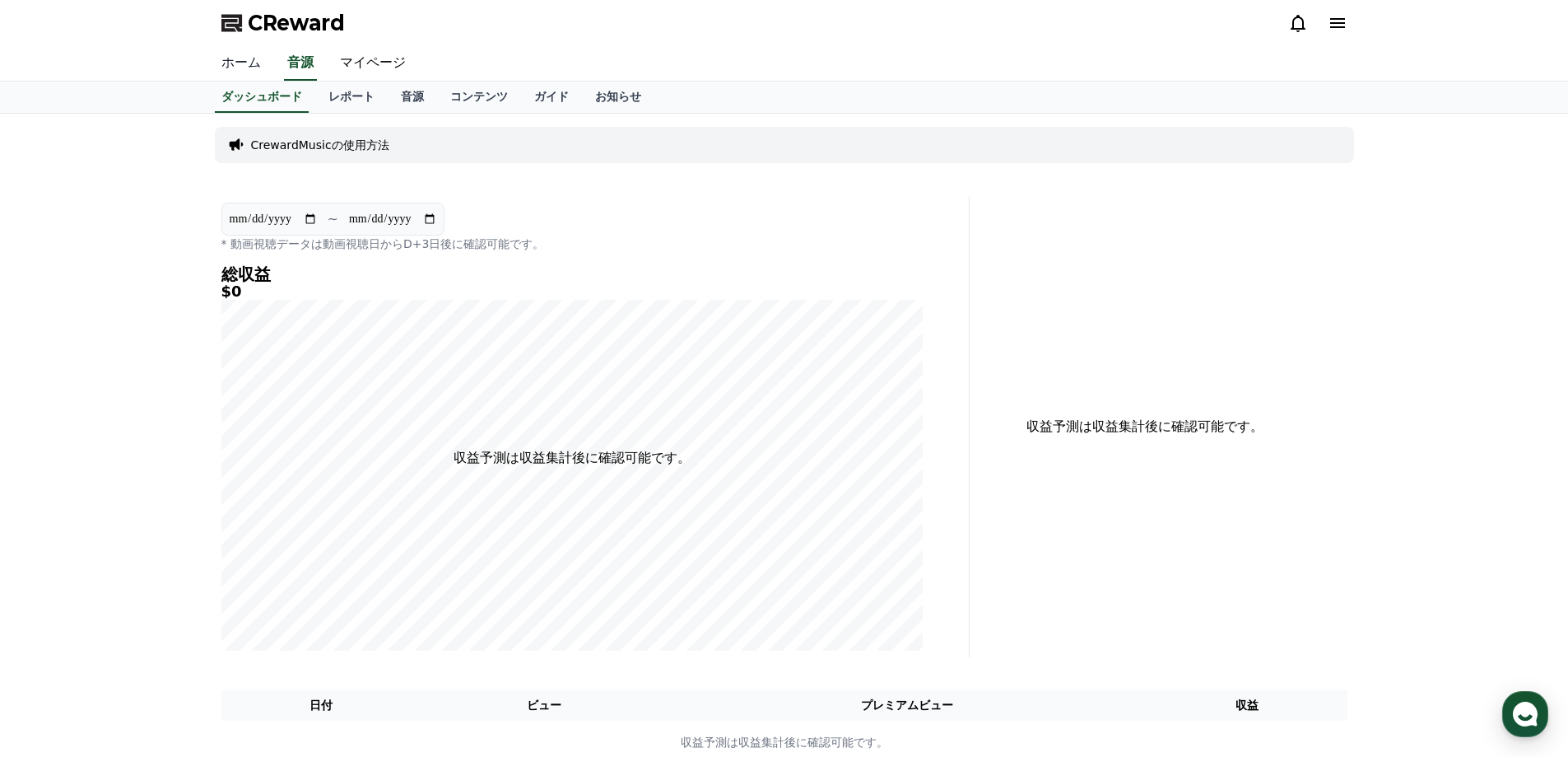
click at [253, 66] on link "ホーム" at bounding box center [241, 63] width 66 height 34
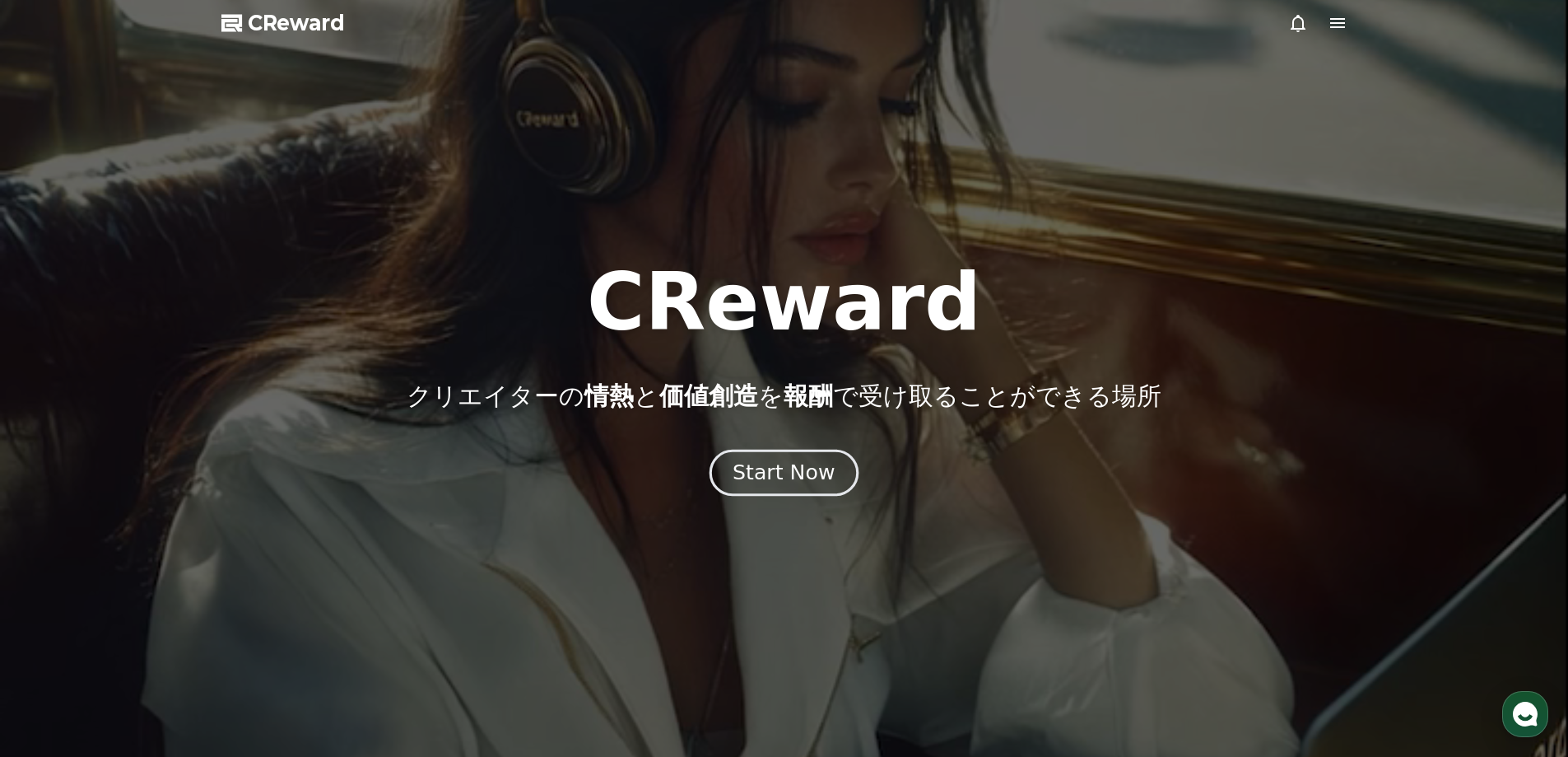
click at [801, 484] on div "Start Now" at bounding box center [784, 473] width 102 height 28
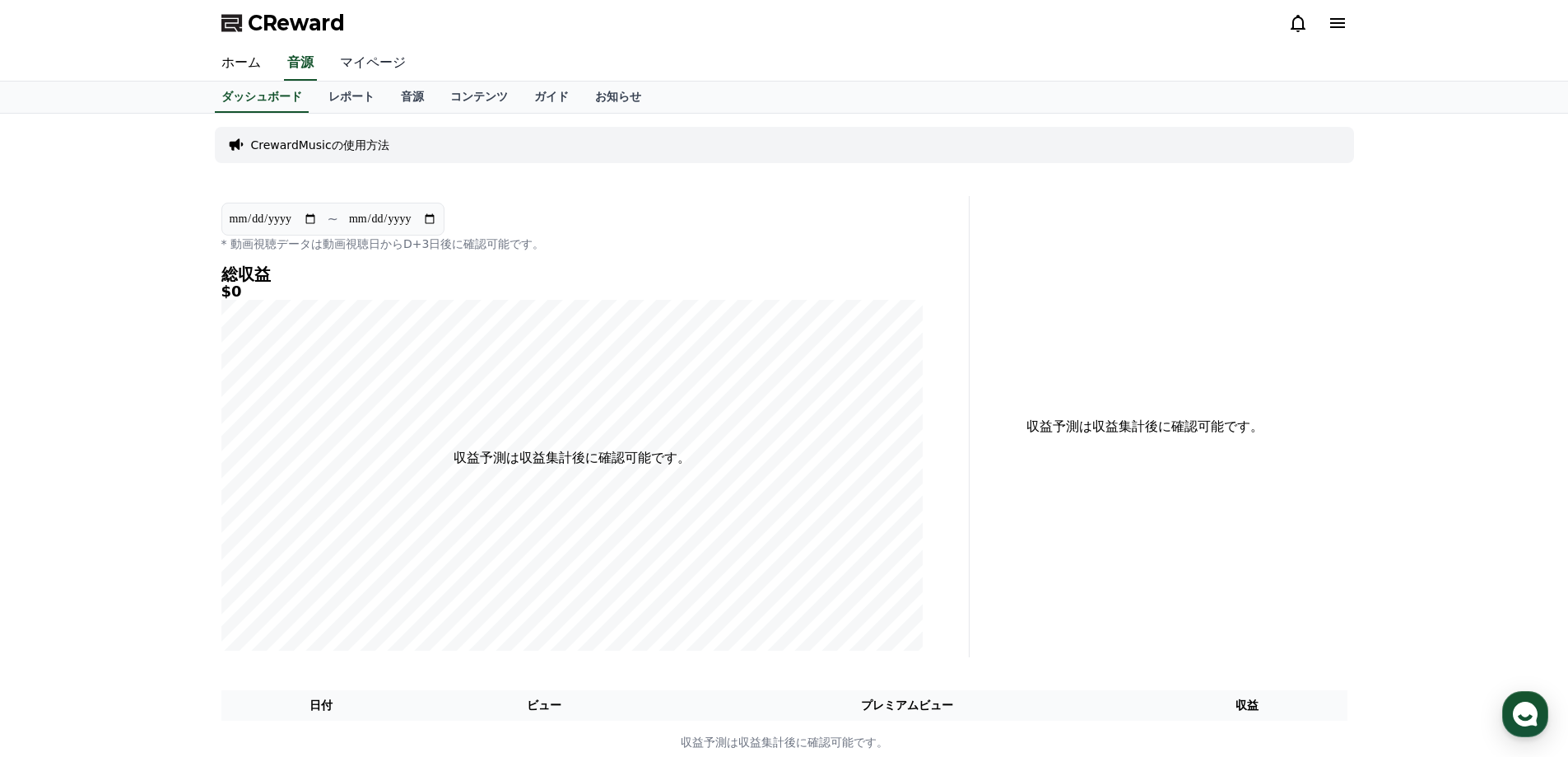
click at [360, 72] on link "マイページ" at bounding box center [373, 63] width 93 height 34
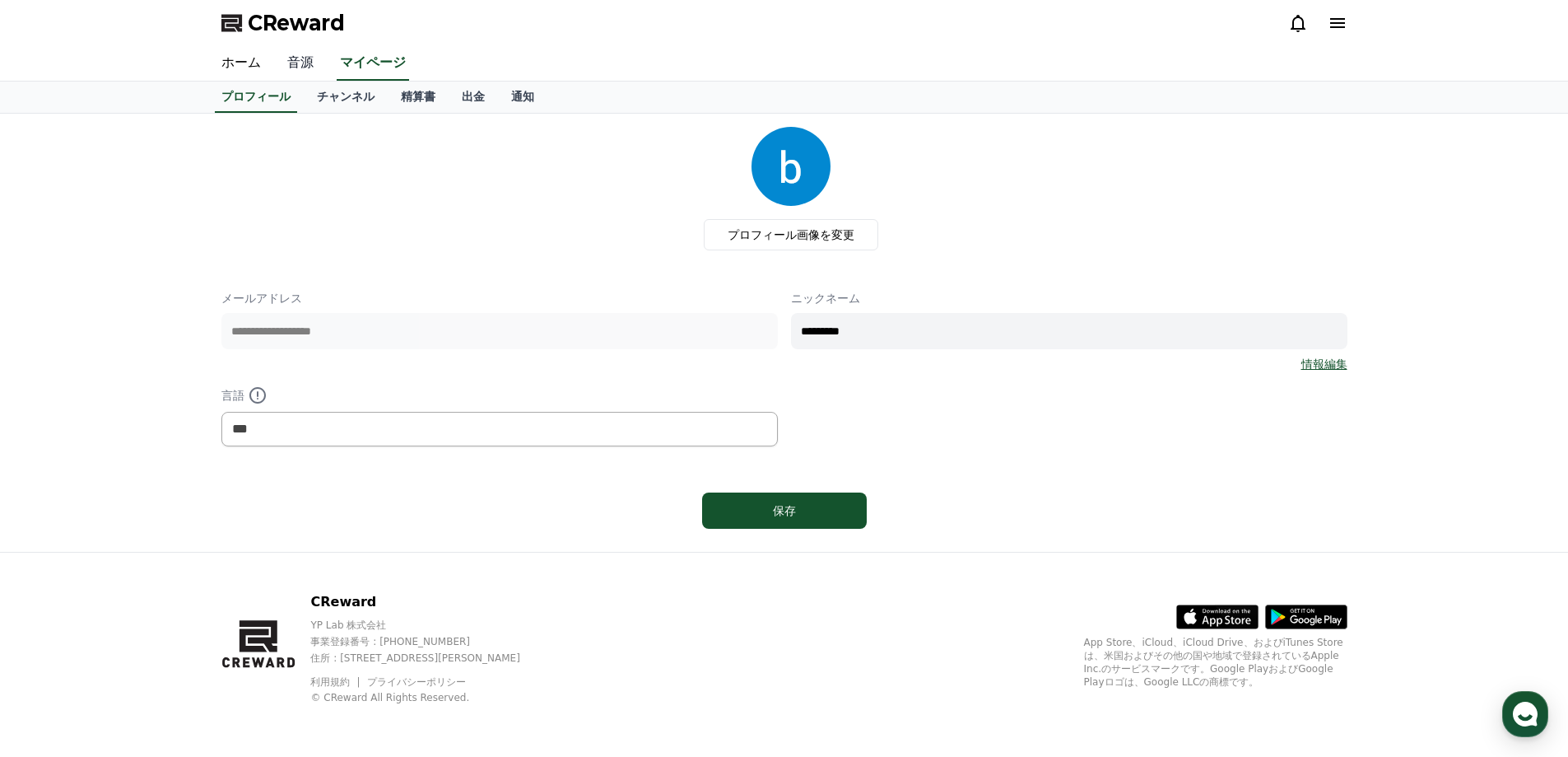
click at [278, 59] on link "音源" at bounding box center [301, 63] width 53 height 34
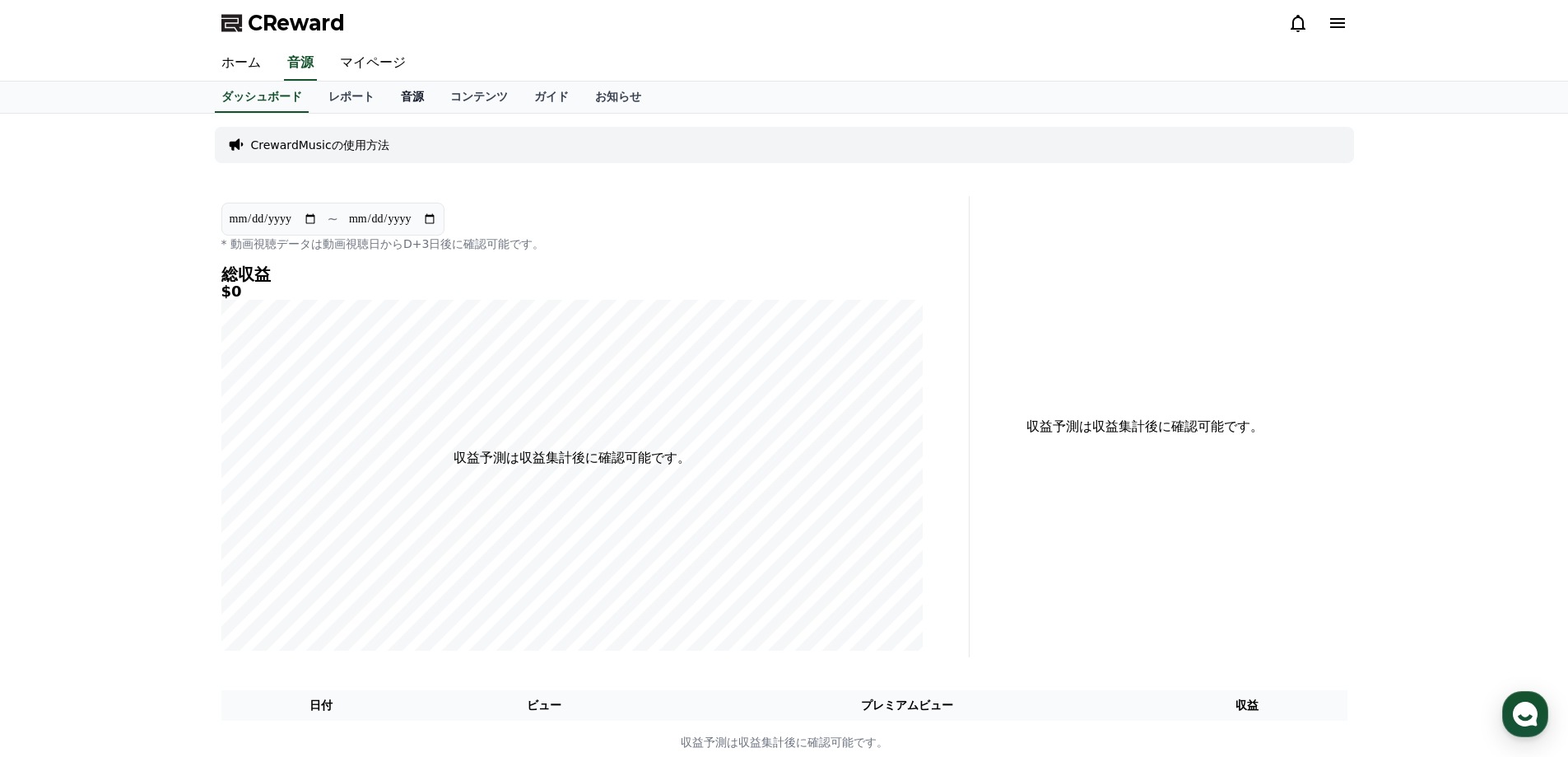
click at [388, 96] on link "音源" at bounding box center [413, 96] width 49 height 31
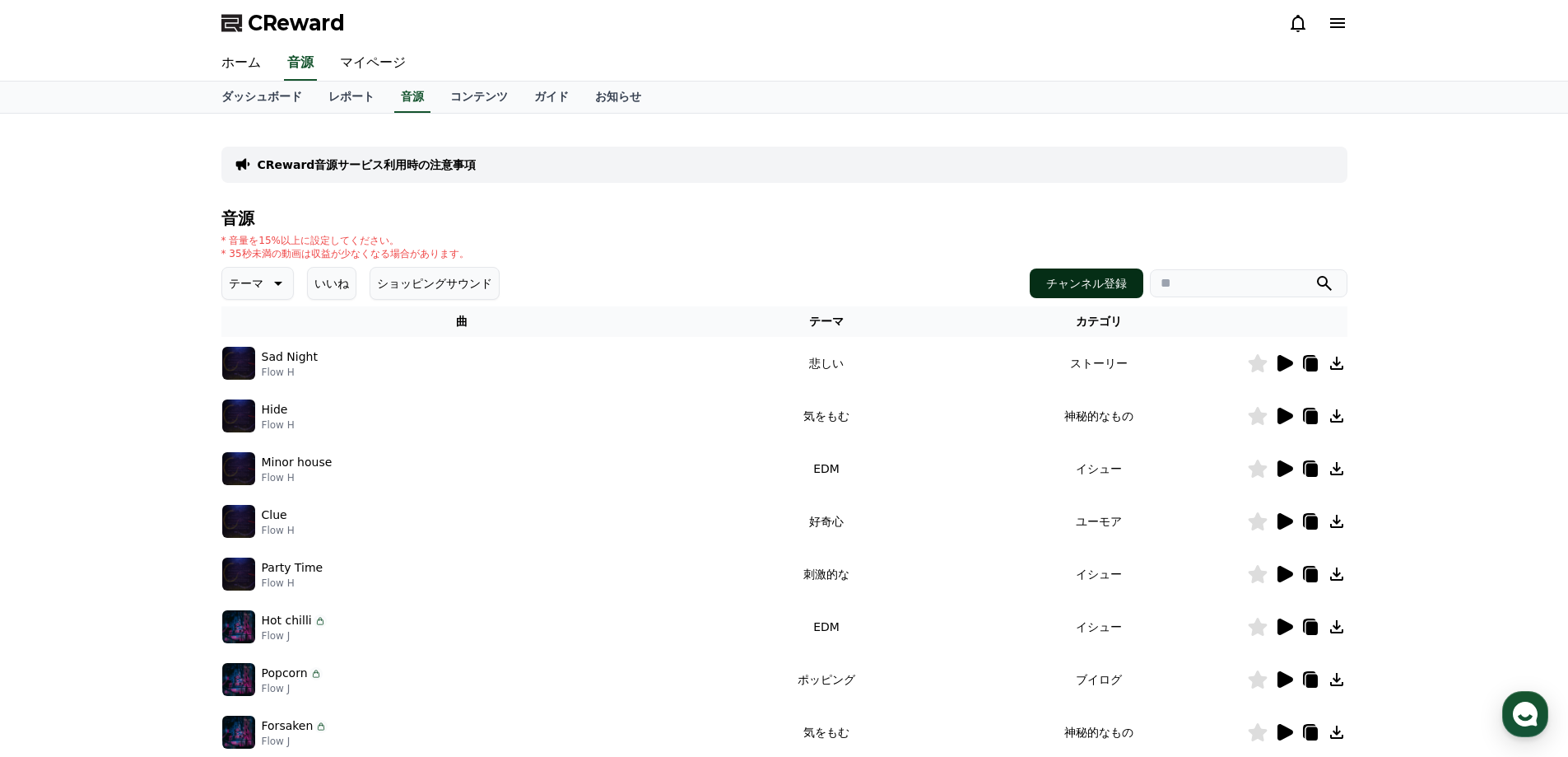
click at [1042, 291] on link "チャンネル登録" at bounding box center [1086, 283] width 114 height 30
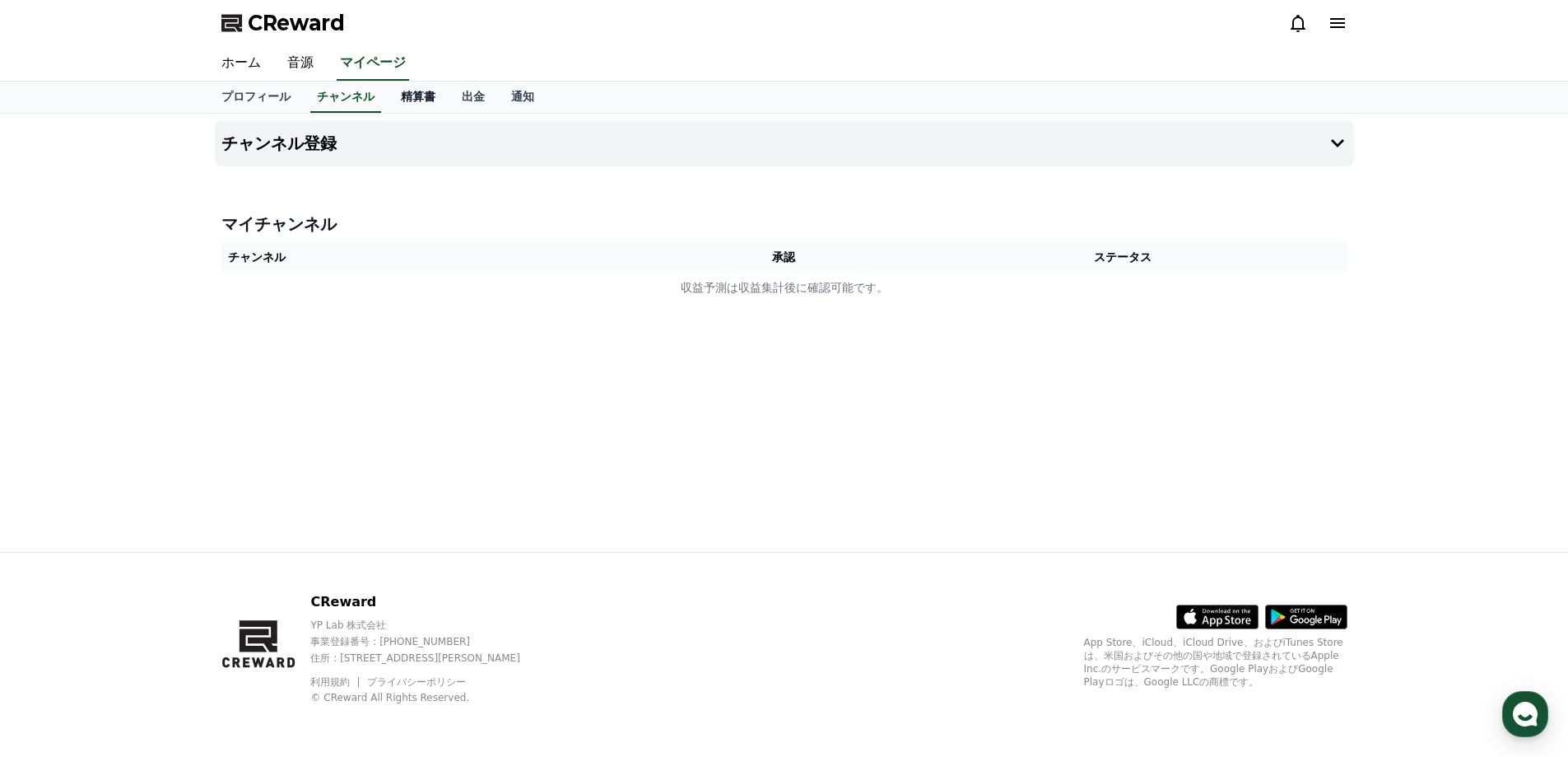
click at [389, 102] on link "精算書" at bounding box center [418, 96] width 61 height 31
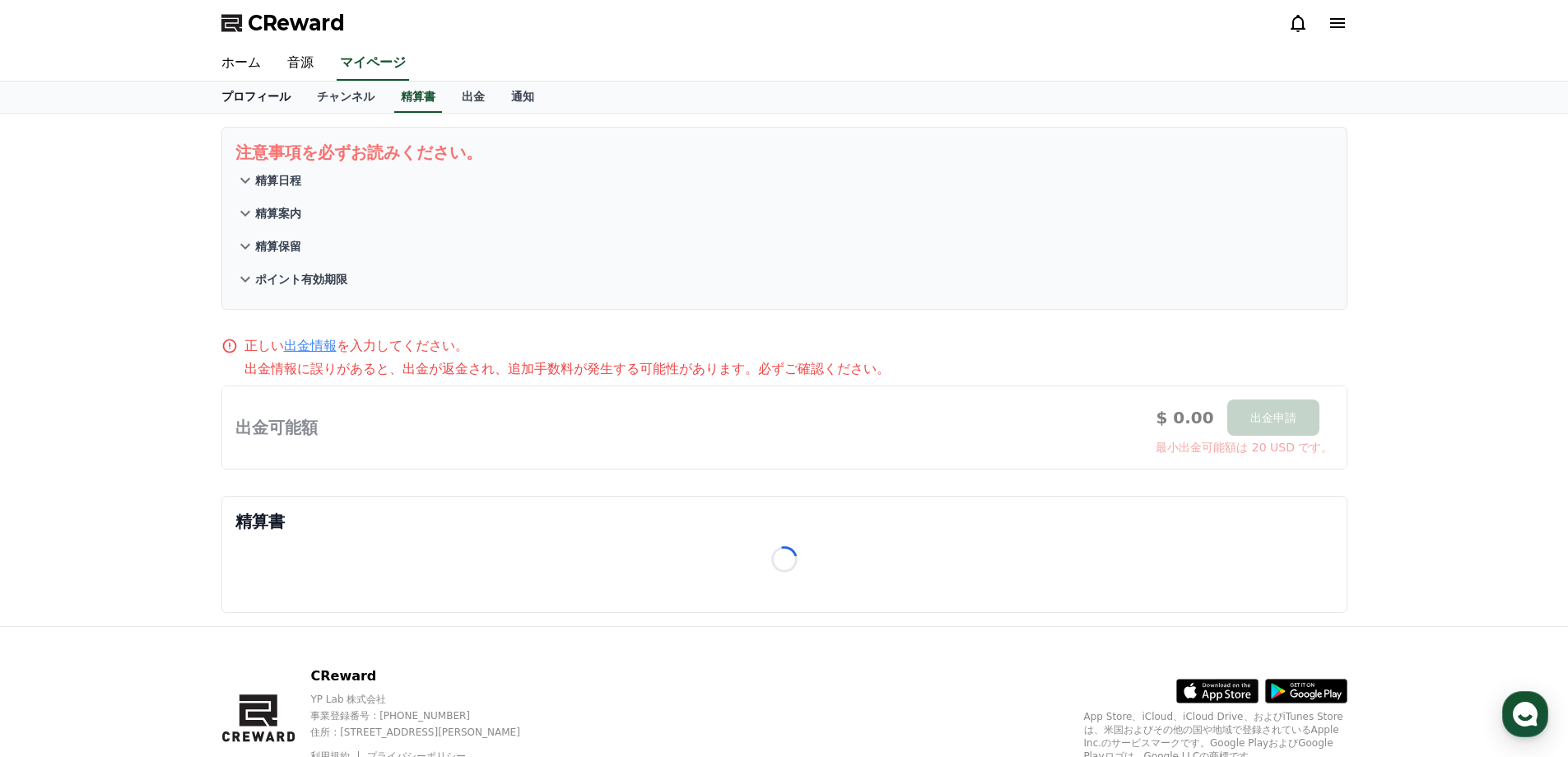
click at [273, 95] on link "プロフィール" at bounding box center [256, 96] width 95 height 31
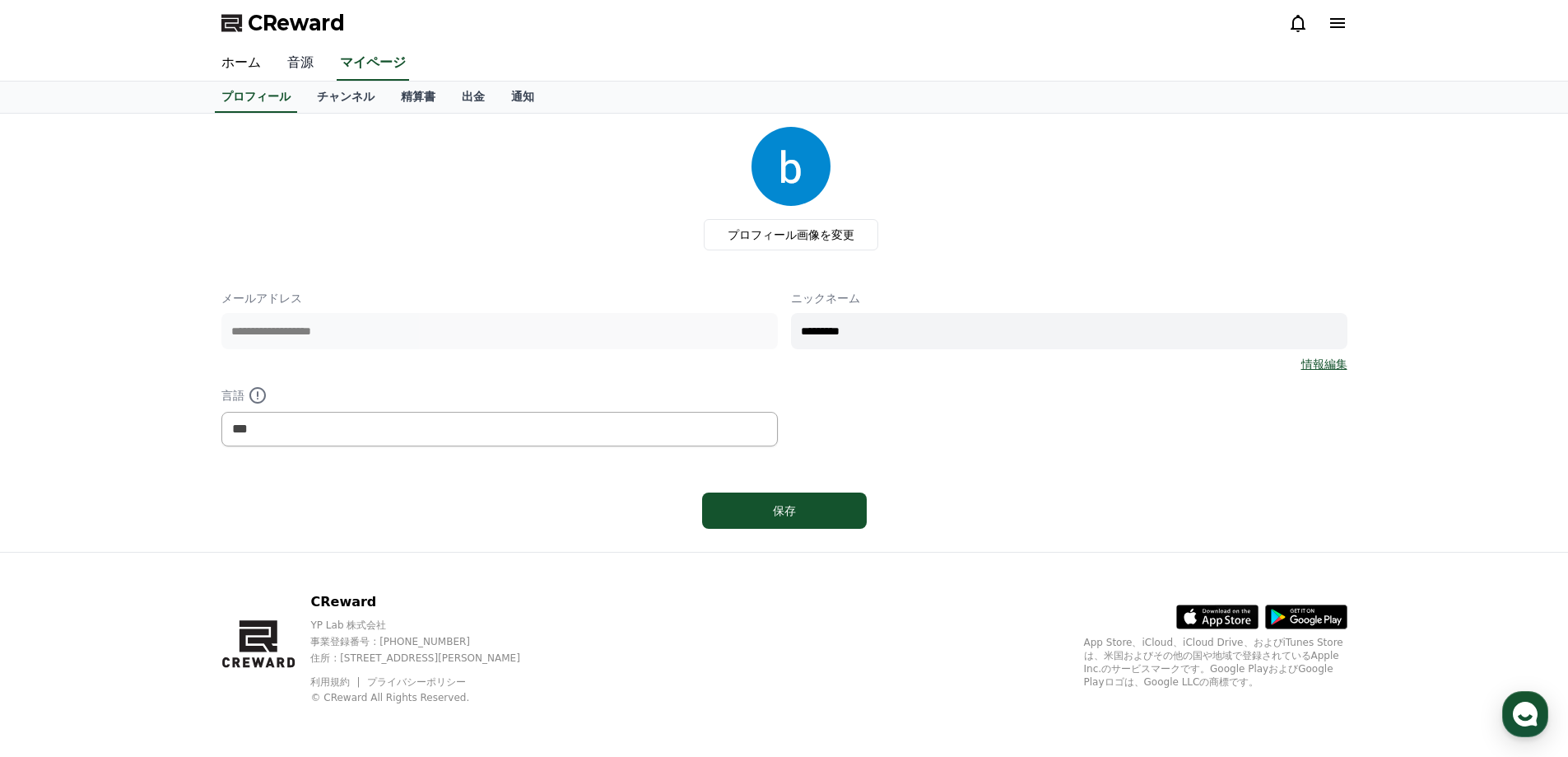
click at [280, 68] on link "音源" at bounding box center [301, 63] width 53 height 34
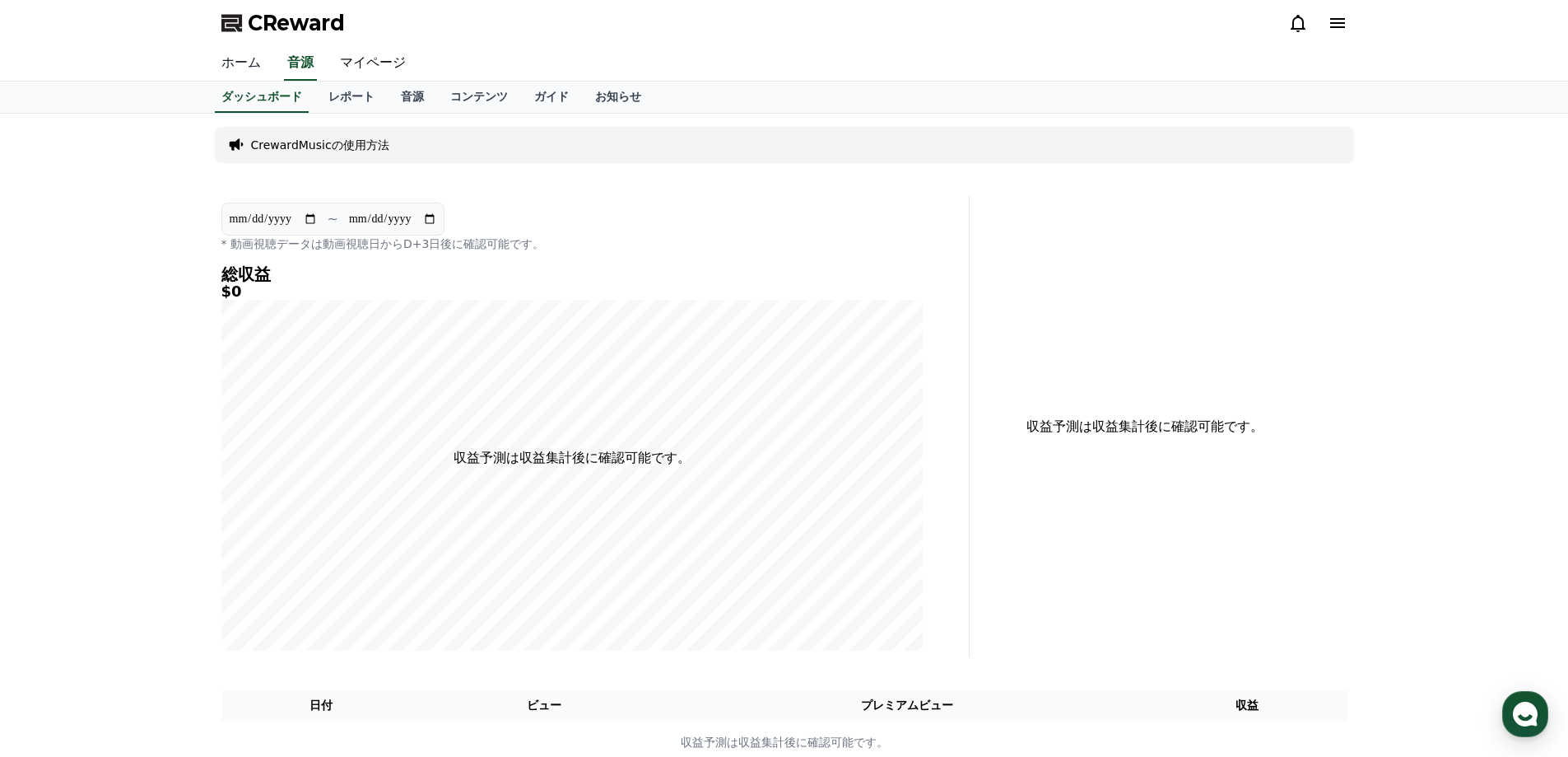
click at [250, 64] on link "ホーム" at bounding box center [241, 63] width 66 height 34
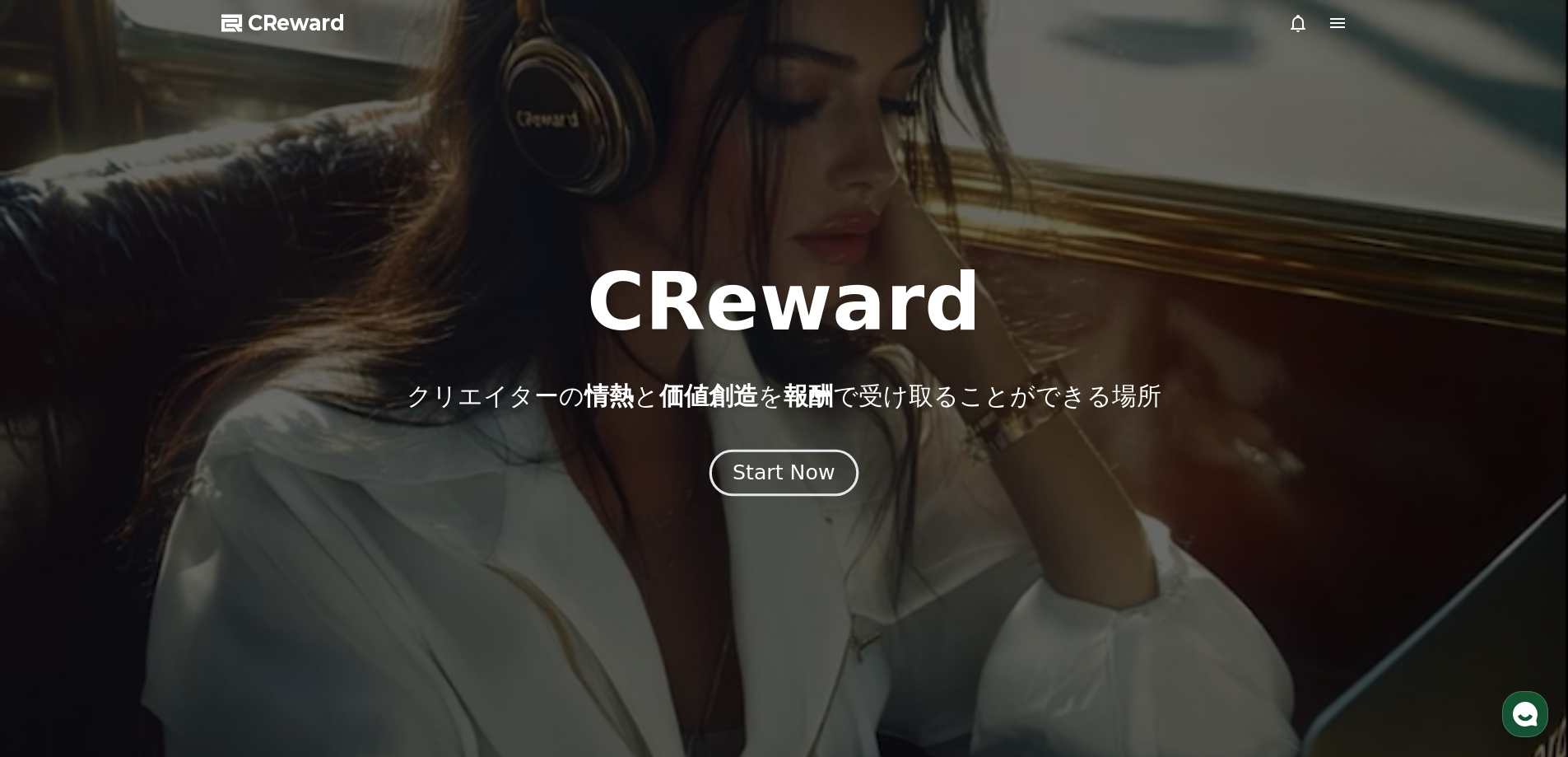
click at [779, 468] on div "Start Now" at bounding box center [784, 473] width 102 height 28
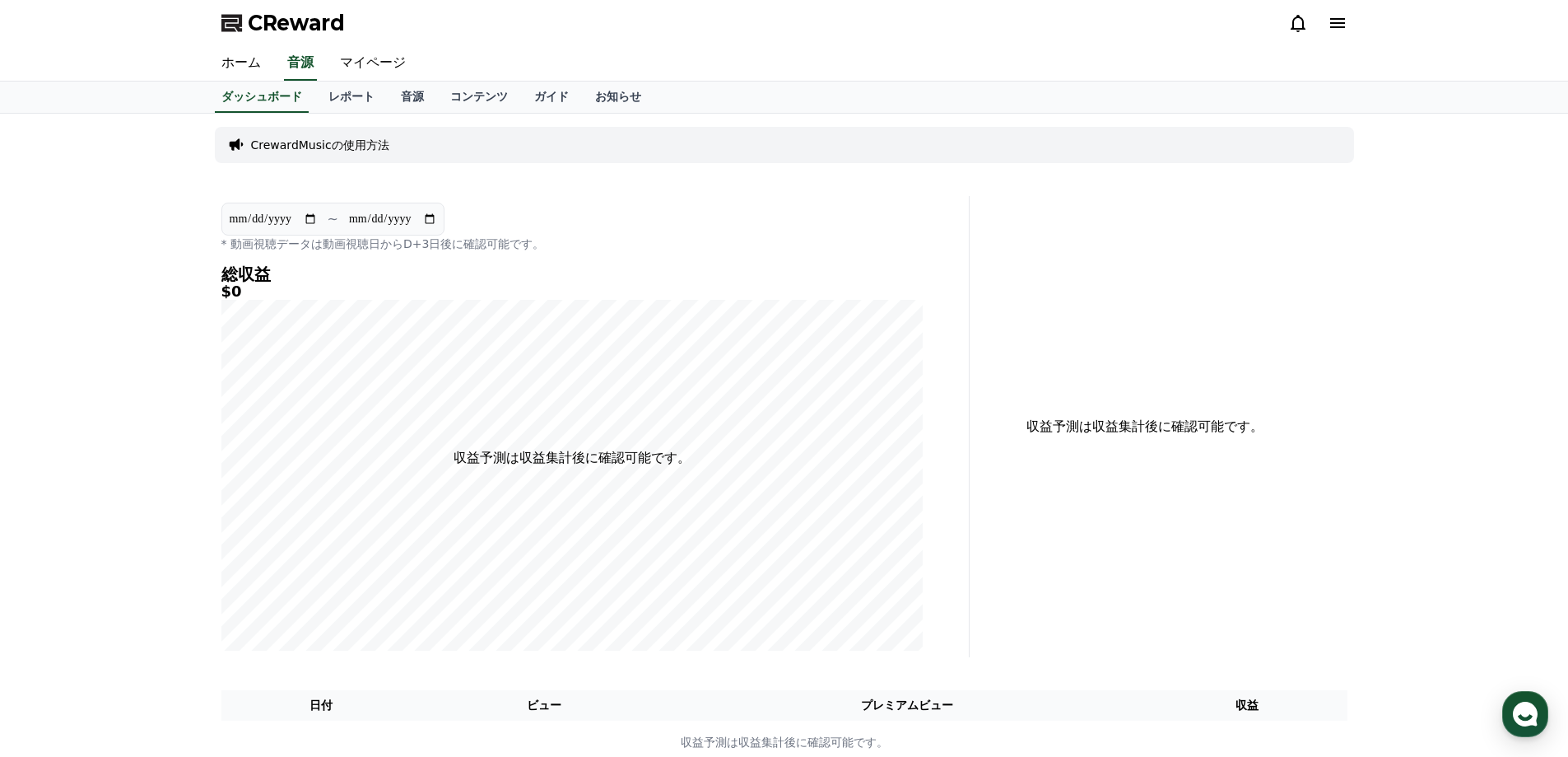
click at [317, 145] on p "CrewardMusicの使用方法" at bounding box center [320, 145] width 138 height 17
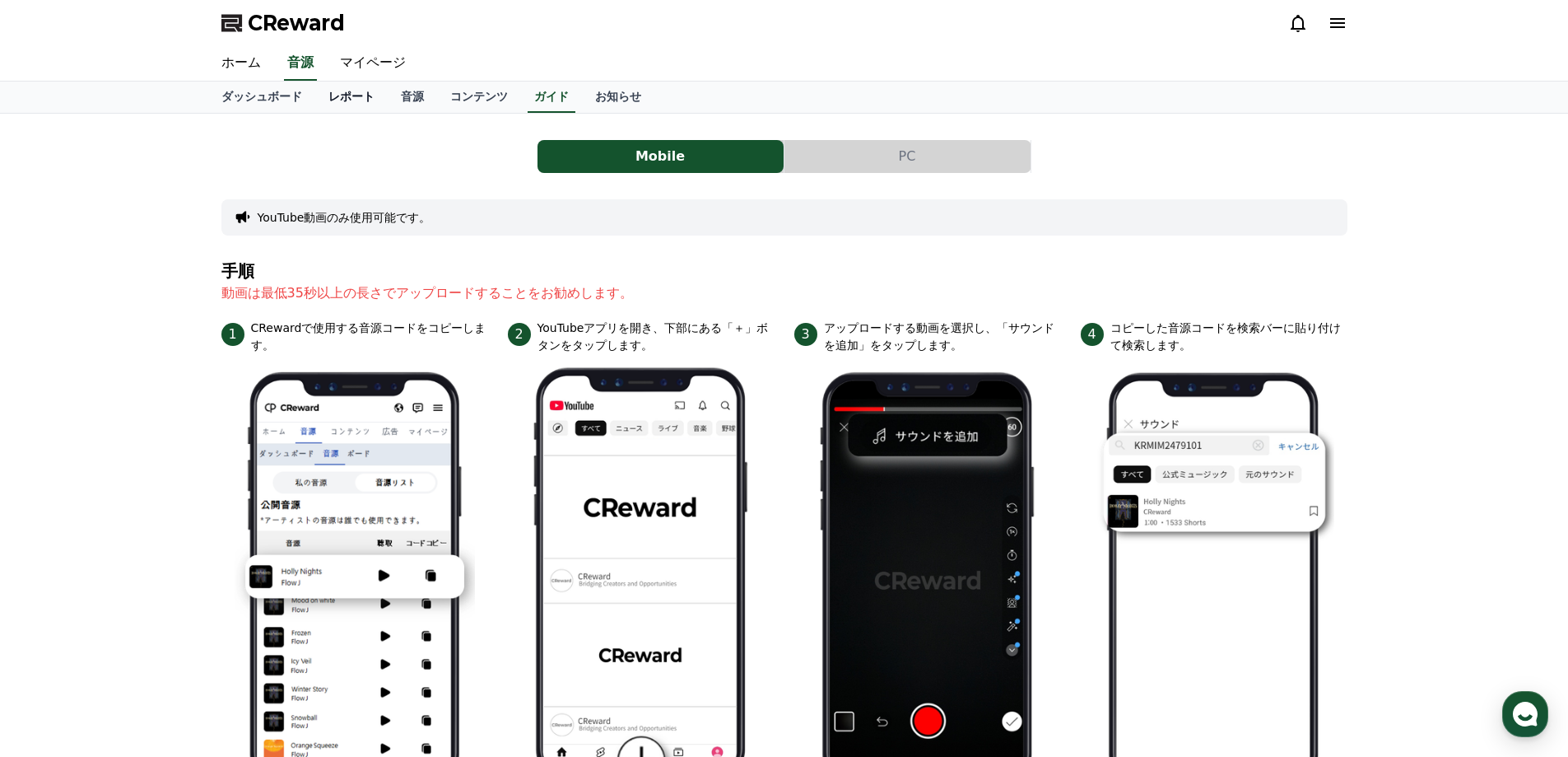
click at [327, 112] on link "レポート" at bounding box center [351, 96] width 72 height 31
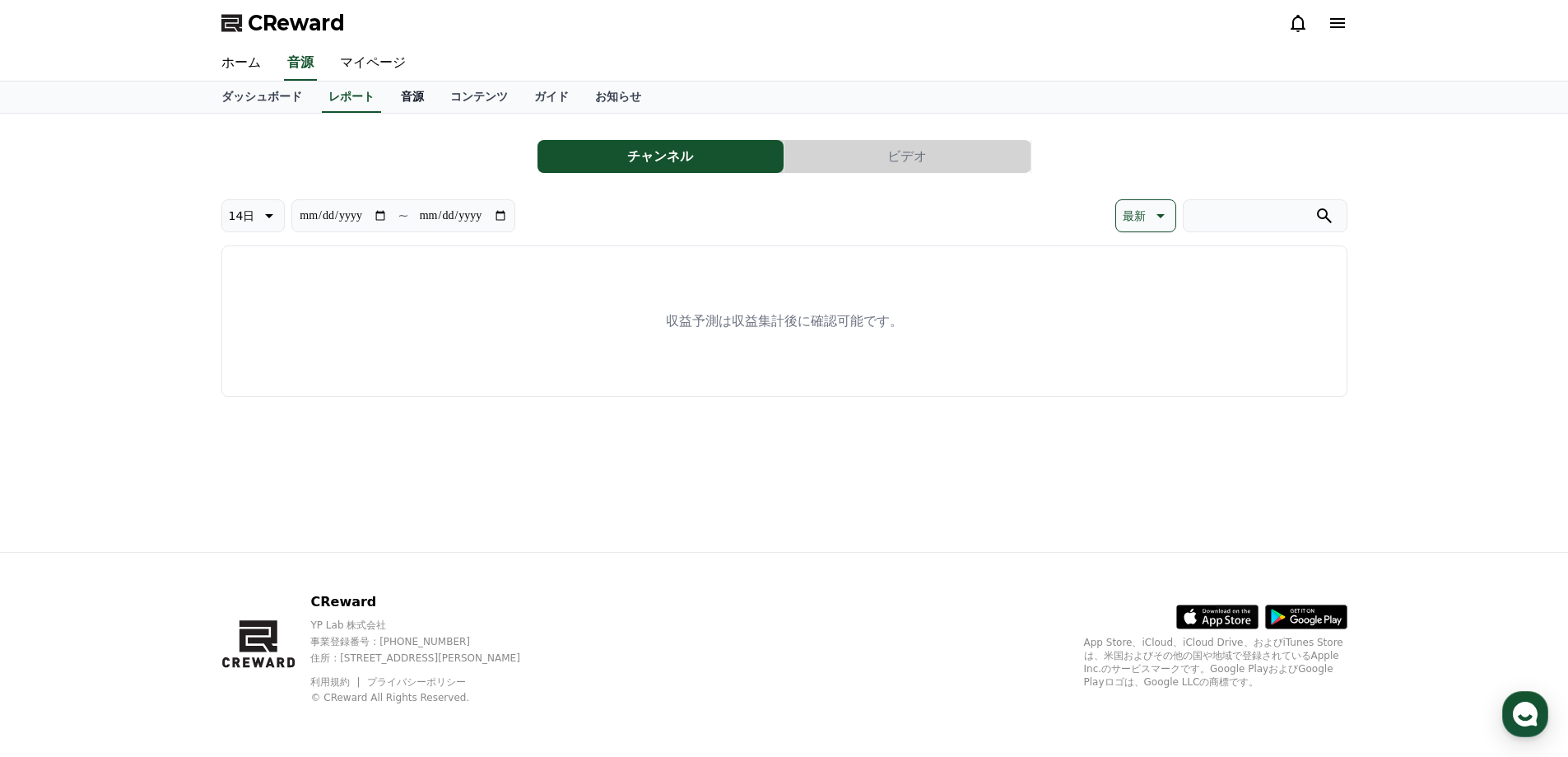
click at [399, 101] on link "音源" at bounding box center [413, 96] width 49 height 31
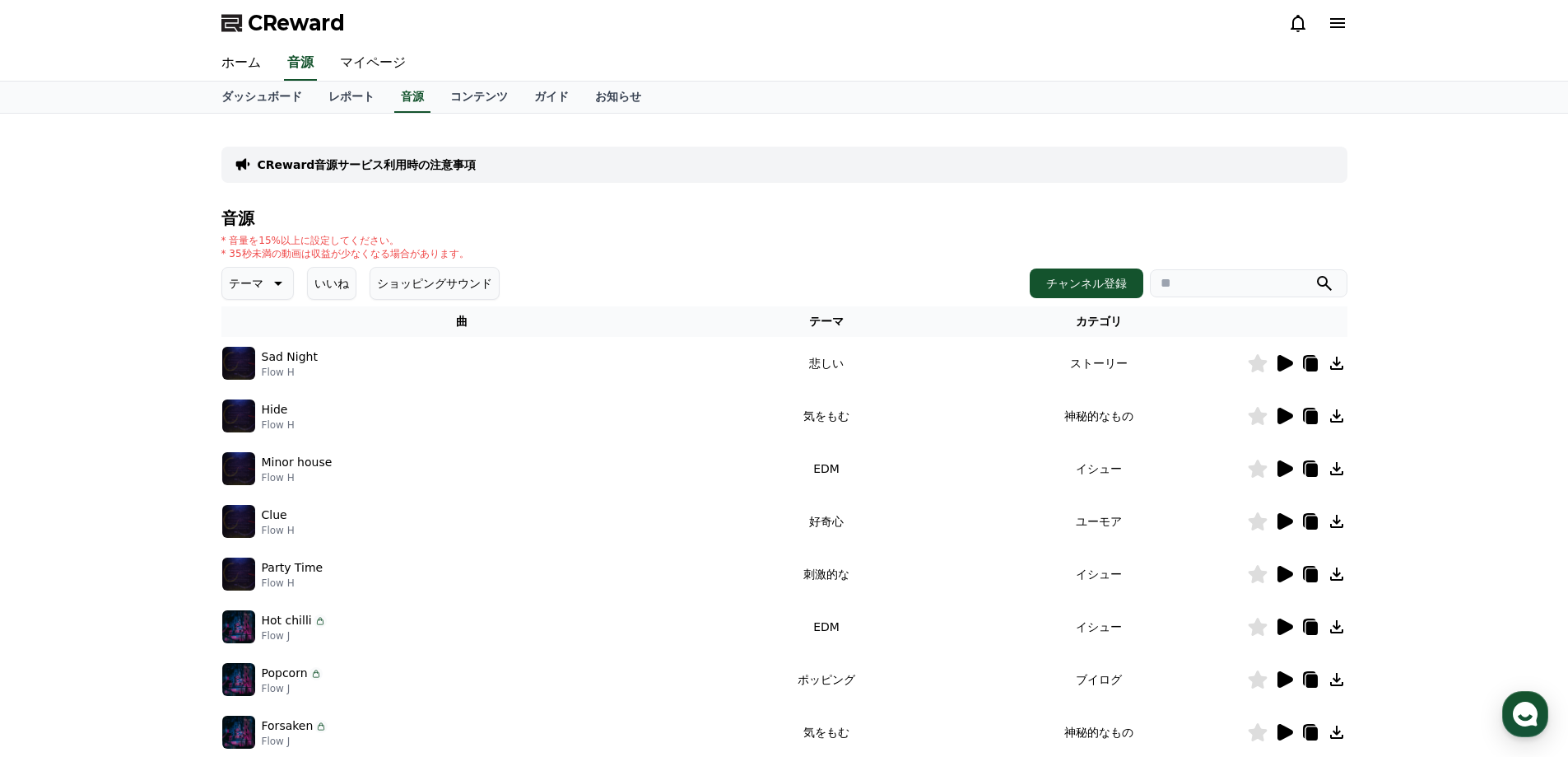
click at [273, 283] on icon at bounding box center [276, 283] width 19 height 19
click at [257, 336] on button "可愛い" at bounding box center [248, 333] width 48 height 36
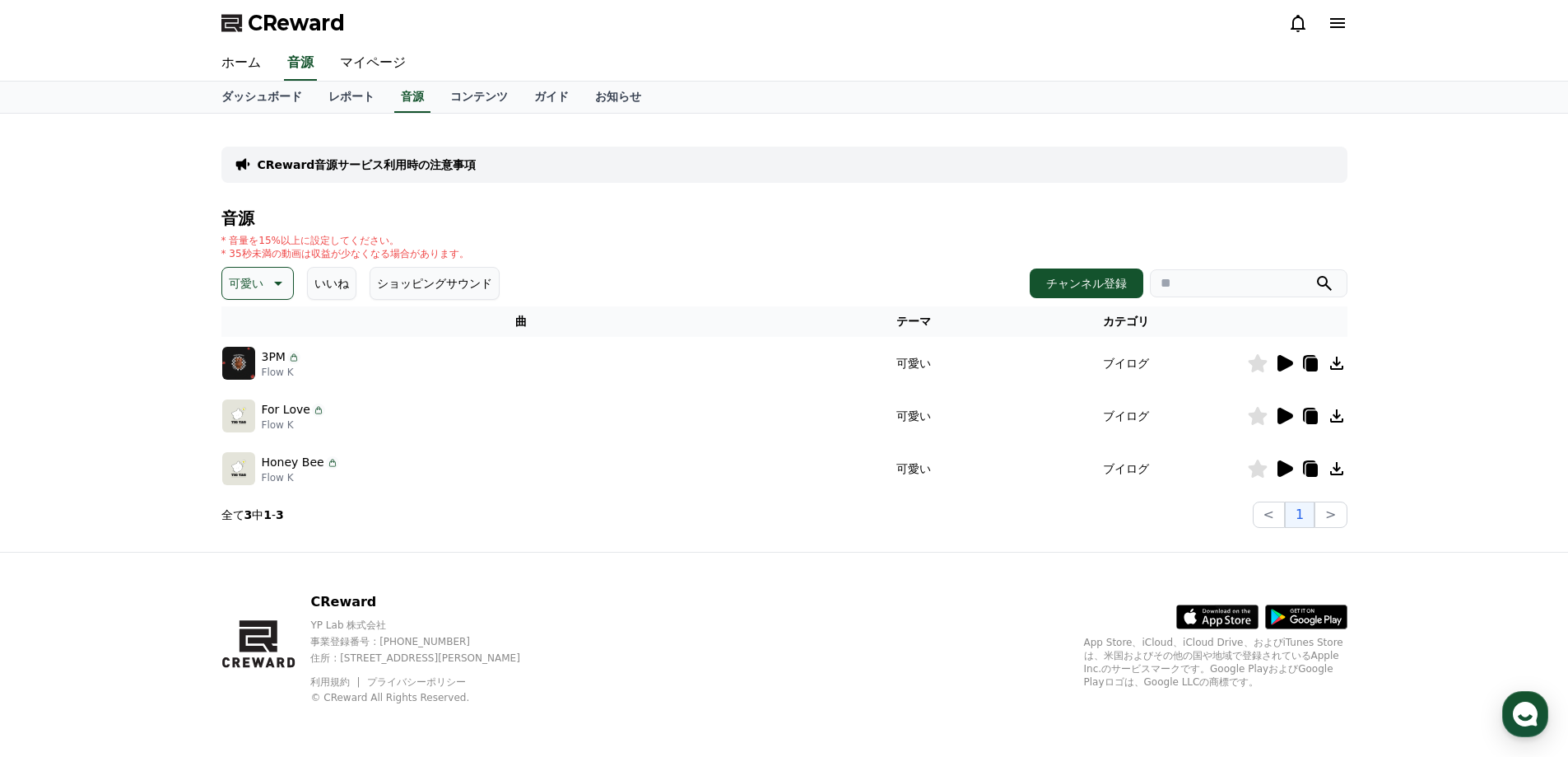
click at [1335, 466] on icon at bounding box center [1336, 468] width 19 height 19
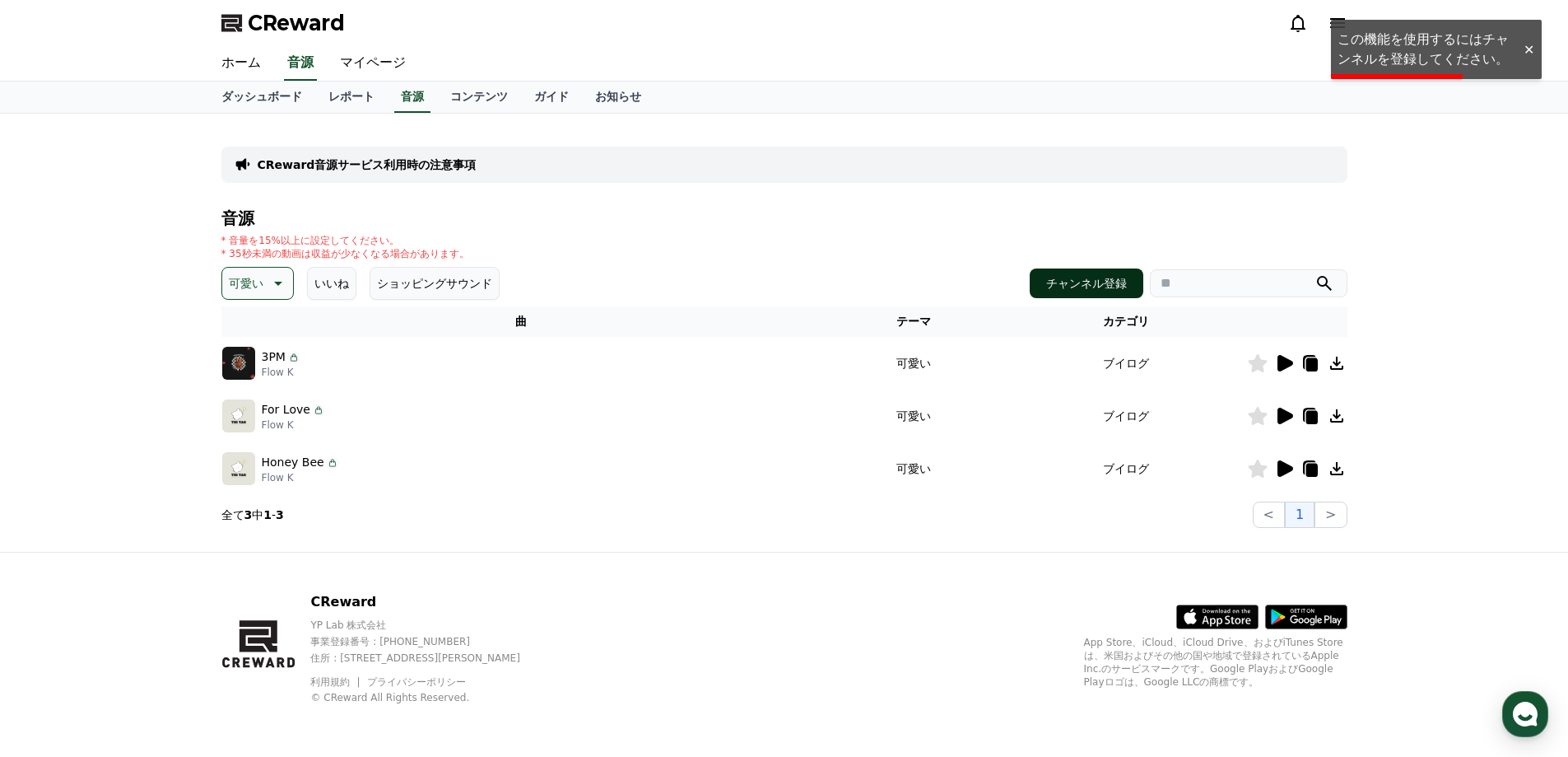
click at [1091, 268] on link "チャンネル登録" at bounding box center [1086, 283] width 114 height 30
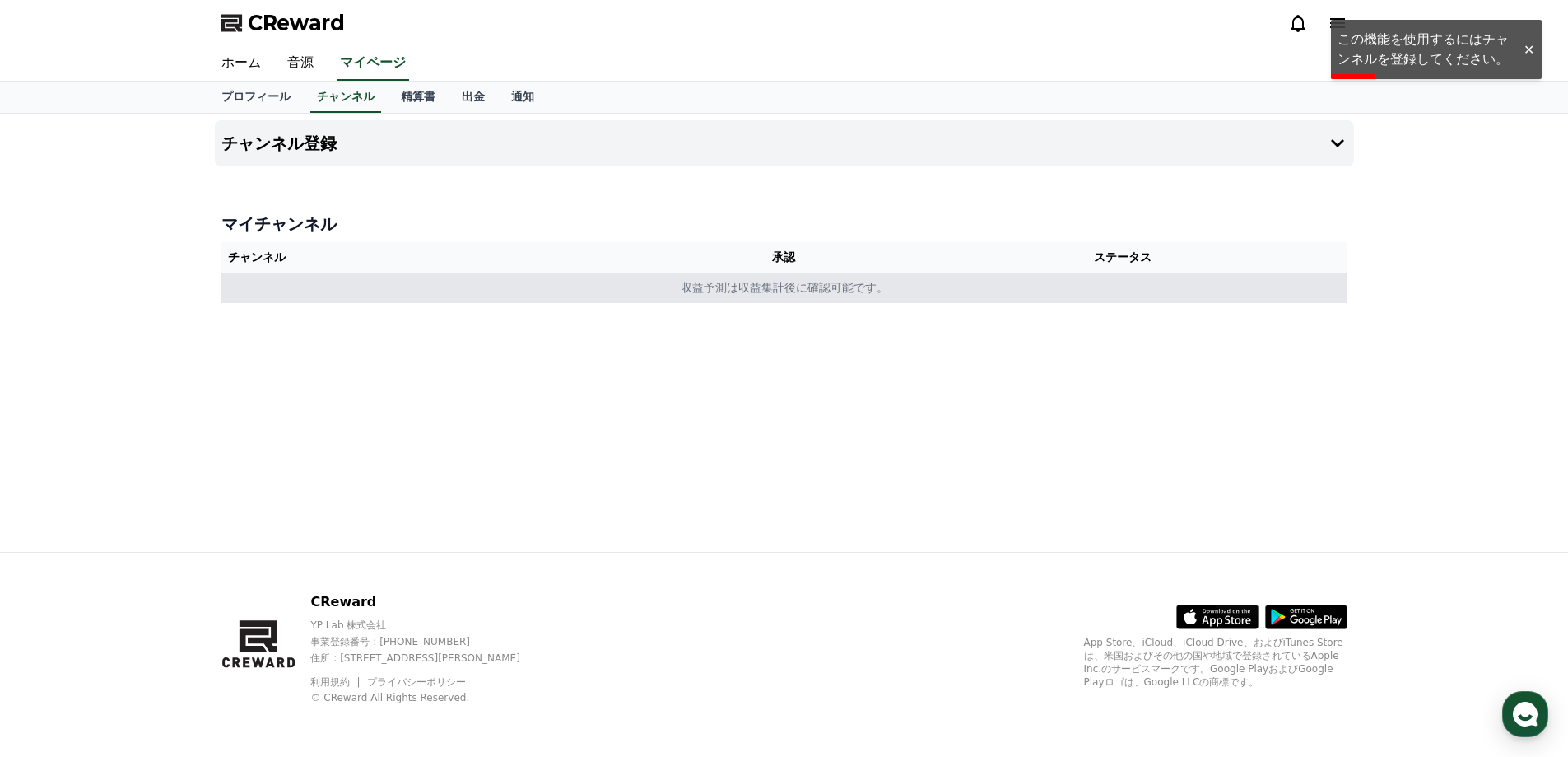
click at [810, 277] on td "収益予測は収益集計後に確認可能です。" at bounding box center [784, 288] width 1126 height 31
click at [810, 281] on td "収益予測は収益集計後に確認可能です。" at bounding box center [784, 288] width 1126 height 31
click at [810, 288] on td "収益予測は収益集計後に確認可能です。" at bounding box center [784, 288] width 1126 height 31
drag, startPoint x: 798, startPoint y: 296, endPoint x: 785, endPoint y: 281, distance: 19.8
click at [793, 296] on td "収益予測は収益集計後に確認可能です。" at bounding box center [784, 288] width 1126 height 31
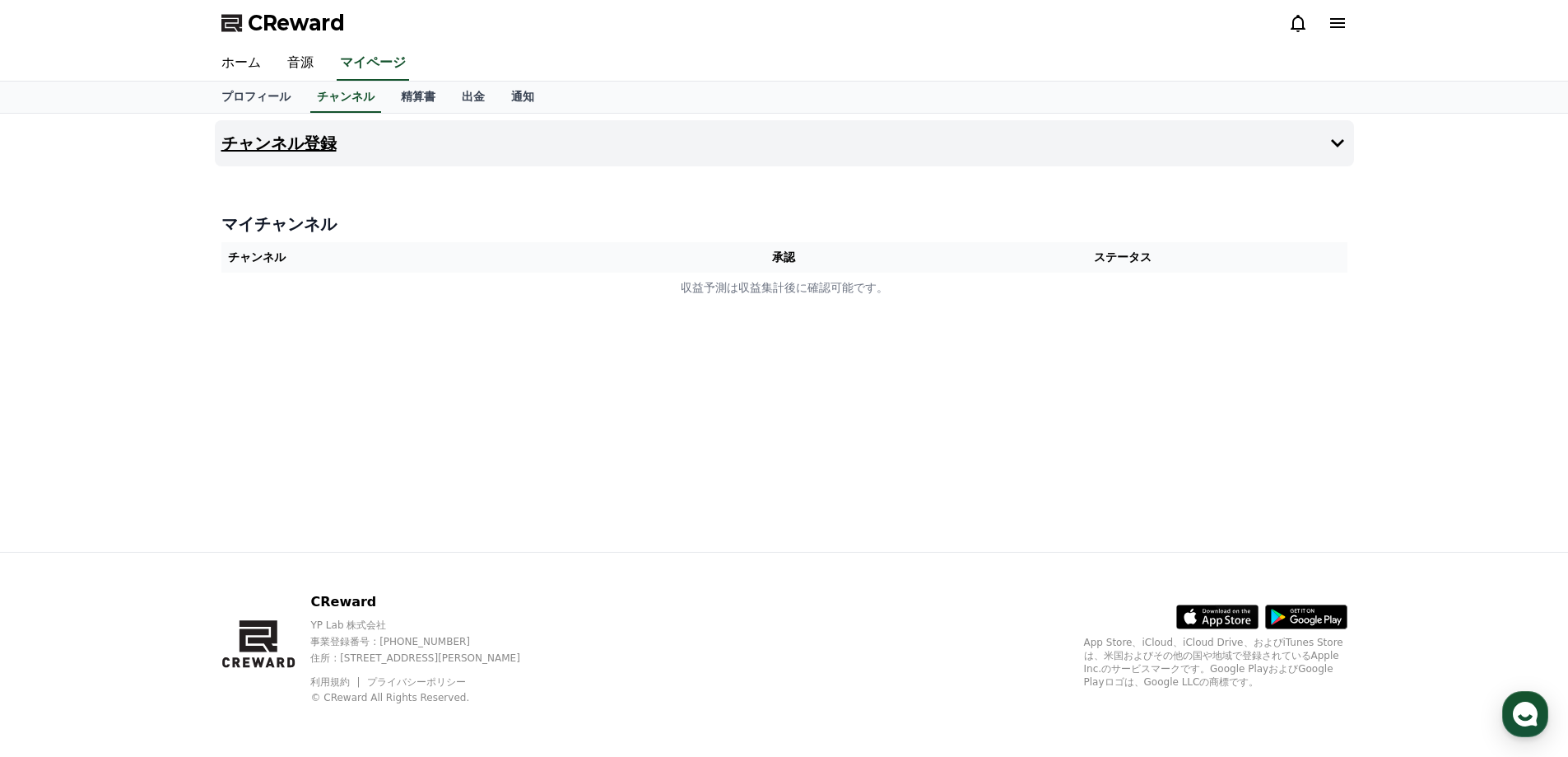
click at [309, 152] on h4 "チャンネル登録" at bounding box center [279, 143] width 116 height 19
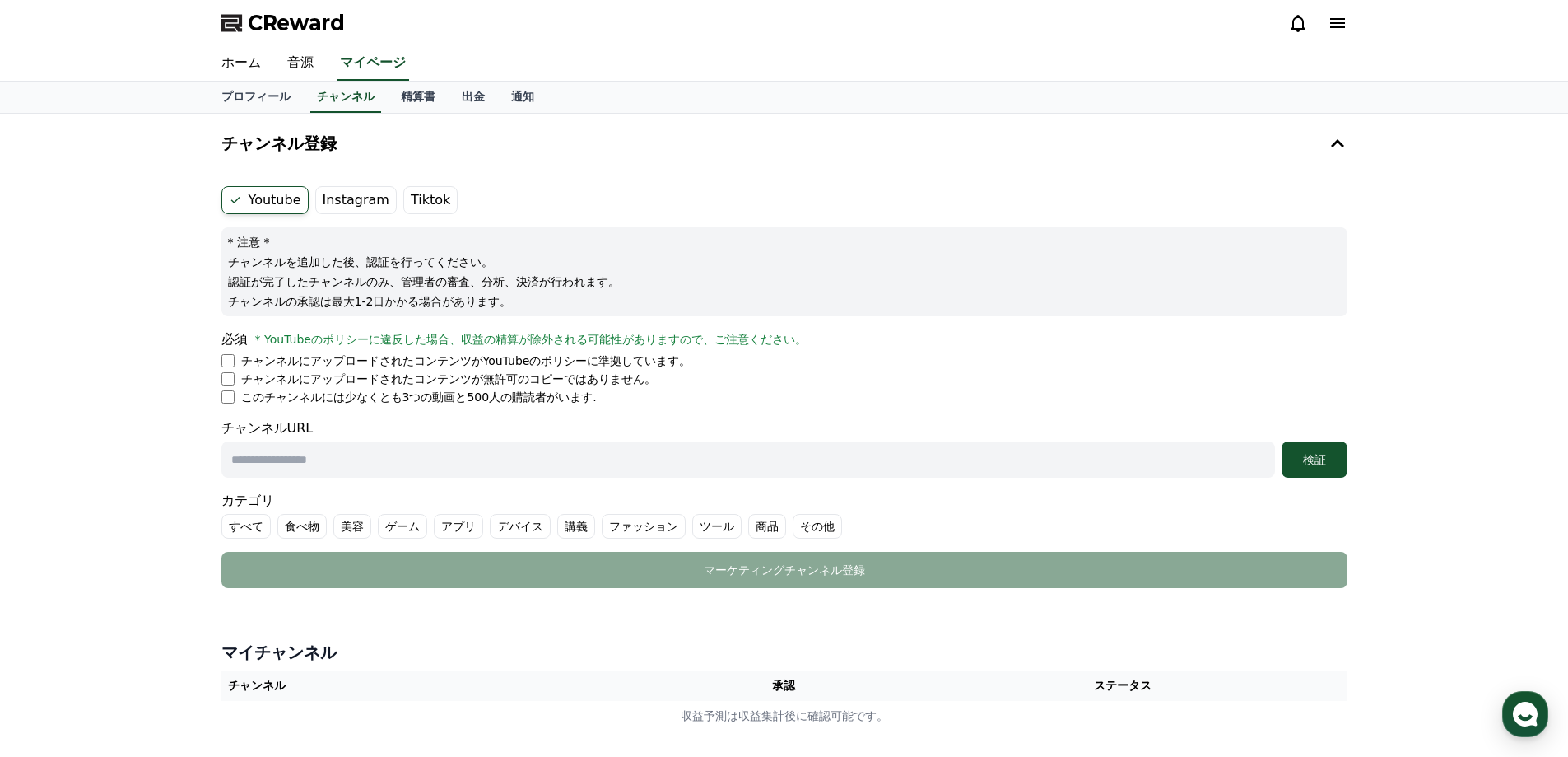
drag, startPoint x: 355, startPoint y: 18, endPoint x: 253, endPoint y: 14, distance: 102.1
click at [253, 14] on div "CReward" at bounding box center [784, 23] width 1153 height 46
copy span "CReward"
drag, startPoint x: 508, startPoint y: 399, endPoint x: 238, endPoint y: 400, distance: 270.0
click at [238, 400] on li "このチャンネルには少なくとも3つの動画と500人の購読者がいます." at bounding box center [784, 396] width 1126 height 17
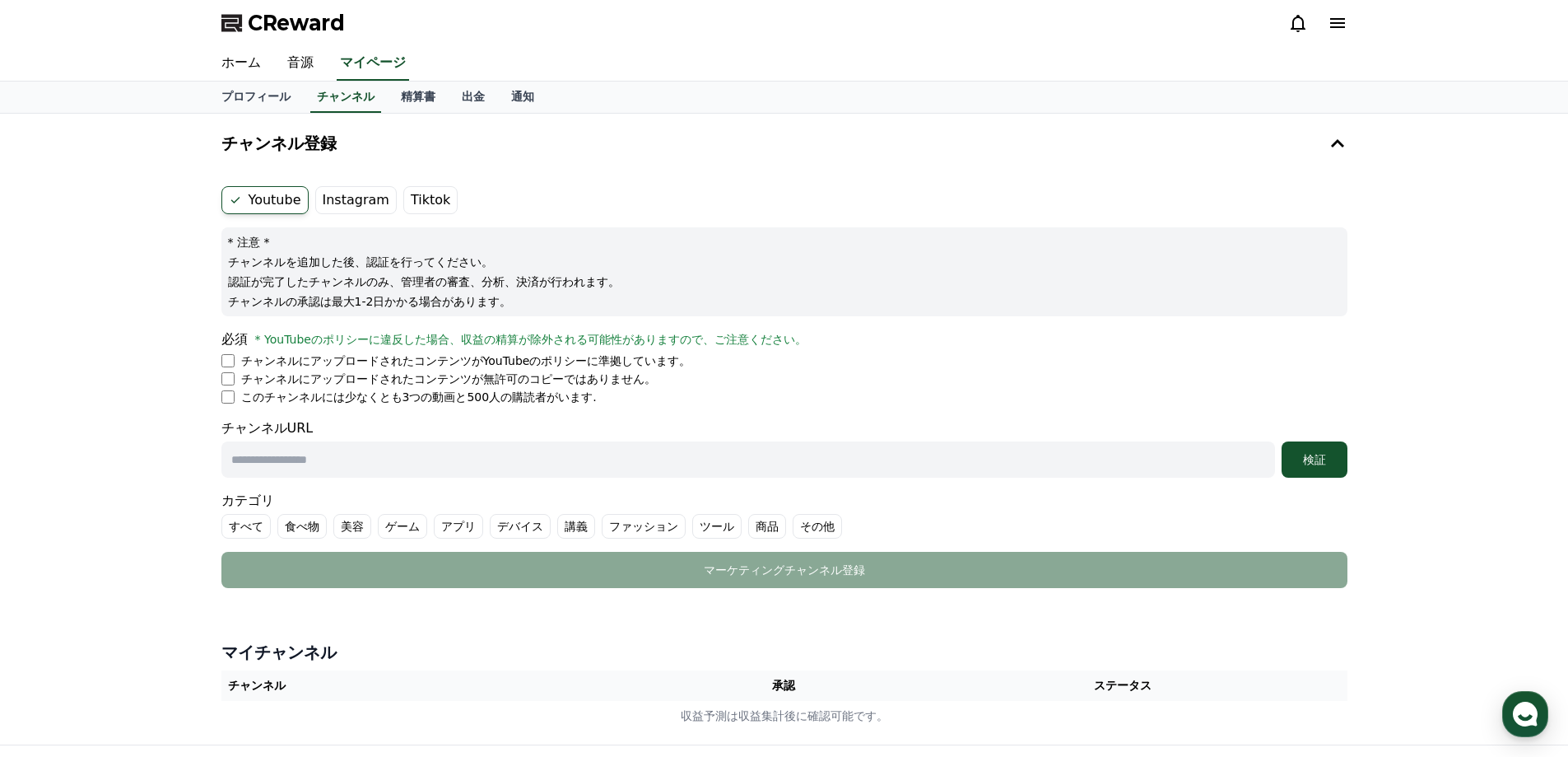
copy p "このチャンネルには少なくとも3つの動画と500人の購読者がいます."
